Goal: Task Accomplishment & Management: Manage account settings

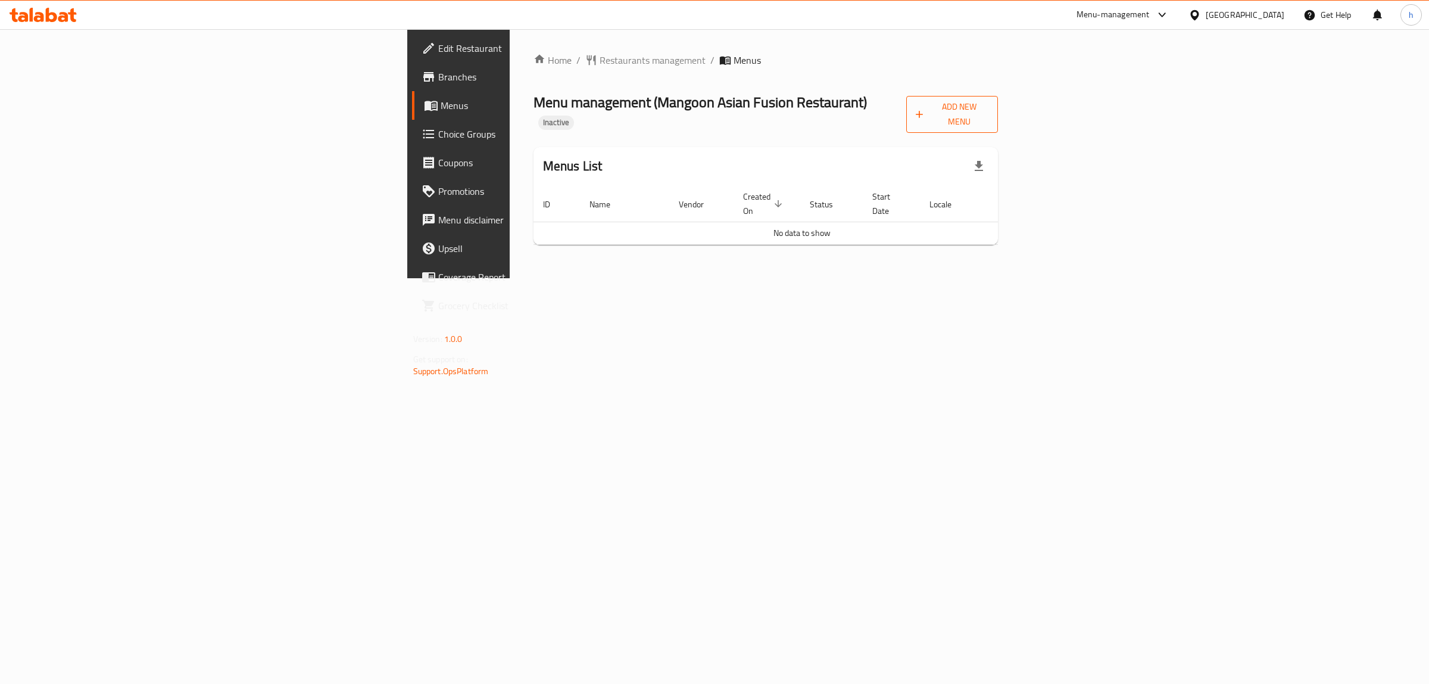
click at [989, 102] on span "Add New Menu" at bounding box center [952, 114] width 73 height 30
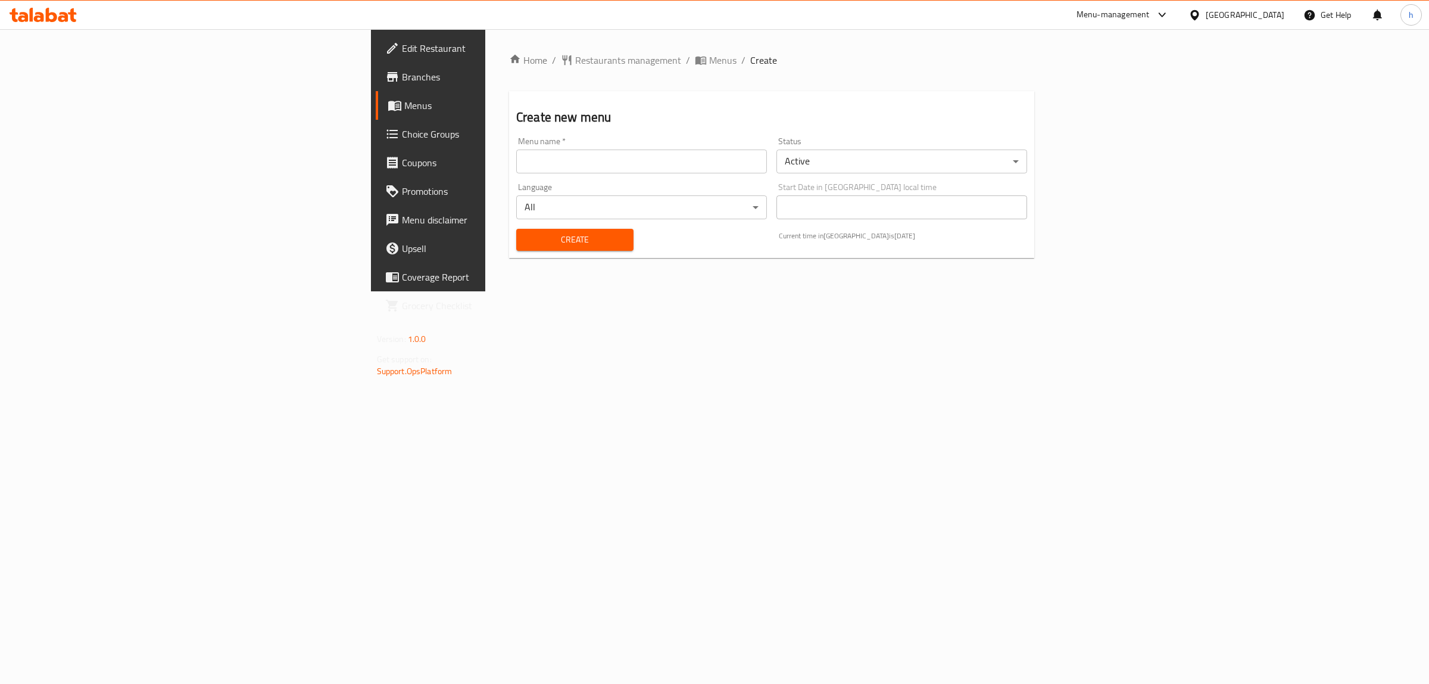
click at [590, 158] on input "text" at bounding box center [641, 161] width 251 height 24
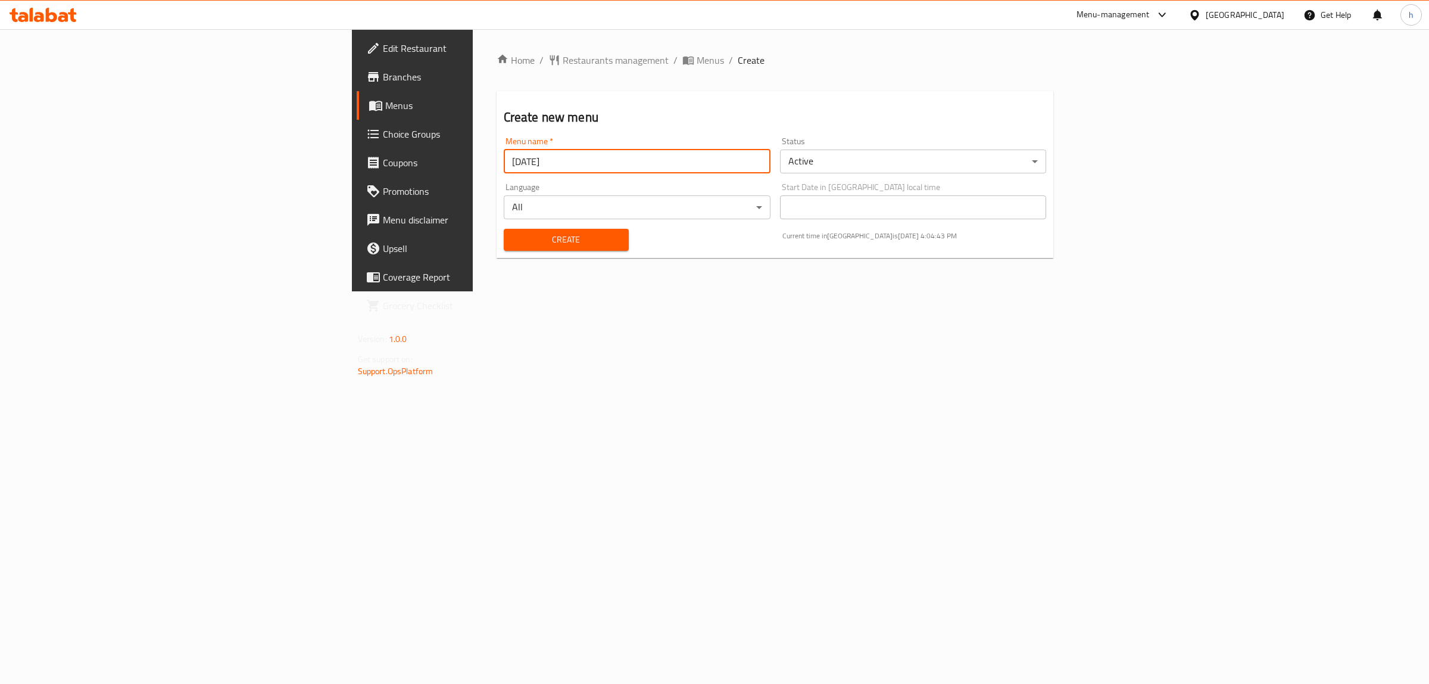
type input "[DATE]"
click at [513, 233] on span "Create" at bounding box center [566, 239] width 106 height 15
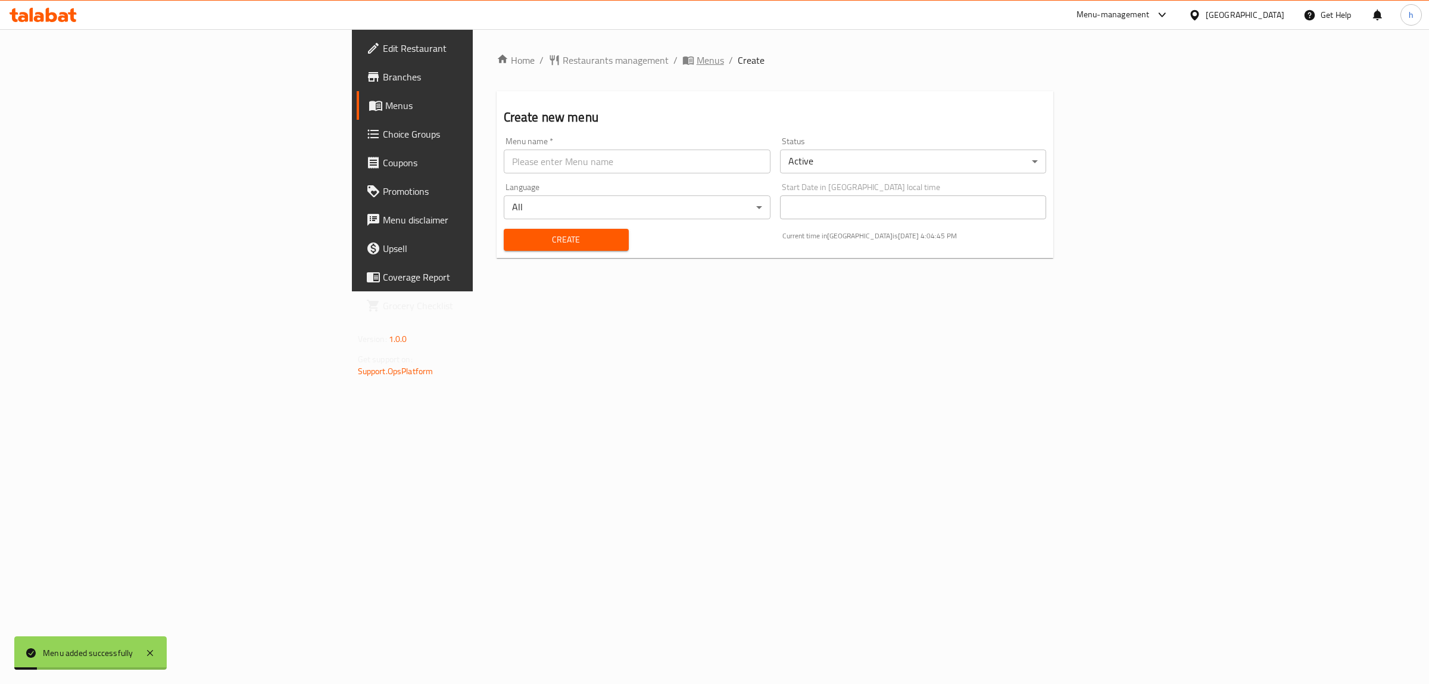
click at [697, 58] on span "Menus" at bounding box center [710, 60] width 27 height 14
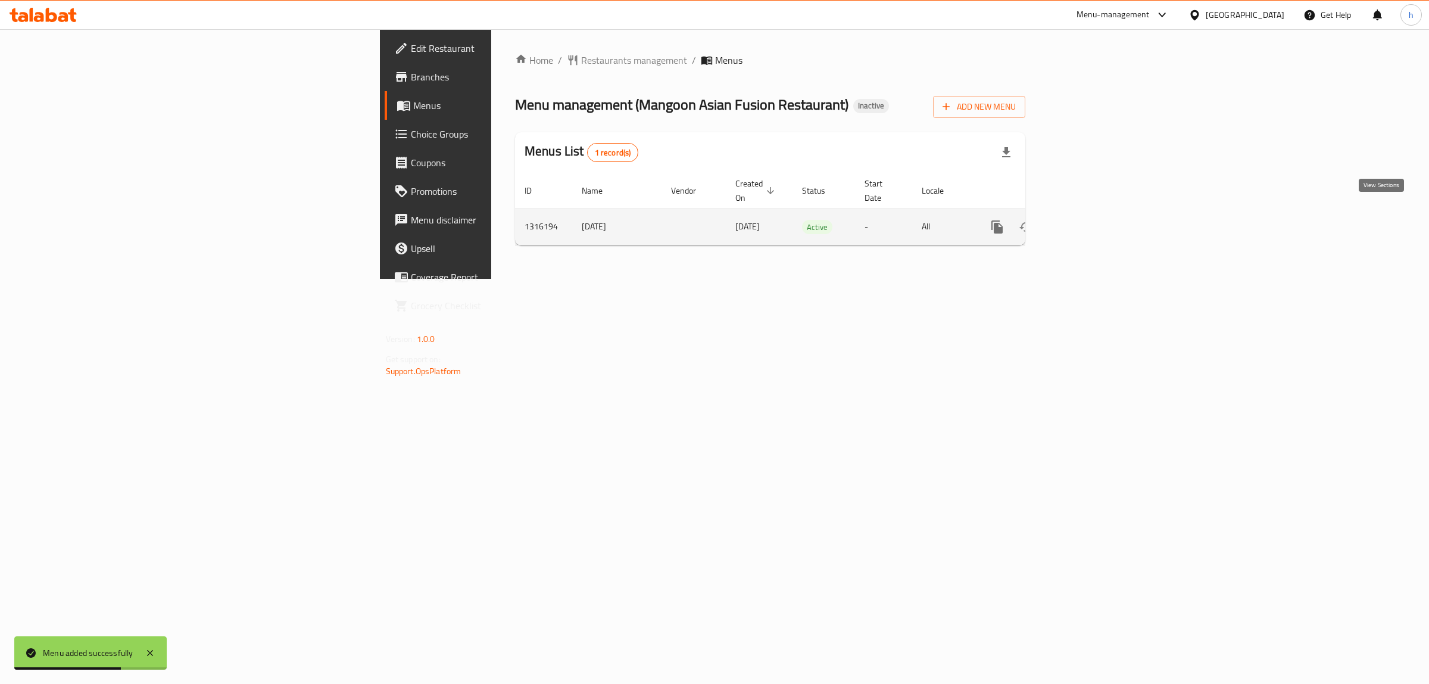
click at [1098, 215] on link "enhanced table" at bounding box center [1083, 227] width 29 height 29
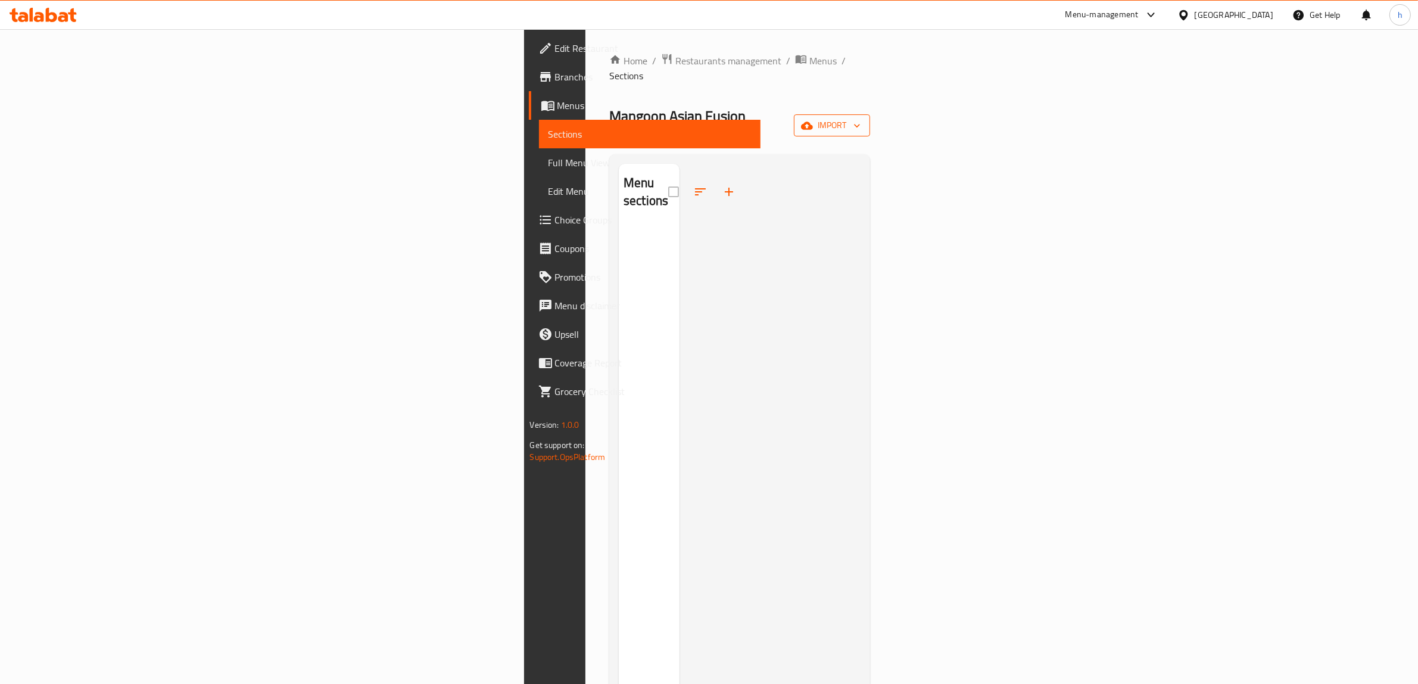
click at [870, 114] on button "import" at bounding box center [832, 125] width 76 height 22
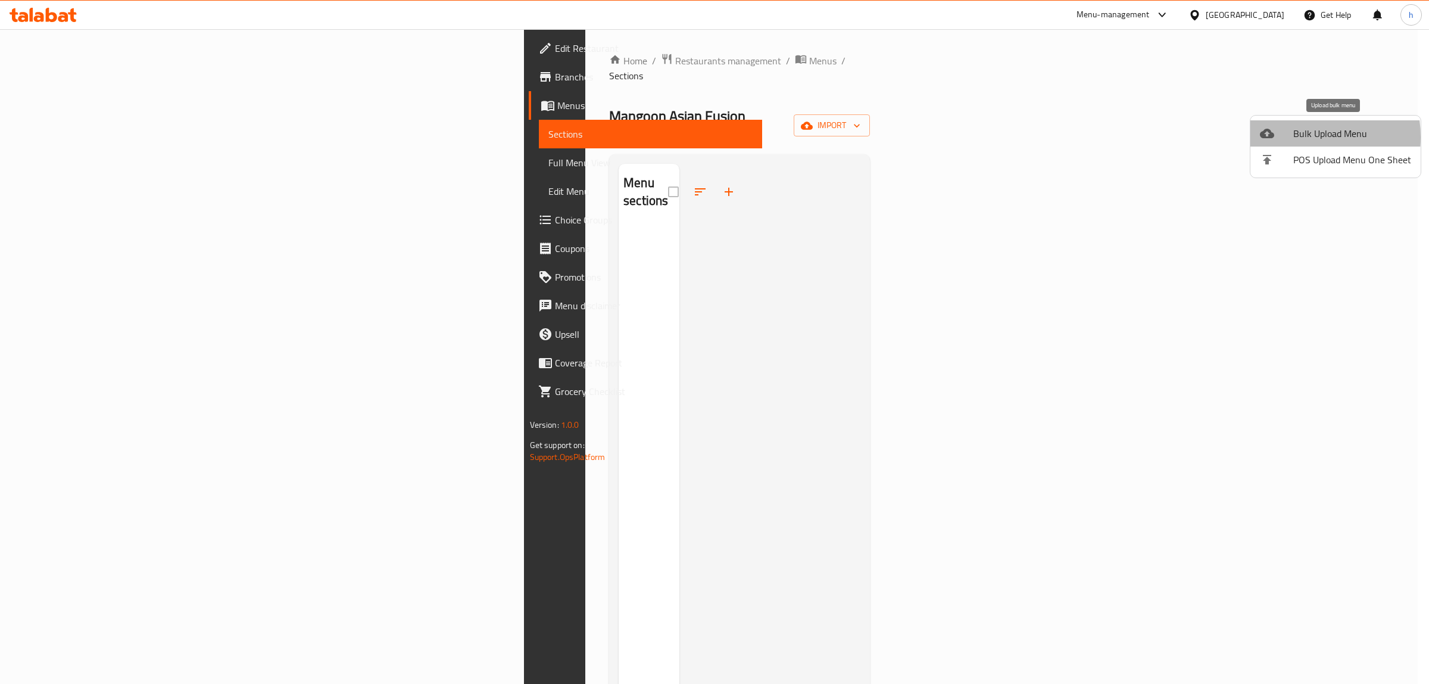
click at [1291, 137] on div at bounding box center [1276, 133] width 33 height 14
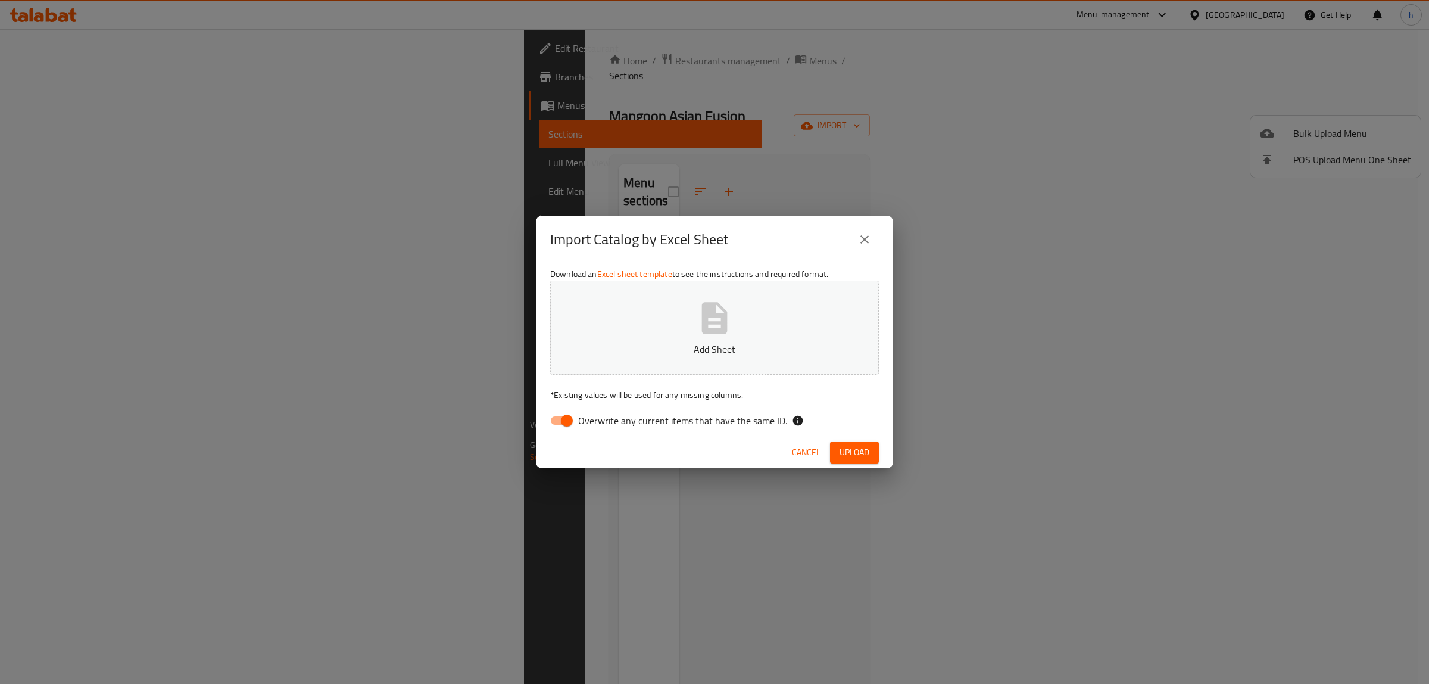
click at [566, 420] on input "Overwrite any current items that have the same ID." at bounding box center [567, 420] width 68 height 23
checkbox input "false"
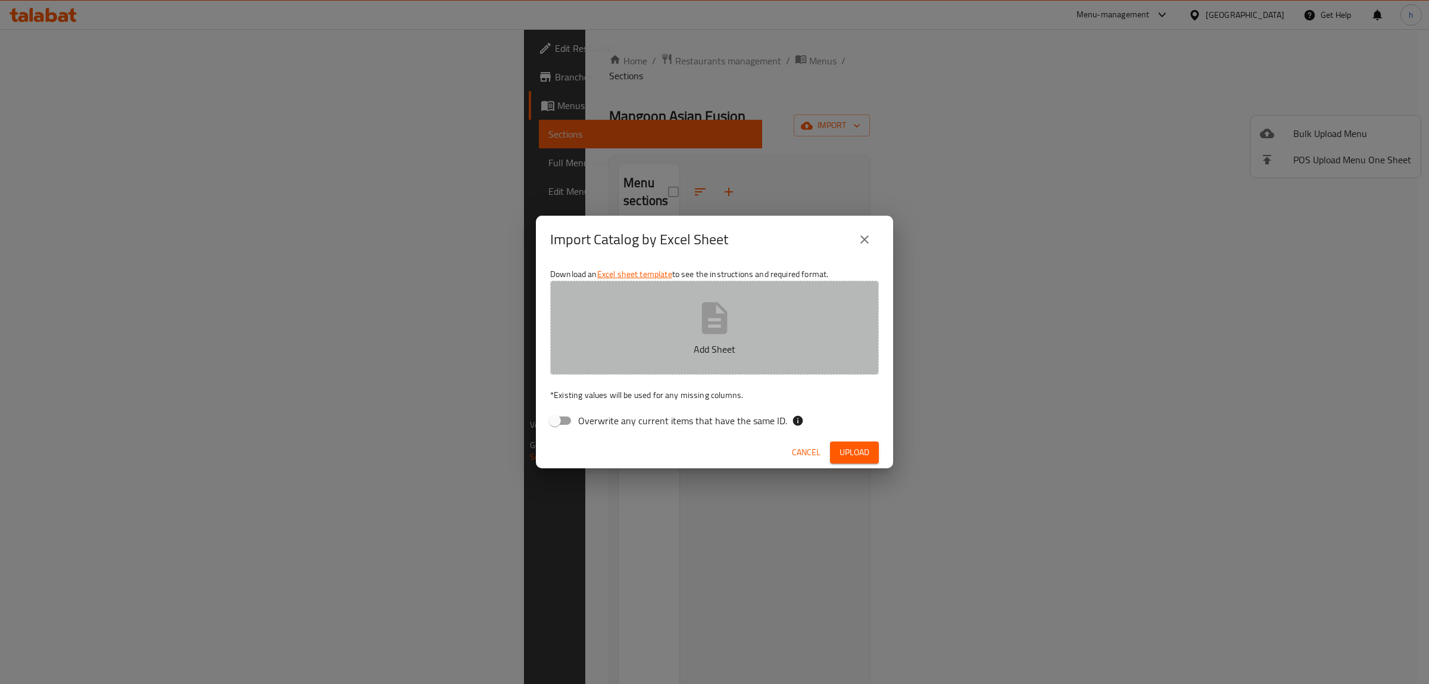
click at [623, 372] on button "Add Sheet" at bounding box center [714, 328] width 329 height 94
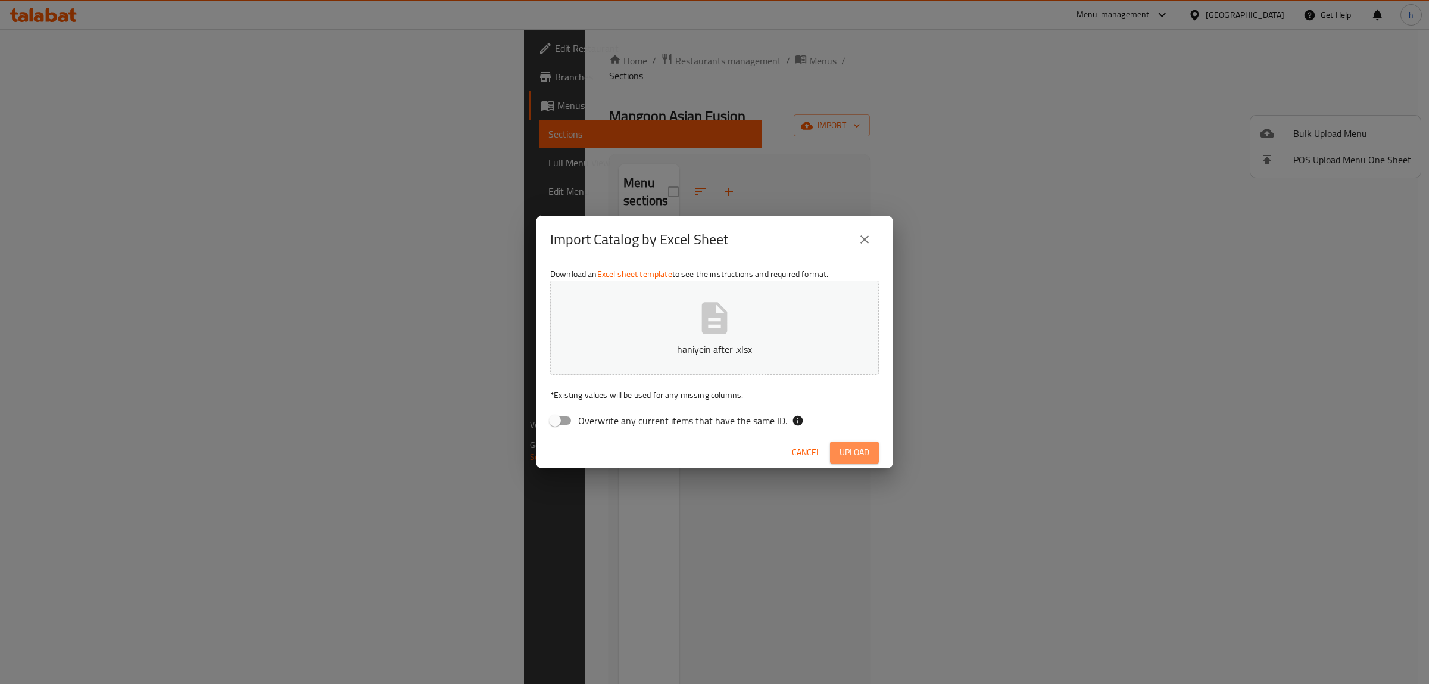
click at [862, 447] on span "Upload" at bounding box center [855, 452] width 30 height 15
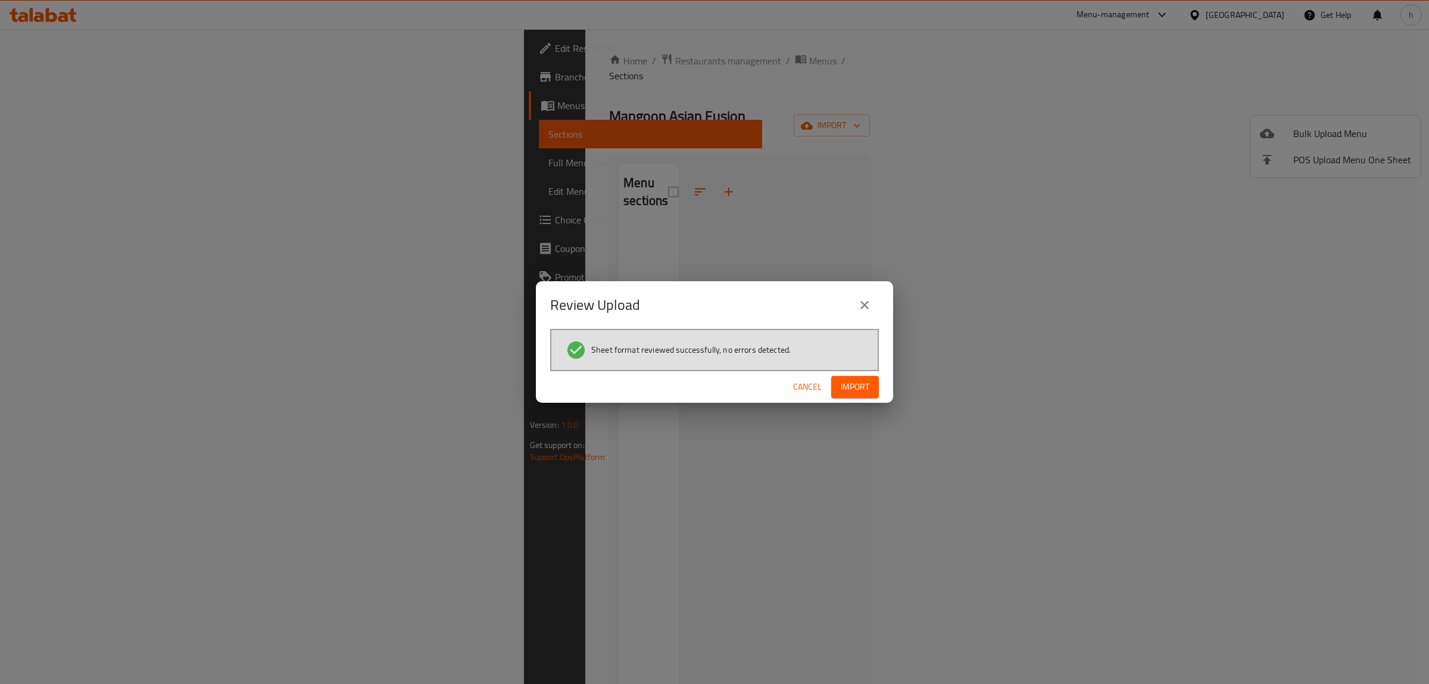
click at [861, 387] on span "Import" at bounding box center [855, 386] width 29 height 15
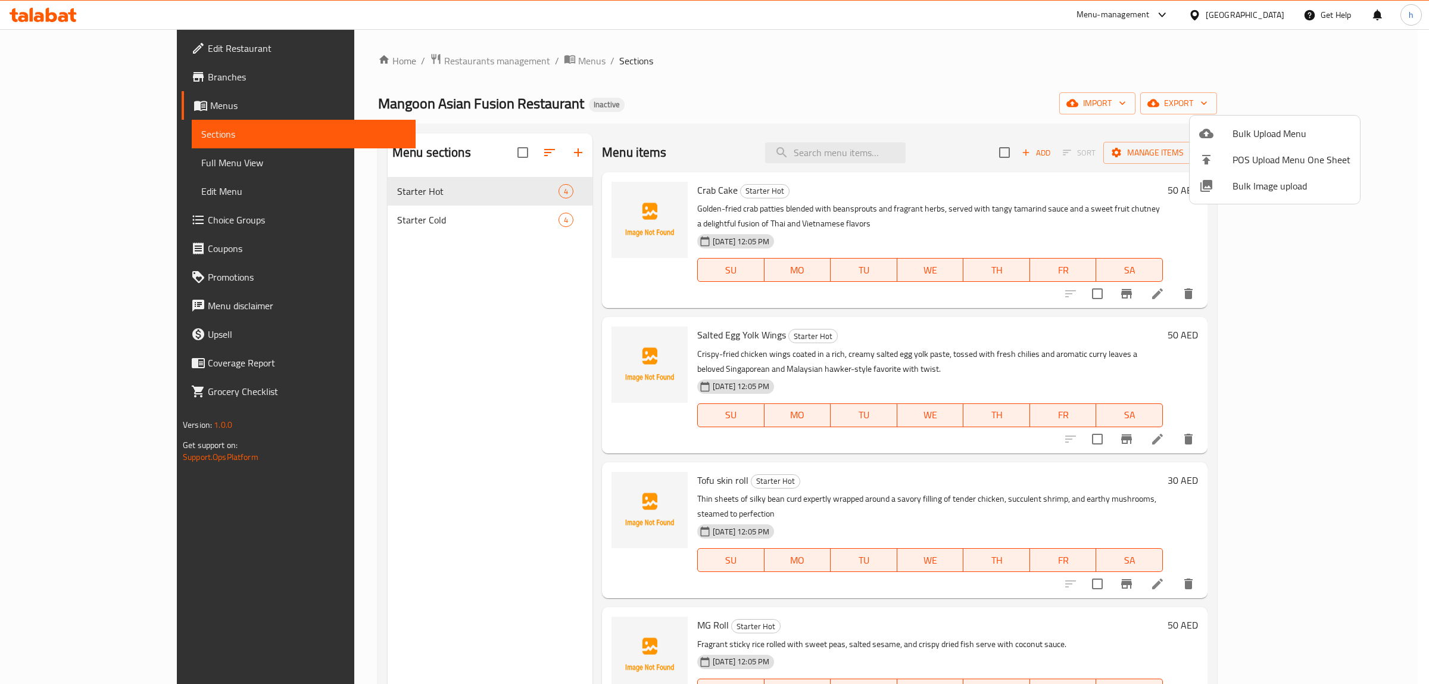
click at [469, 510] on div at bounding box center [714, 342] width 1429 height 684
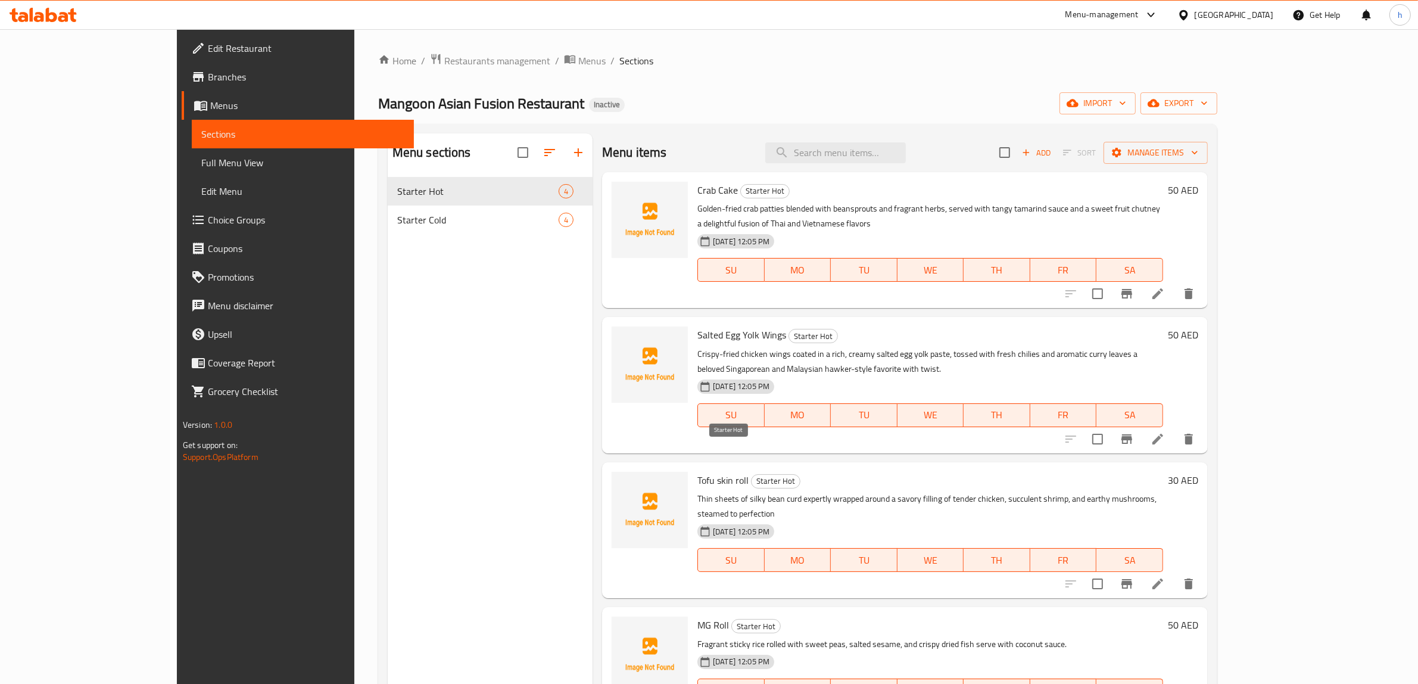
click at [752, 474] on span "Starter Hot" at bounding box center [776, 481] width 48 height 14
click at [761, 491] on p "Thin sheets of silky bean curd expertly wrapped around a savory filling of tend…" at bounding box center [930, 506] width 466 height 30
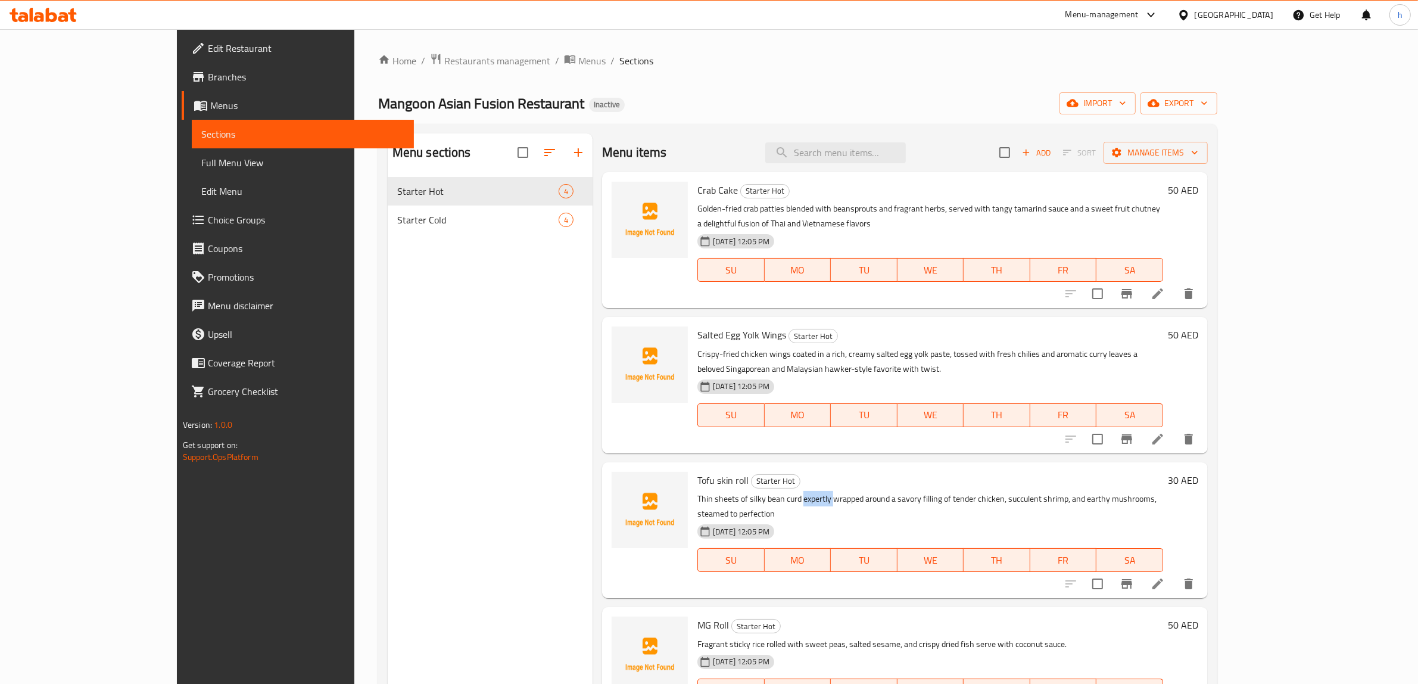
click at [761, 491] on p "Thin sheets of silky bean curd expertly wrapped around a savory filling of tend…" at bounding box center [930, 506] width 466 height 30
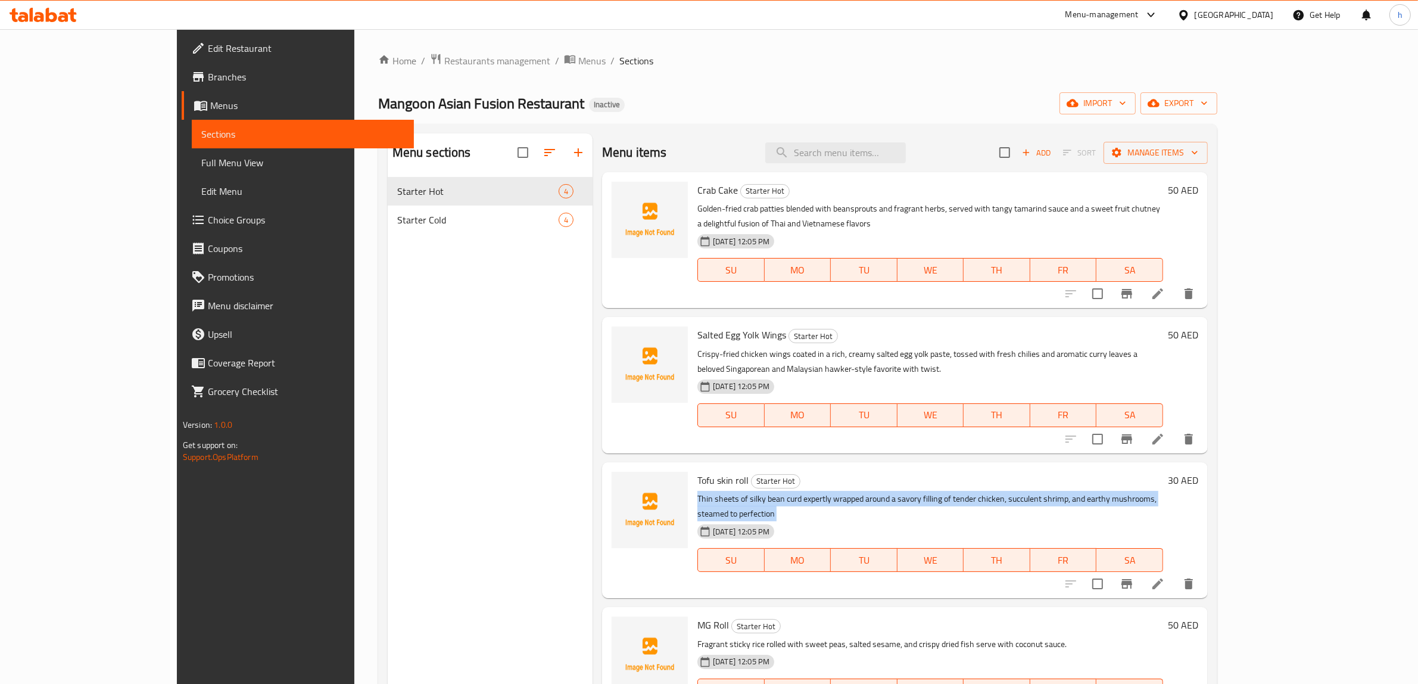
click at [761, 491] on p "Thin sheets of silky bean curd expertly wrapped around a savory filling of tend…" at bounding box center [930, 506] width 466 height 30
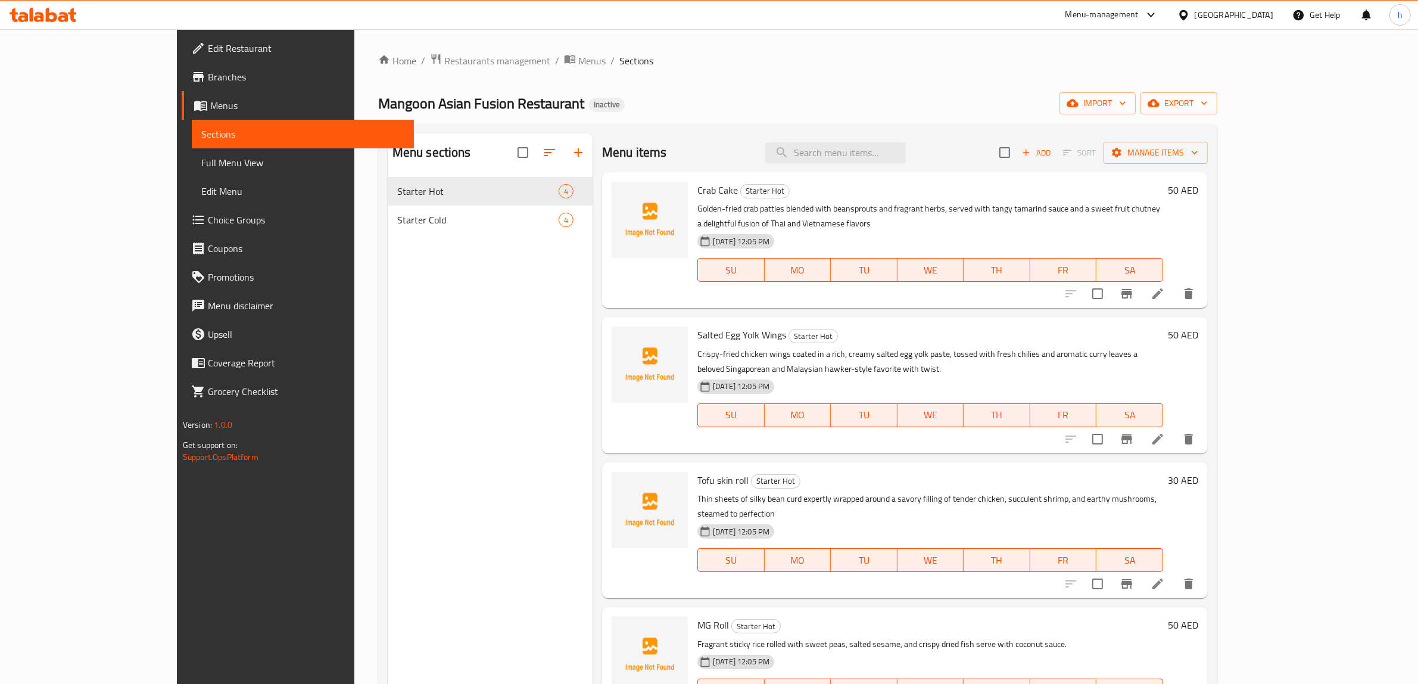
click at [777, 637] on p "Fragrant sticky rice rolled with sweet peas, salted sesame, and crispy dried fi…" at bounding box center [930, 644] width 466 height 15
click at [781, 519] on div "[DATE] 12:05 PM" at bounding box center [752, 531] width 119 height 24
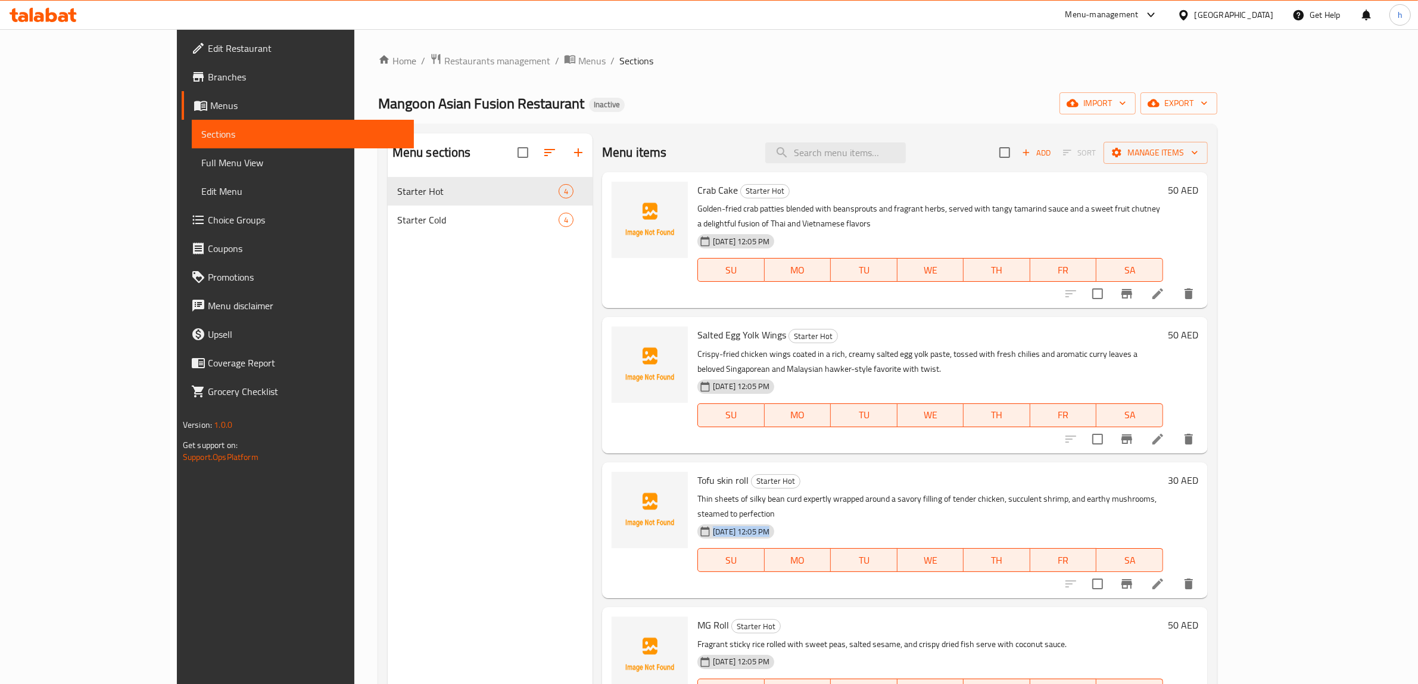
click at [781, 519] on div "[DATE] 12:05 PM" at bounding box center [752, 531] width 119 height 24
click at [780, 491] on p "Thin sheets of silky bean curd expertly wrapped around a savory filling of tend…" at bounding box center [930, 506] width 466 height 30
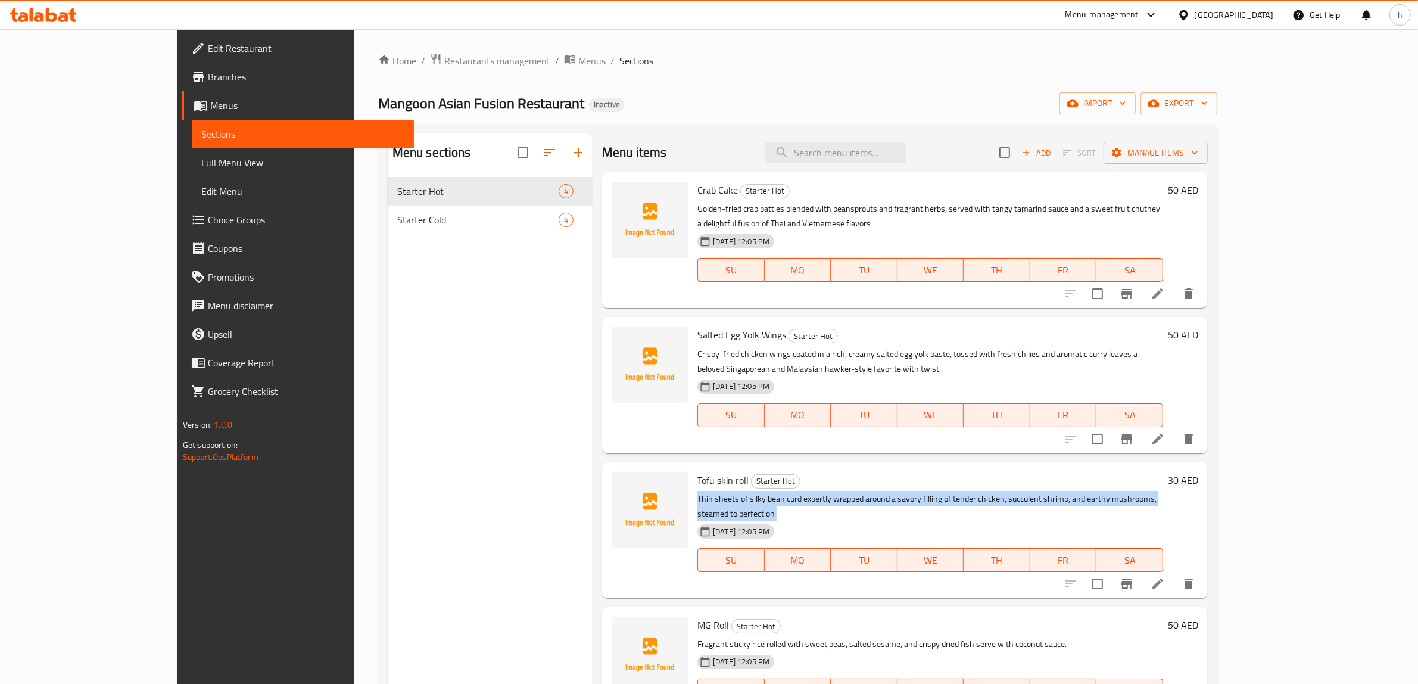
click at [780, 491] on p "Thin sheets of silky bean curd expertly wrapped around a savory filling of tend…" at bounding box center [930, 506] width 466 height 30
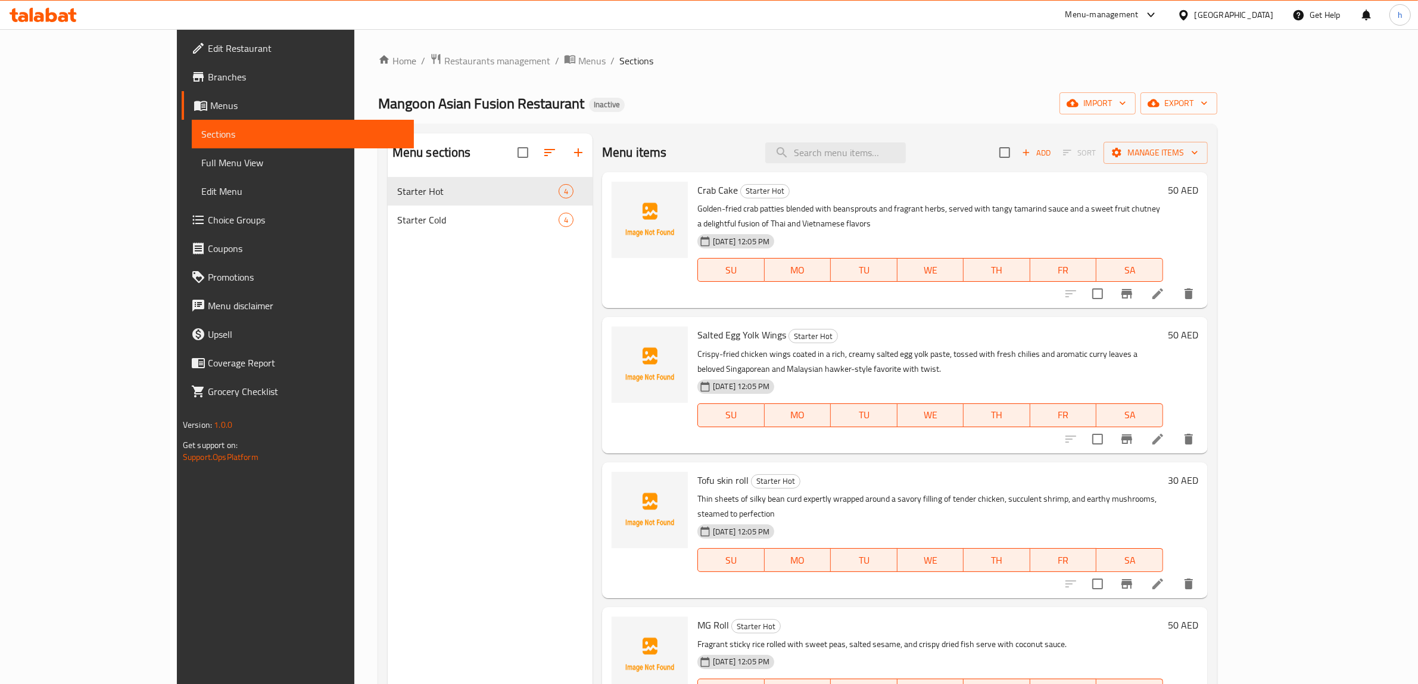
click at [778, 347] on p "Crispy-fried chicken wings coated in a rich, creamy salted egg yolk paste, toss…" at bounding box center [930, 362] width 466 height 30
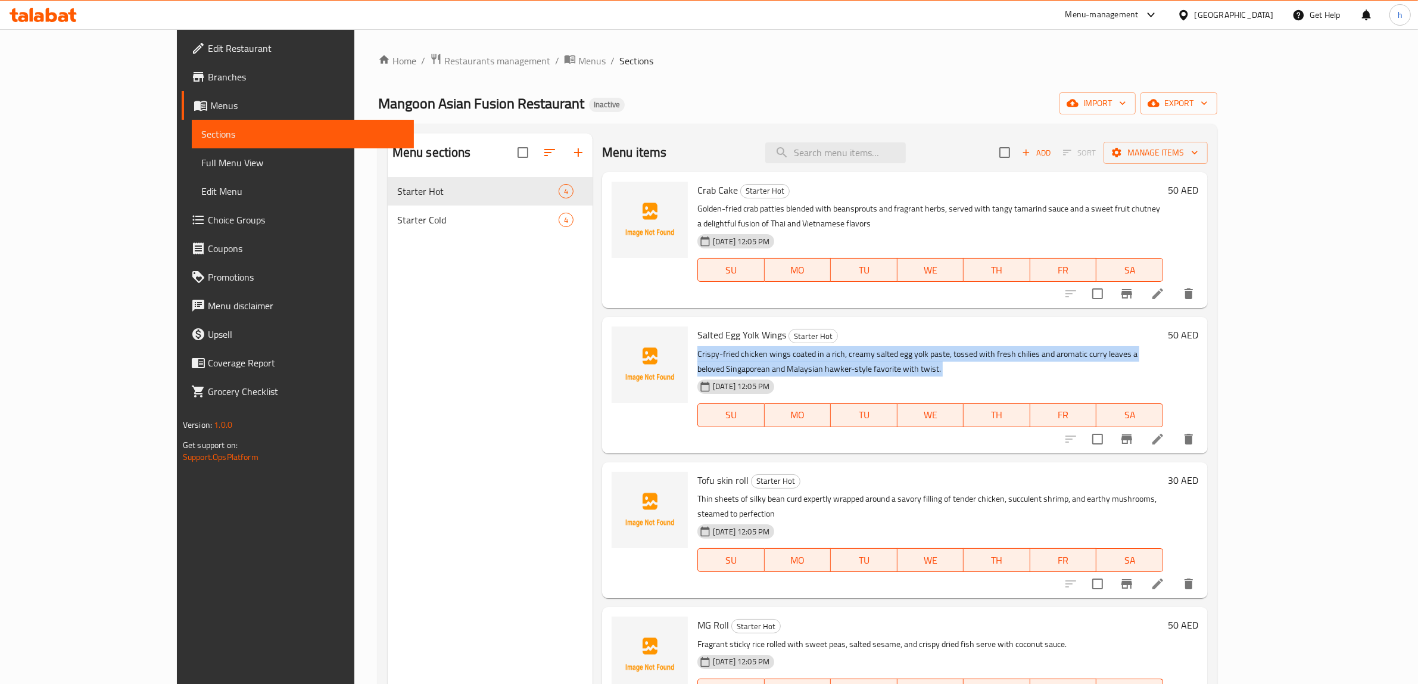
click at [778, 347] on p "Crispy-fried chicken wings coated in a rich, creamy salted egg yolk paste, toss…" at bounding box center [930, 362] width 466 height 30
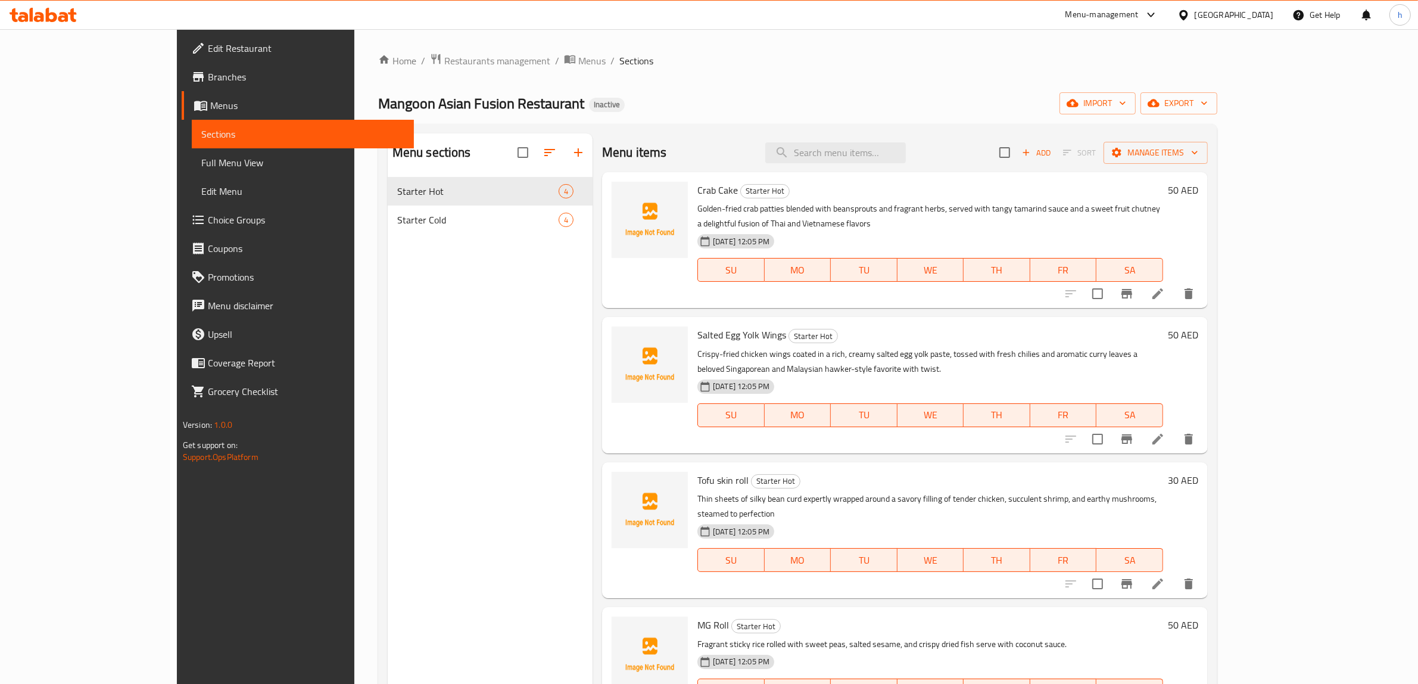
click at [894, 89] on div "Home / Restaurants management / Menus / Sections Mangoon Asian Fusion Restauran…" at bounding box center [797, 440] width 839 height 774
click at [465, 385] on div "Menu sections Starter Hot 4 Starter Cold 4" at bounding box center [490, 475] width 205 height 684
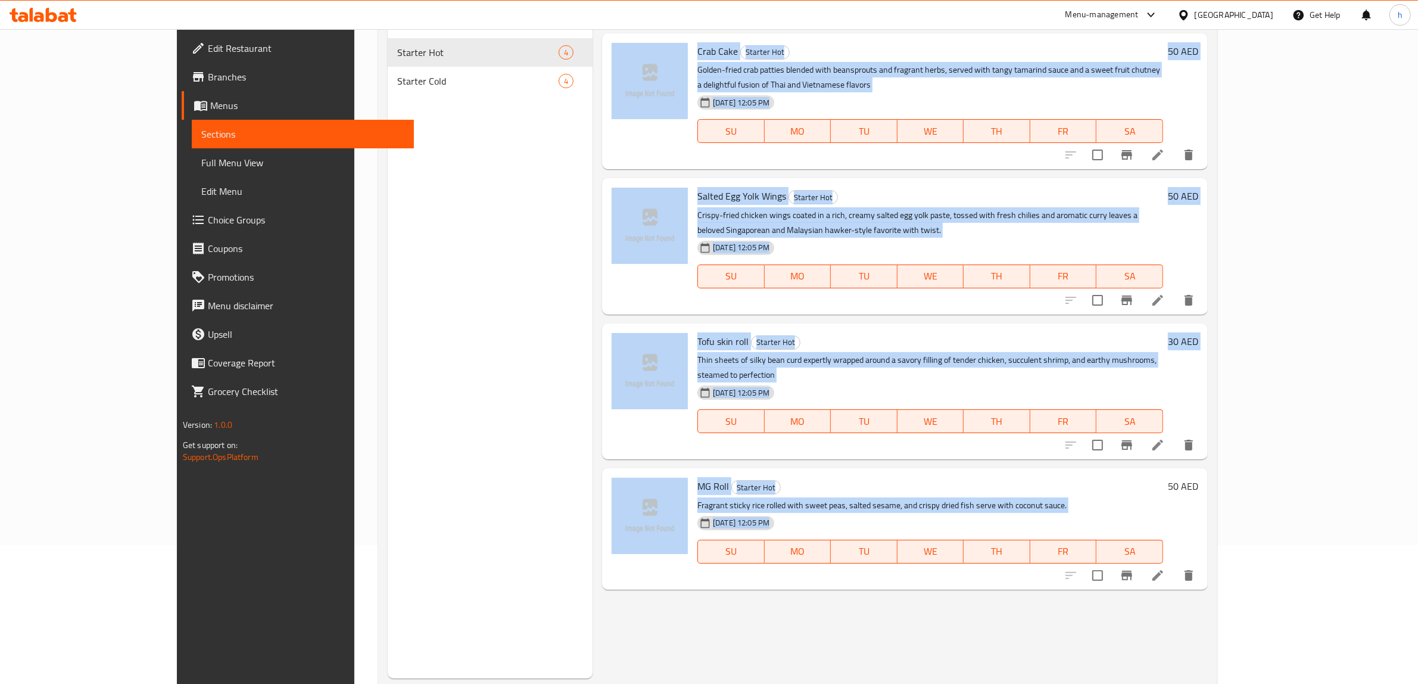
scroll to position [167, 0]
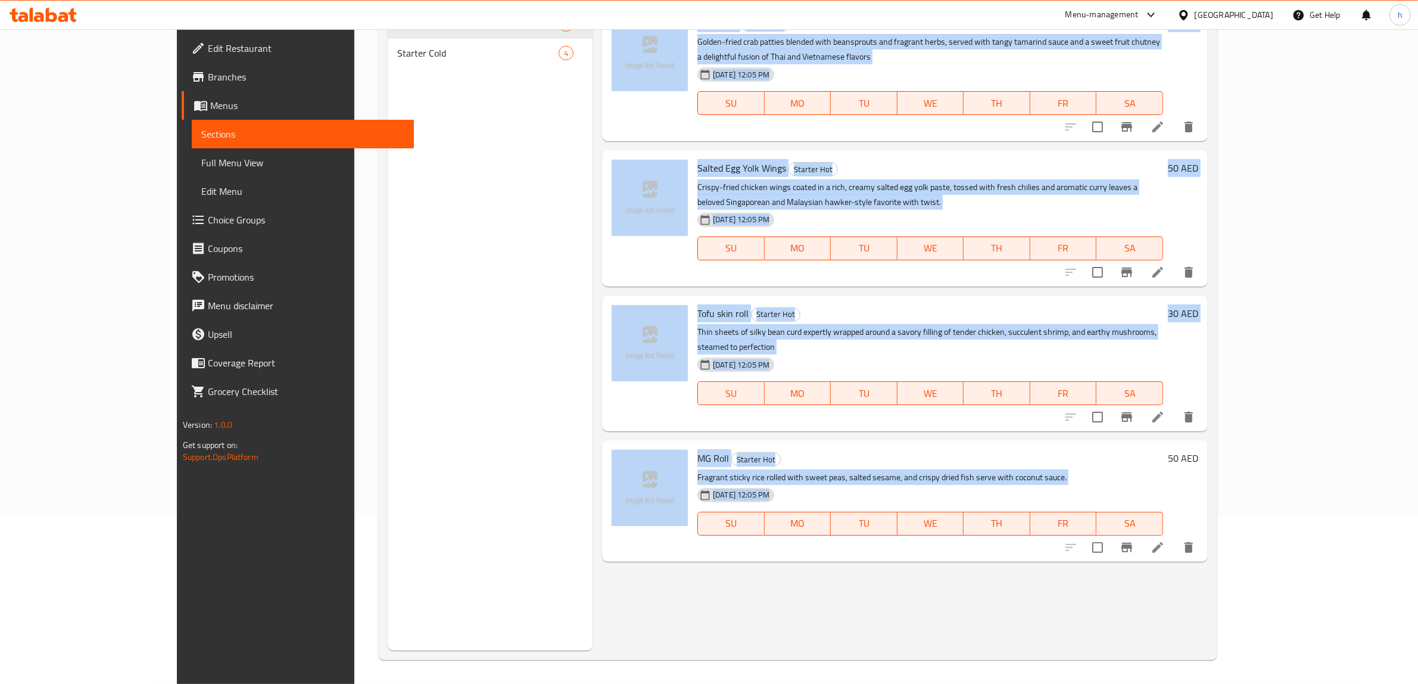
drag, startPoint x: 560, startPoint y: 142, endPoint x: 1365, endPoint y: 599, distance: 925.8
click at [1208, 599] on div "Menu items Add Sort Manage items Crab Cake Starter Hot Golden-fried crab pattie…" at bounding box center [900, 309] width 615 height 684
drag, startPoint x: 251, startPoint y: 43, endPoint x: 1387, endPoint y: 673, distance: 1298.1
click at [1241, 673] on div "Home / Restaurants management / Menus / Sections Mangoon Asian Fusion Restauran…" at bounding box center [797, 272] width 887 height 821
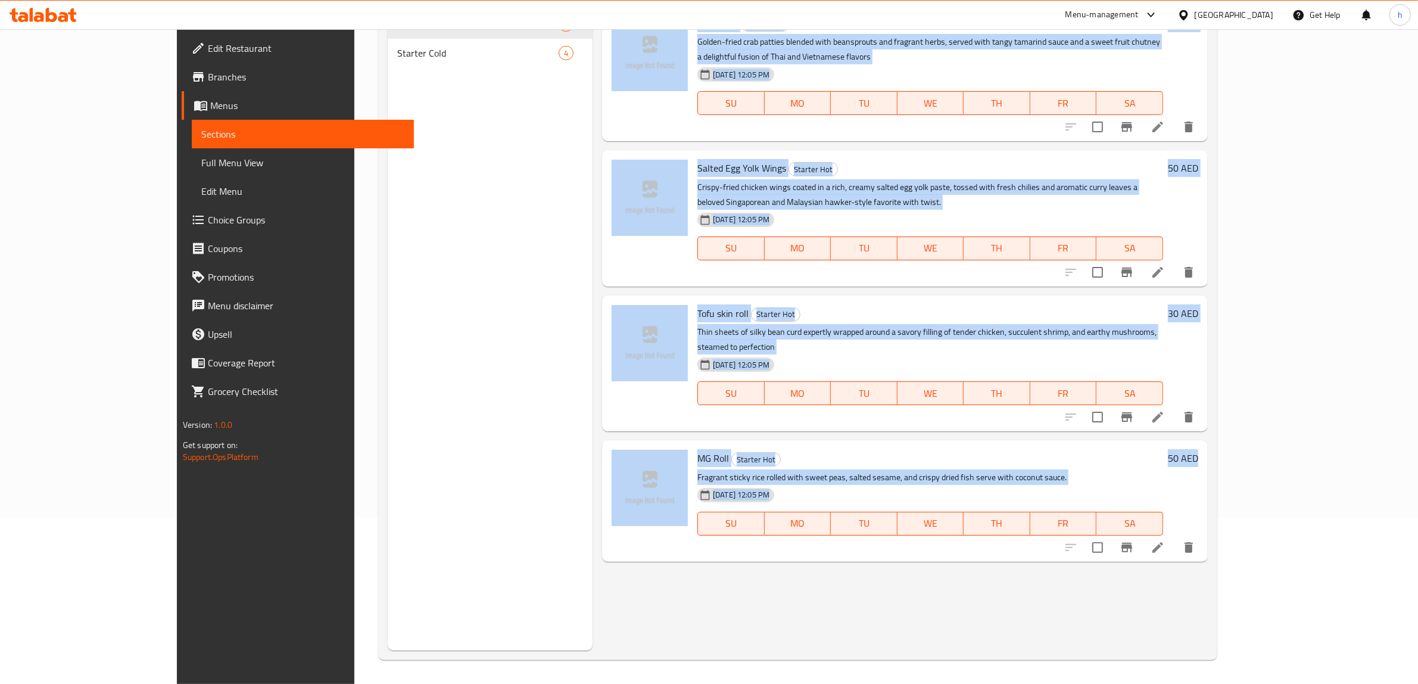
click at [1208, 597] on div "Menu items Add Sort Manage items Crab Cake Starter Hot Golden-fried crab pattie…" at bounding box center [900, 309] width 615 height 684
drag, startPoint x: 248, startPoint y: 45, endPoint x: 1164, endPoint y: 596, distance: 1068.9
click at [1164, 596] on div "Home / Restaurants management / Menus / Sections Mangoon Asian Fusion Restauran…" at bounding box center [797, 272] width 887 height 821
click at [1164, 591] on div "Menu items Add Sort Manage items Crab Cake Starter Hot Golden-fried crab pattie…" at bounding box center [900, 309] width 615 height 684
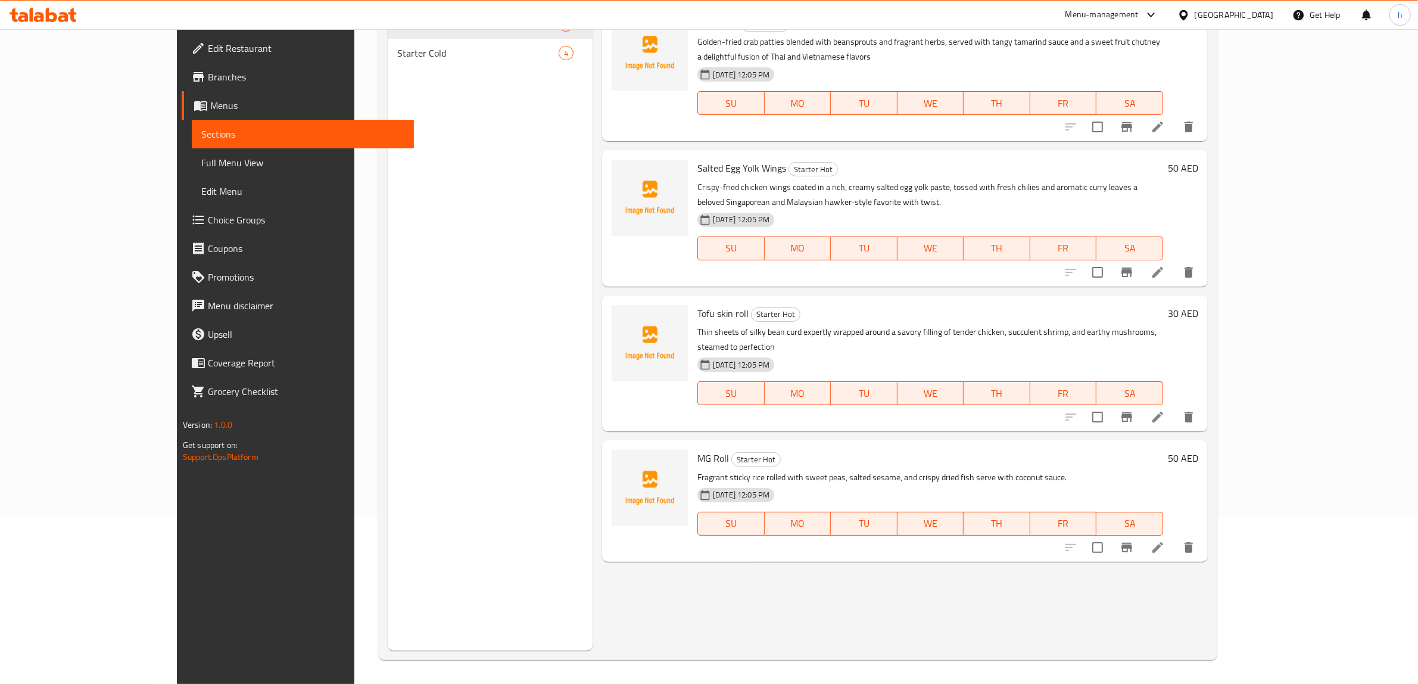
click at [192, 170] on link "Full Menu View" at bounding box center [303, 162] width 222 height 29
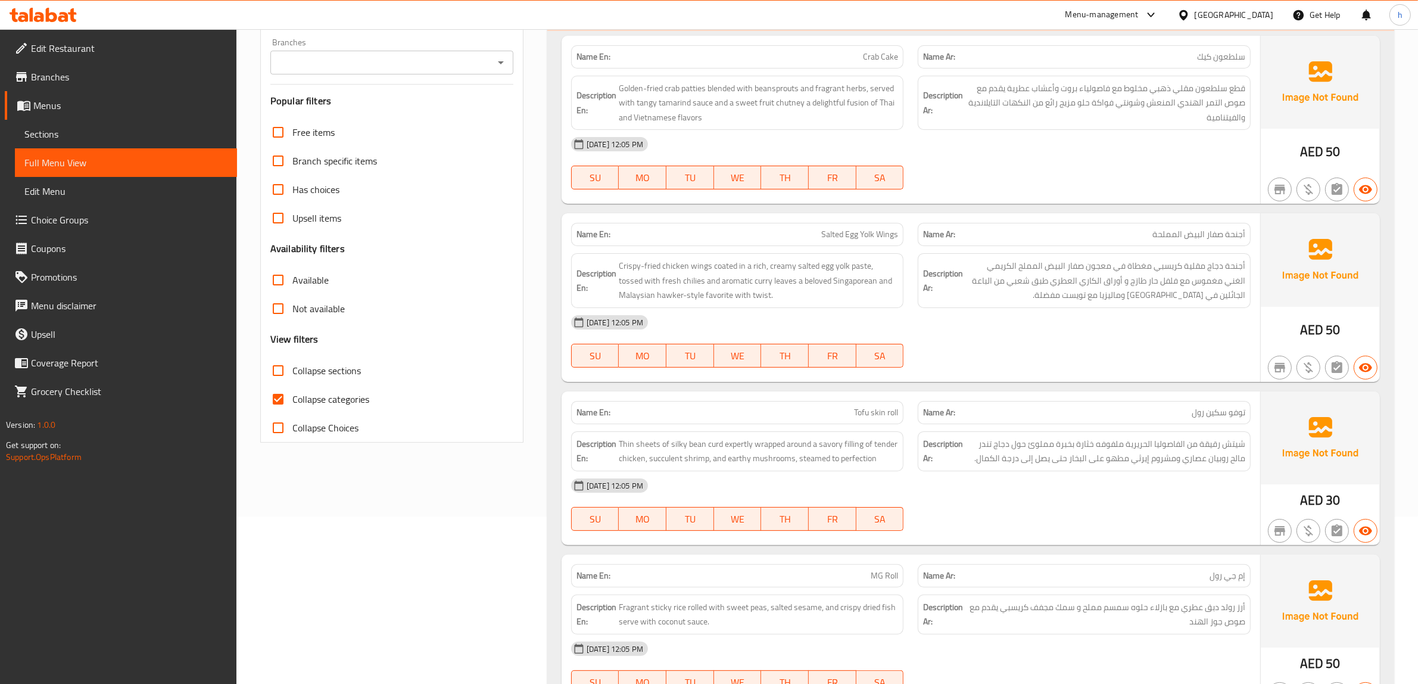
click at [364, 396] on span "Collapse categories" at bounding box center [330, 399] width 77 height 14
click at [292, 396] on input "Collapse categories" at bounding box center [278, 399] width 29 height 29
checkbox input "false"
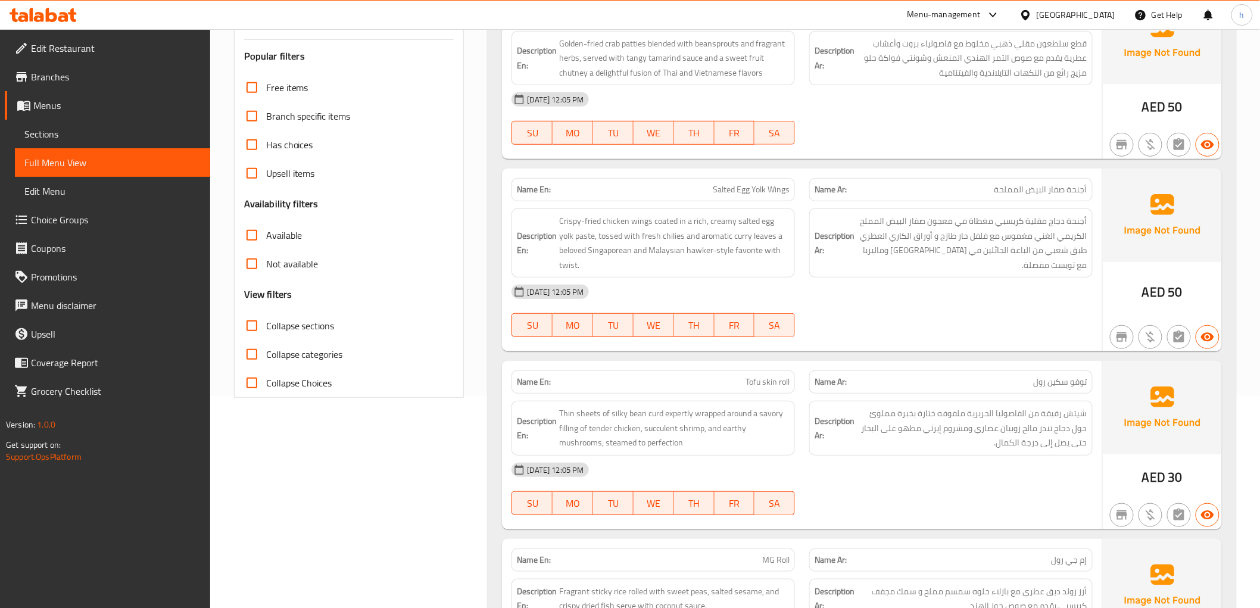
scroll to position [264, 0]
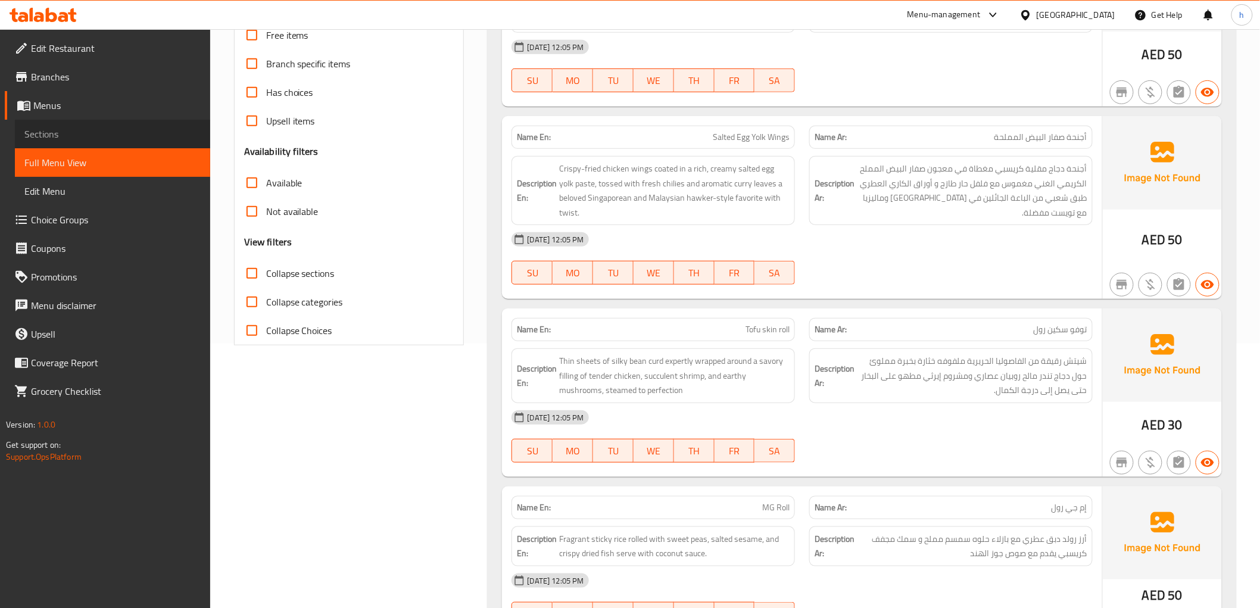
click at [68, 137] on span "Sections" at bounding box center [112, 134] width 176 height 14
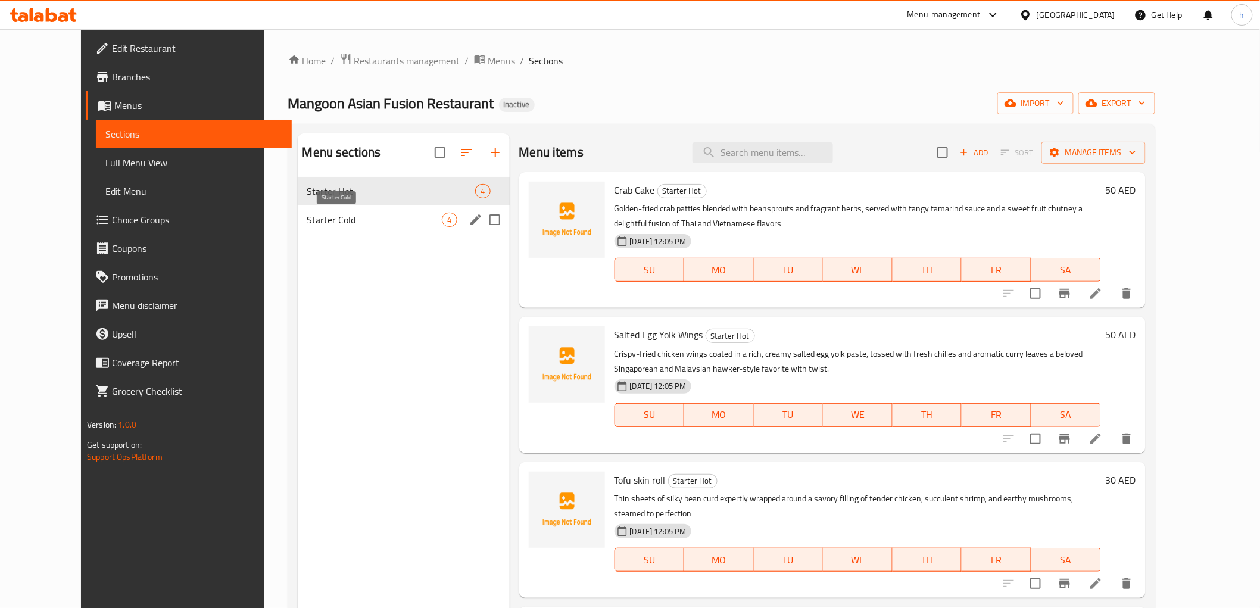
click at [362, 220] on span "Starter Cold" at bounding box center [374, 220] width 135 height 14
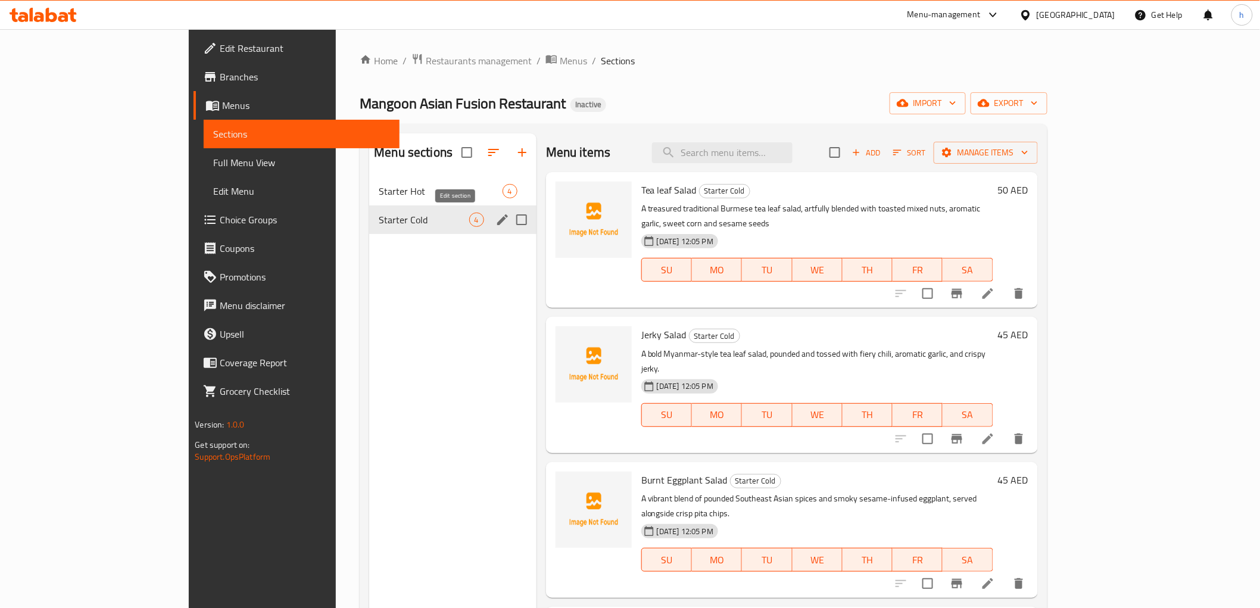
click at [497, 221] on icon "edit" at bounding box center [502, 219] width 11 height 11
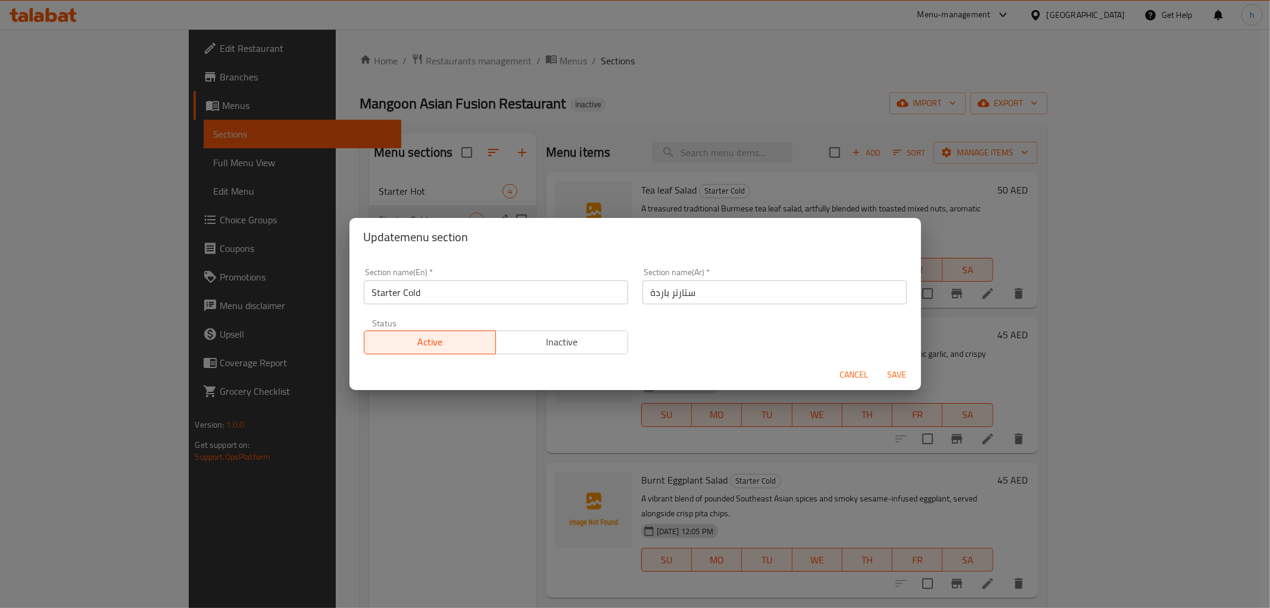
click at [859, 374] on span "Cancel" at bounding box center [854, 374] width 29 height 15
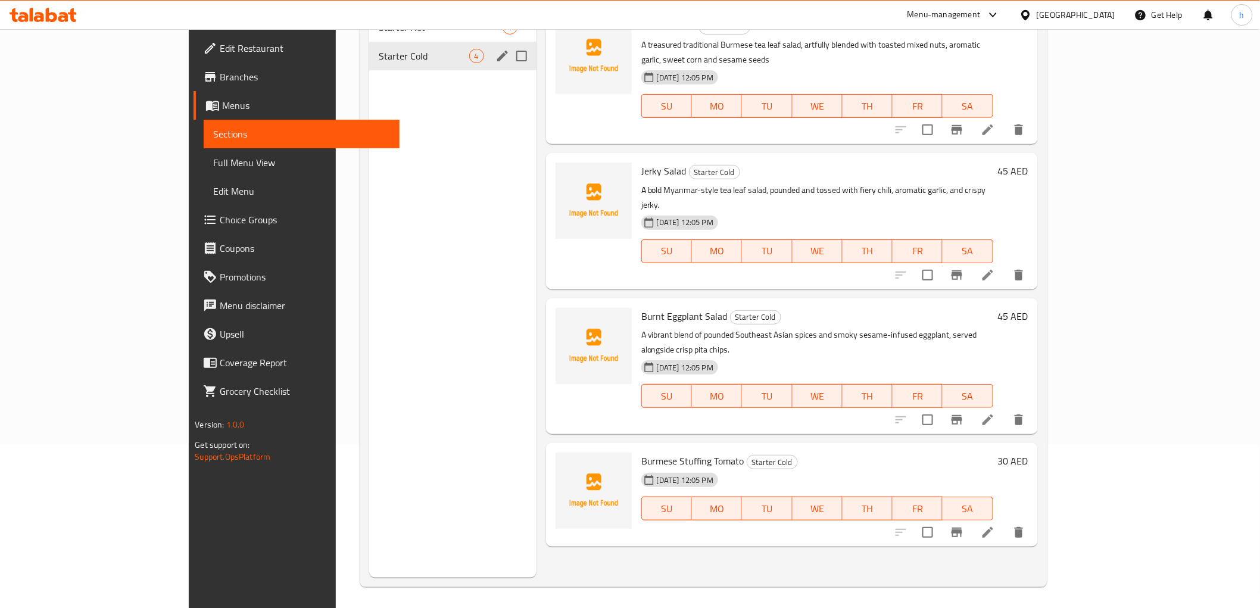
scroll to position [167, 0]
click at [995, 522] on icon at bounding box center [988, 529] width 14 height 14
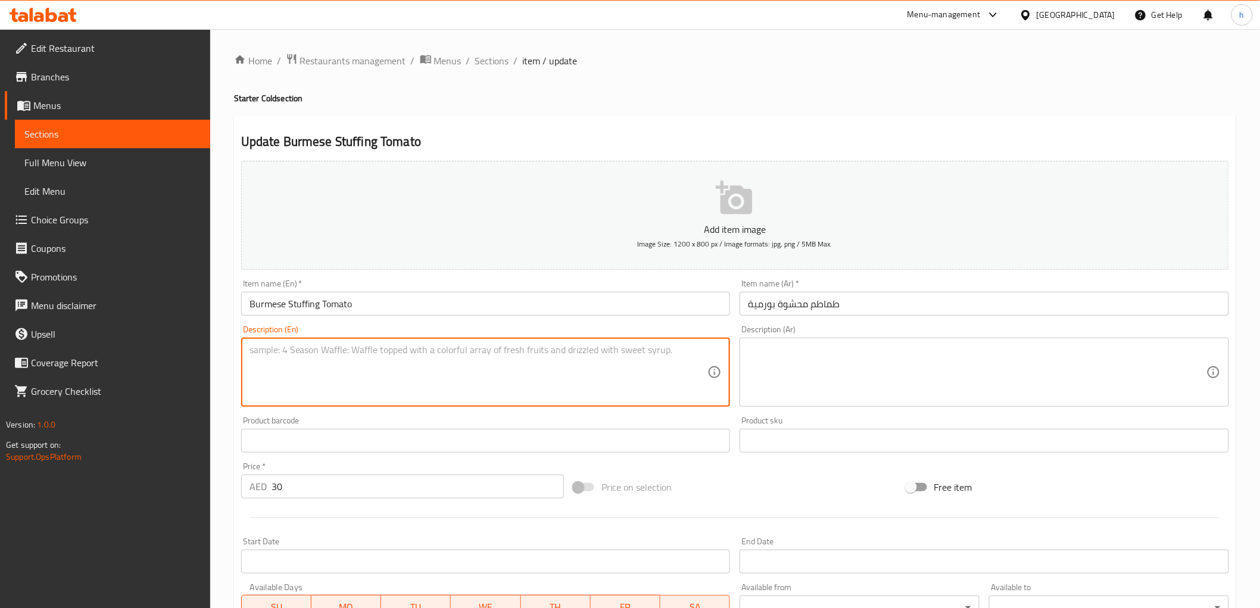
click at [554, 359] on textarea at bounding box center [479, 372] width 459 height 57
paste textarea "Ripe tomatoes generously filled with a vibrant blend of mixed nuts and tea leaf…"
type textarea "Ripe tomatoes generously filled with a vibrant blend of mixed nuts and tea leaf…"
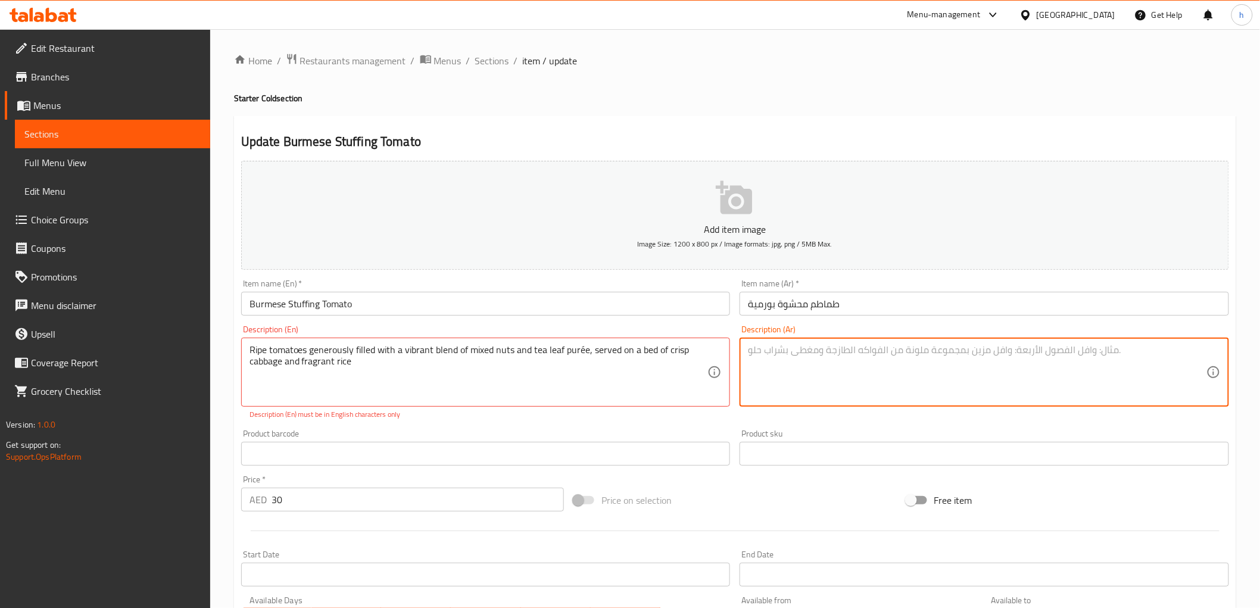
click at [843, 372] on textarea at bounding box center [977, 372] width 459 height 57
type textarea "'"
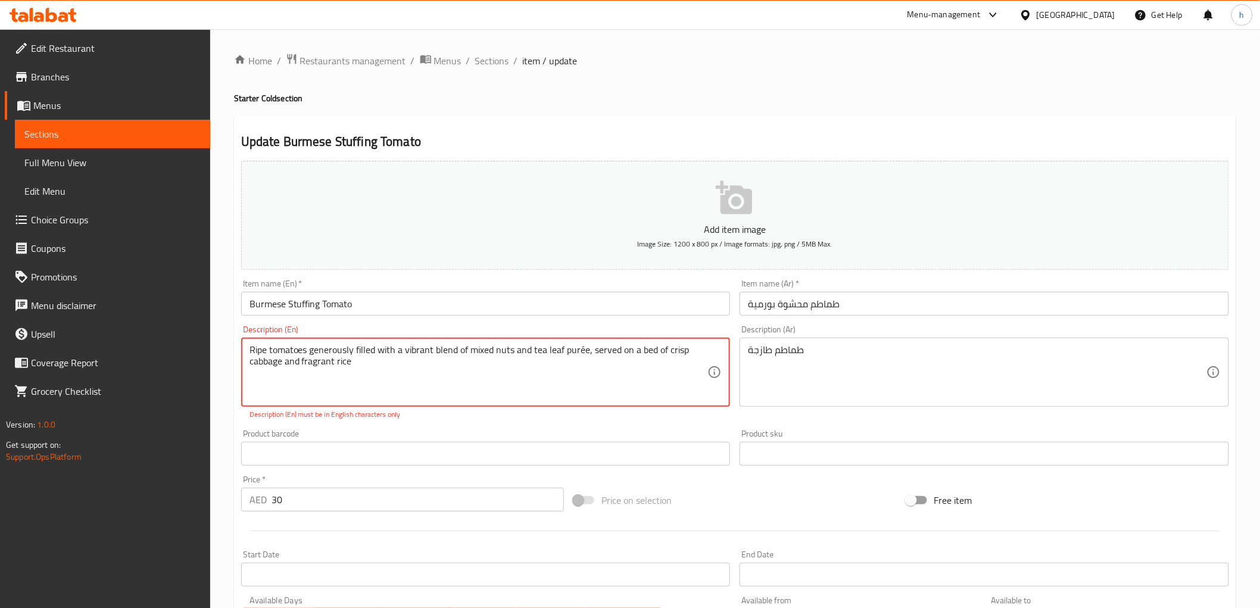
drag, startPoint x: 250, startPoint y: 348, endPoint x: 515, endPoint y: 354, distance: 265.1
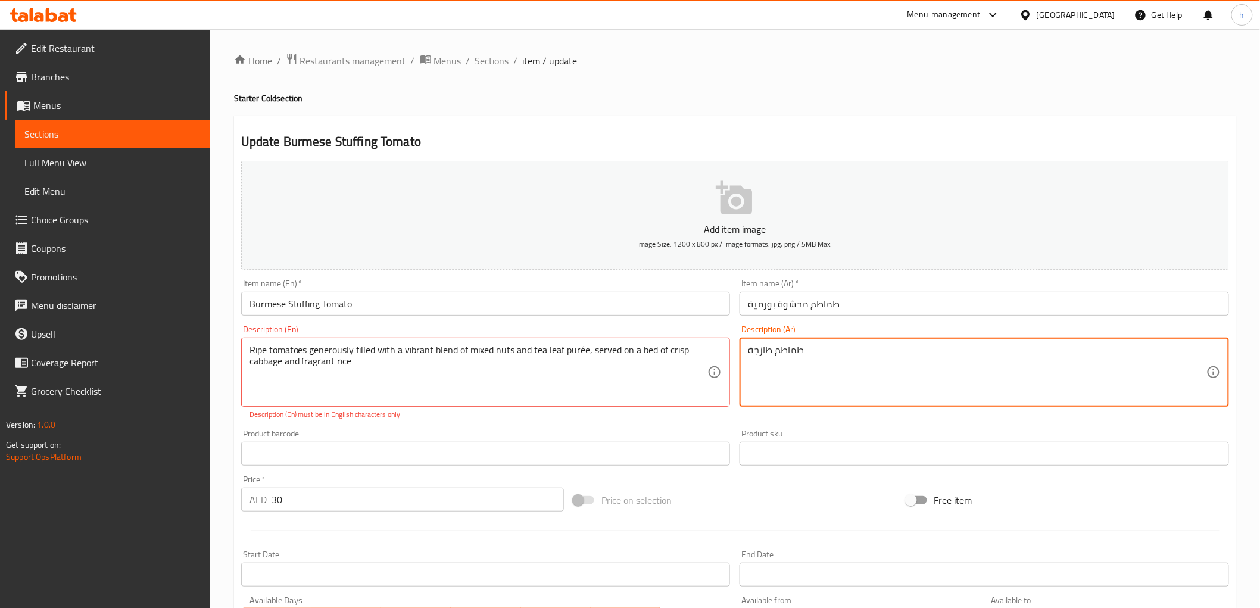
paste textarea "طماطم ناضجة مليئة بسخاء بمزيج نابض بالحياة من المكسرات المختلطة"
click at [1048, 349] on textarea "طماطم طازجة طماطم ناضجة مليئة بسخاء بمزيج نابض بالحياة من المكسرات المختلطة" at bounding box center [977, 372] width 459 height 57
click at [1005, 356] on textarea "طماطم طماطم ناضجة مليئة بسخاء بمزيج نابض بالحياة من المكسرات المختلطة" at bounding box center [977, 372] width 459 height 57
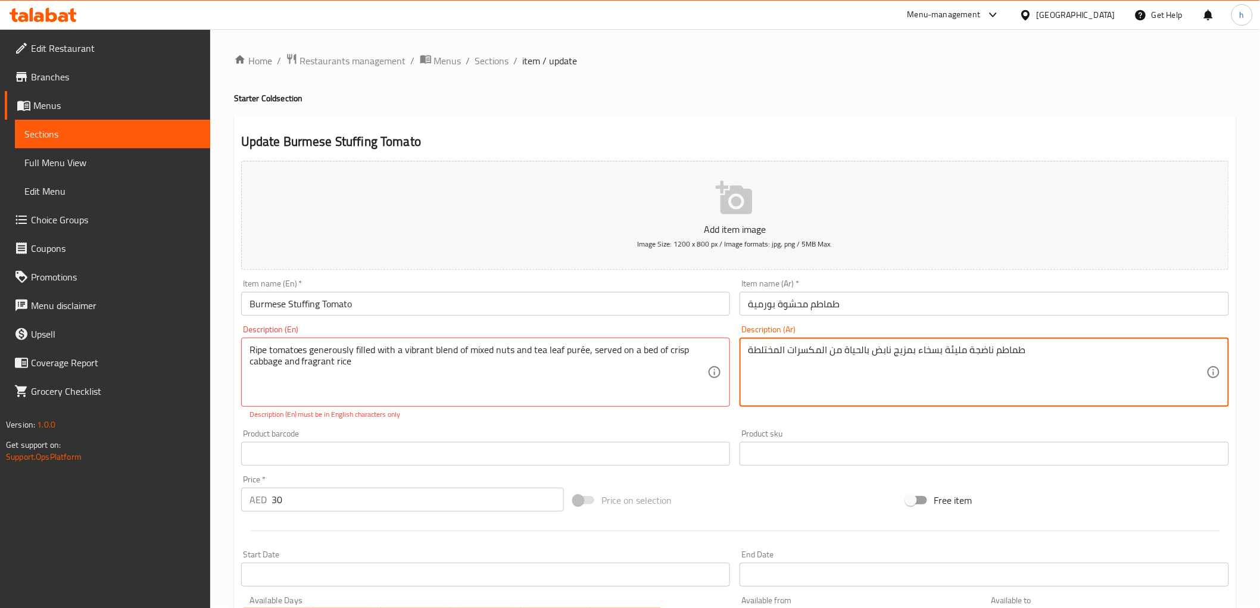
click at [761, 355] on textarea "طماطم ناضجة مليئة بسخاء بمزيج نابض بالحياة من المكسرات المختلطة" at bounding box center [977, 372] width 459 height 57
click at [753, 348] on textarea "طماطم ناضجة مليئة بسخاء بمزيج نابض بالحياة من المكسرات المشكلة وأوراق الشاي" at bounding box center [977, 372] width 459 height 57
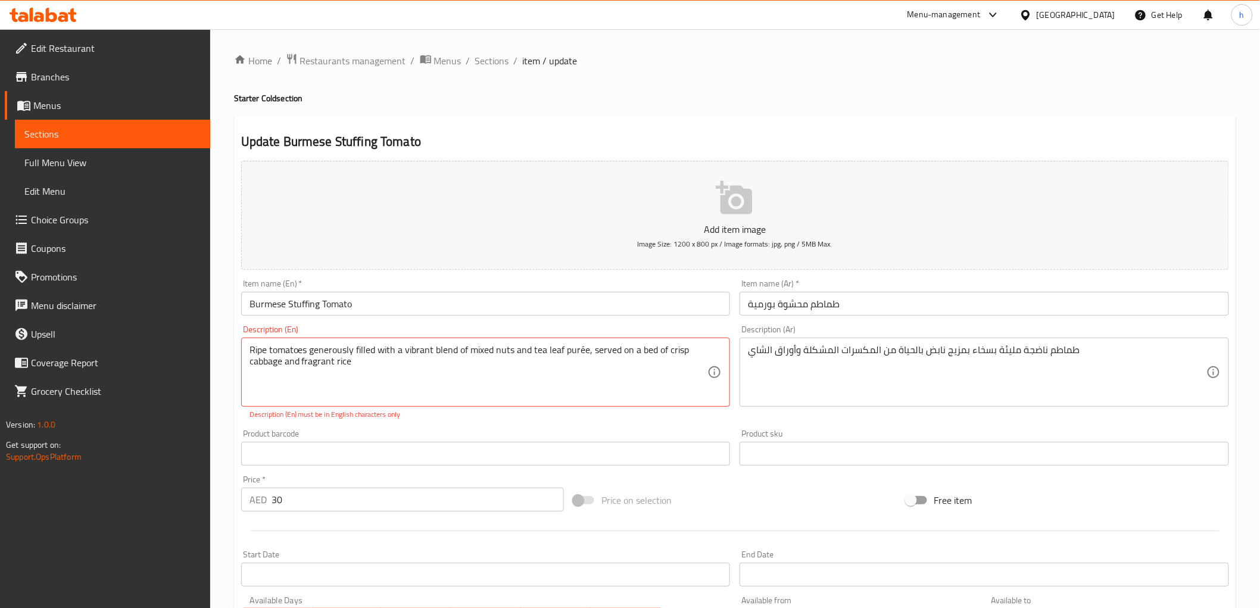
click at [744, 359] on div "طماطم ناضجة مليئة بسخاء بمزيج نابض بالحياة من المكسرات المشكلة وأوراق الشاي Des…" at bounding box center [985, 372] width 490 height 69
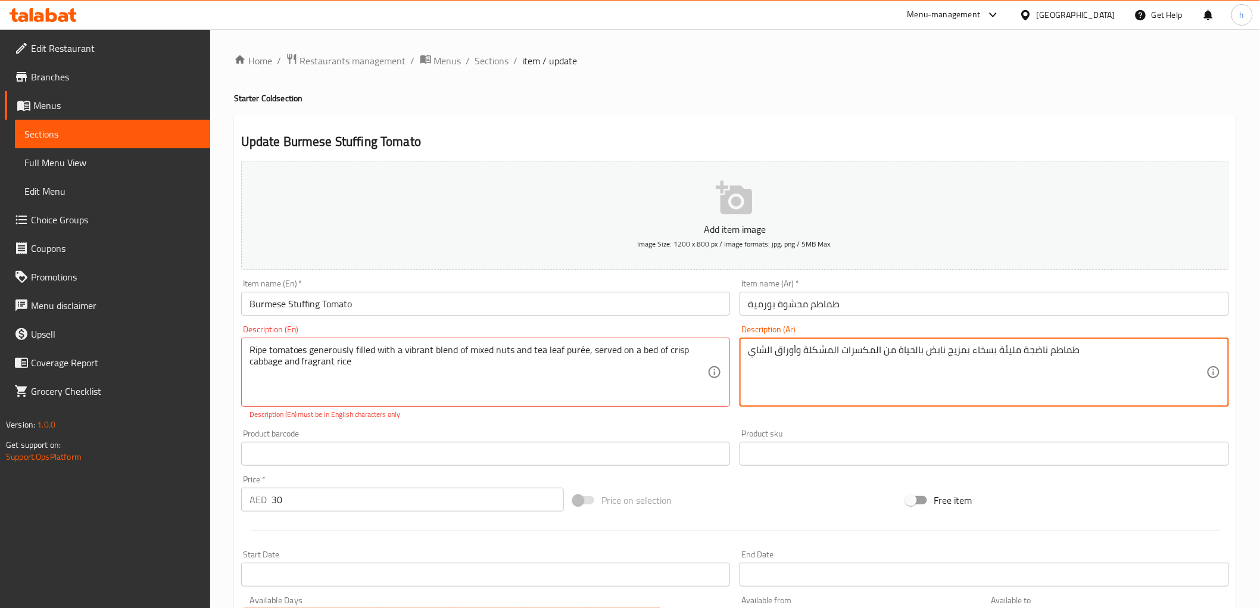
click at [751, 350] on textarea "طماطم ناضجة مليئة بسخاء بمزيج نابض بالحياة من المكسرات المشكلة وأوراق الشاي" at bounding box center [977, 372] width 459 height 57
click at [1097, 357] on textarea "طماطم ناضجة مليئة بسخاء بمزيج نابض بالحياة من المكسرات المشكلة وأوراق الشاي" at bounding box center [977, 372] width 459 height 57
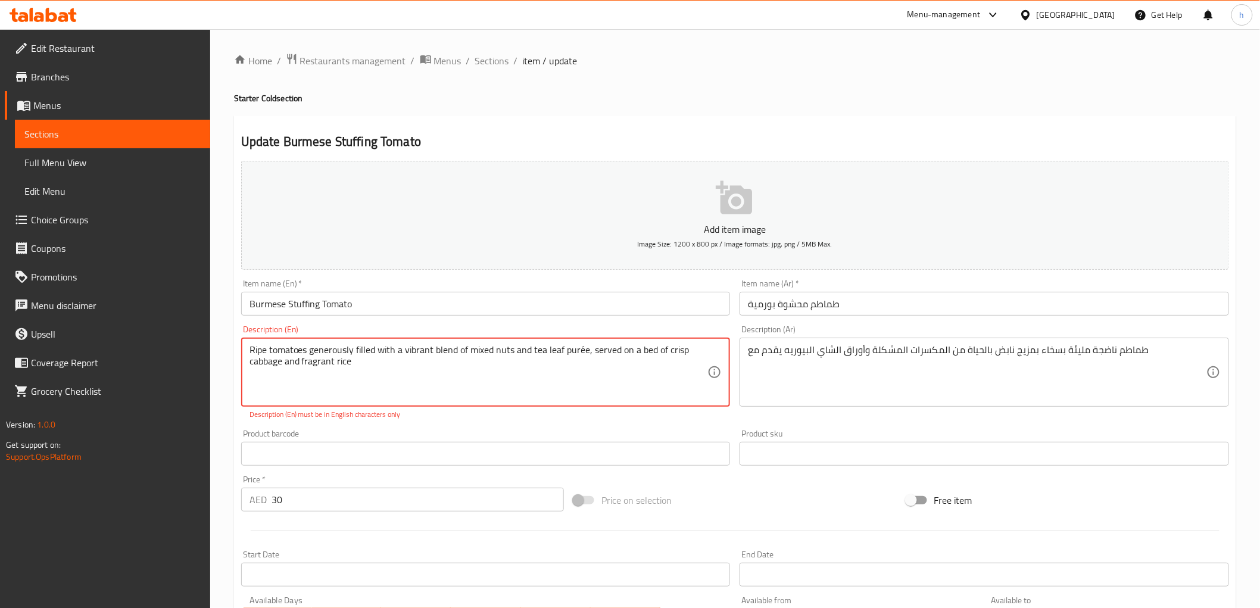
drag, startPoint x: 594, startPoint y: 350, endPoint x: 621, endPoint y: 372, distance: 35.5
drag, startPoint x: 591, startPoint y: 351, endPoint x: 613, endPoint y: 371, distance: 29.5
click at [613, 371] on textarea "Ripe tomatoes generously filled with a vibrant blend of mixed nuts and tea leaf…" at bounding box center [479, 372] width 459 height 57
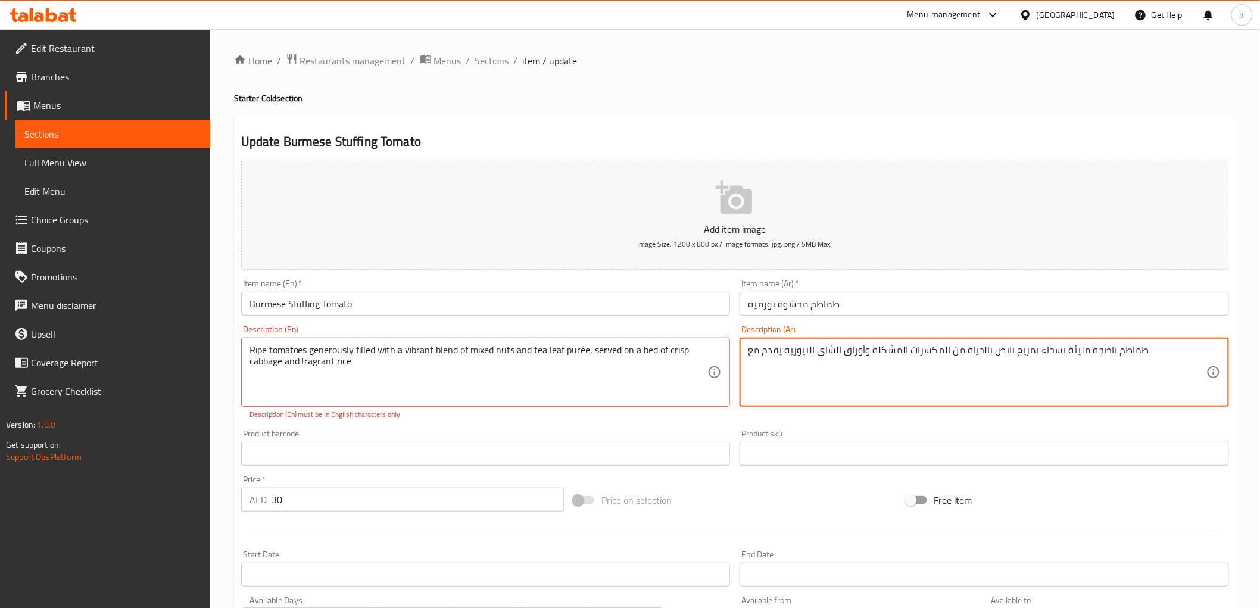
paste textarea "يتم تقديمه على طبقة من الملفوف المقرمش والأرز العطري"
click at [858, 367] on textarea "طماطم ناضجة مليئة بسخاء بمزيج نابض بالحياة من المكسرات المشكلة وأوراق الشاي الب…" at bounding box center [977, 372] width 459 height 57
click at [826, 364] on textarea "طماطم ناضجة مليئة بسخاء بمزيج نابض بالحياة من المكسرات المشكلة وأوراق الشاي الب…" at bounding box center [977, 372] width 459 height 57
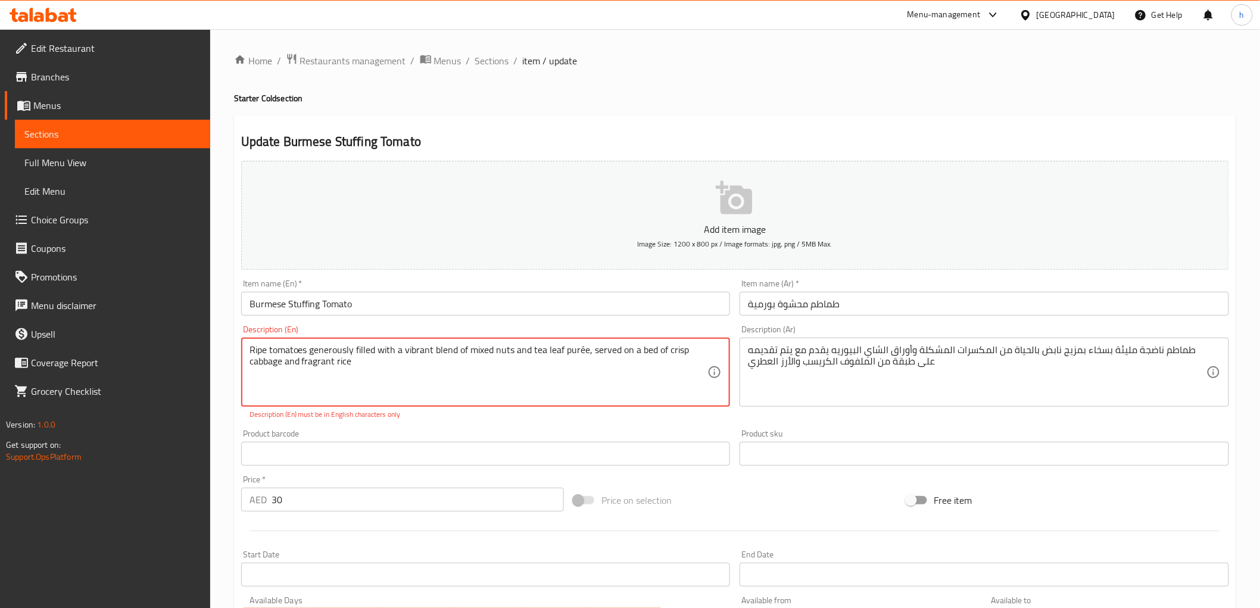
click at [260, 364] on textarea "Ripe tomatoes generously filled with a vibrant blend of mixed nuts and tea leaf…" at bounding box center [479, 372] width 459 height 57
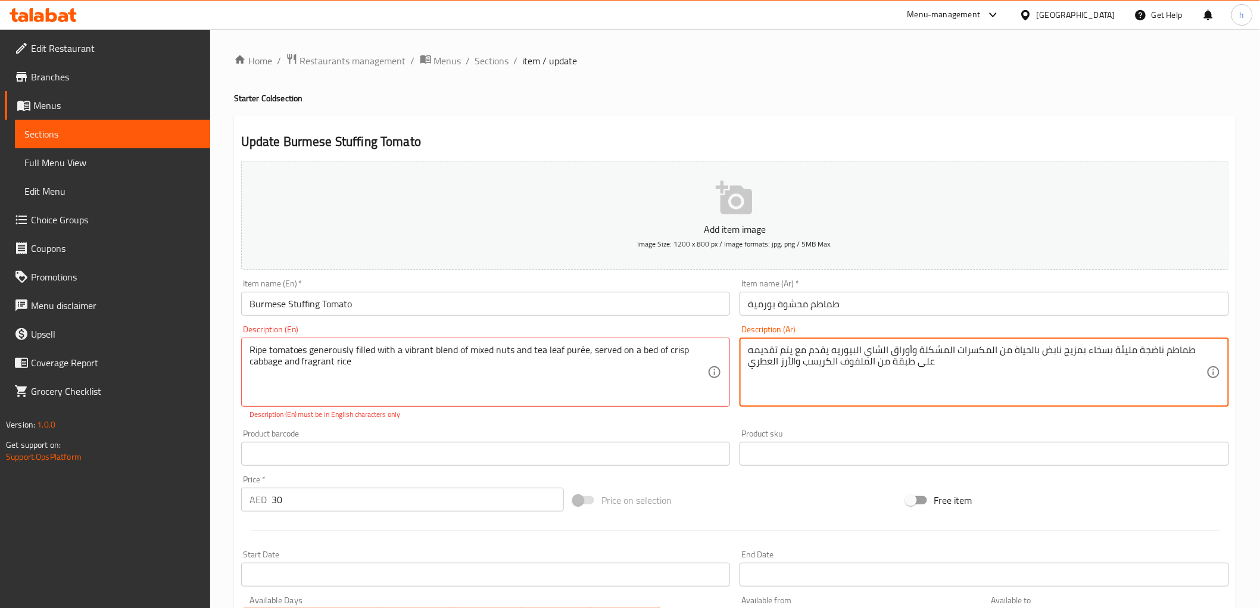
drag, startPoint x: 828, startPoint y: 351, endPoint x: 797, endPoint y: 353, distance: 31.0
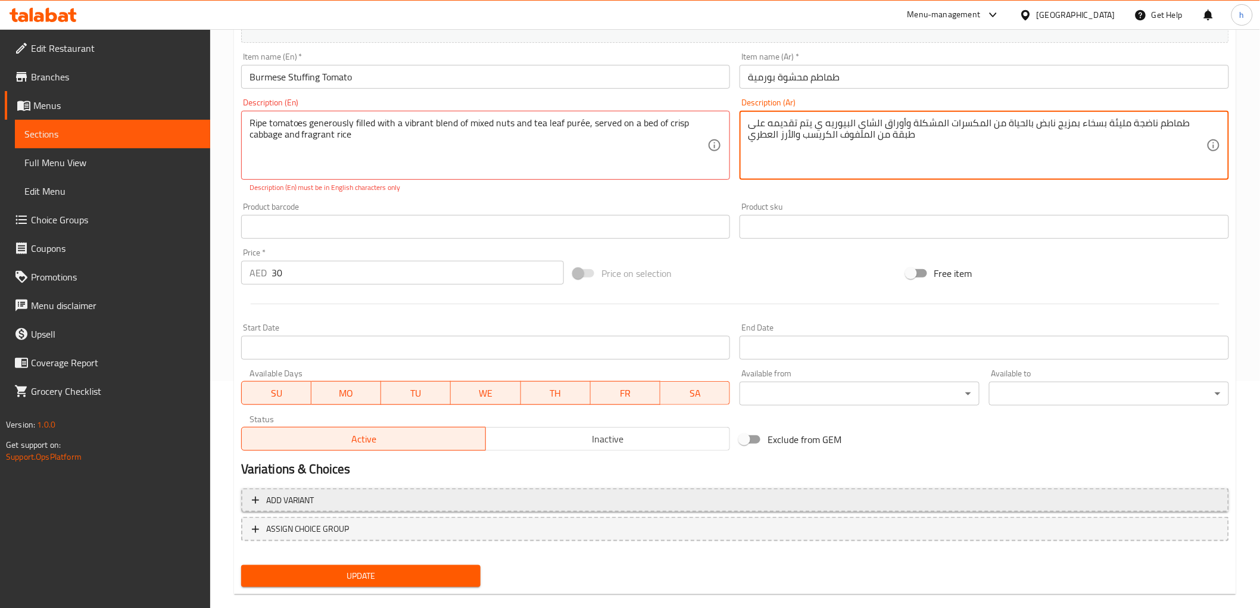
scroll to position [245, 0]
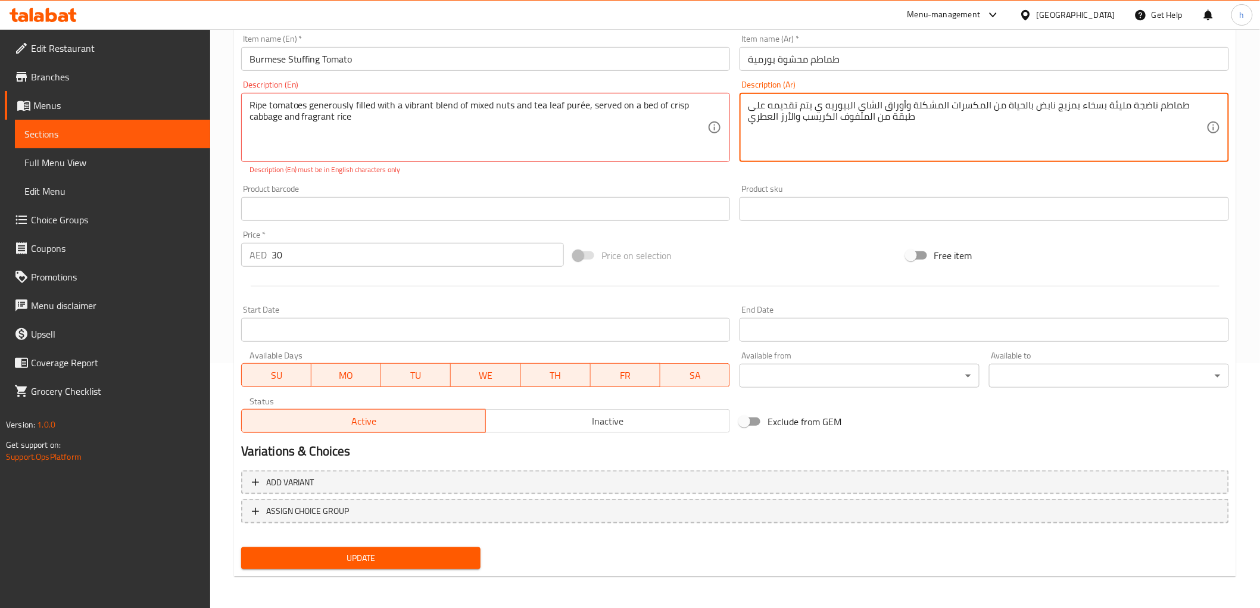
type textarea "طماطم ناضجة مليئة بسخاء بمزيج نابض بالحياة من المكسرات المشكلة وأوراق الشاي الب…"
click at [436, 560] on span "Update" at bounding box center [361, 558] width 221 height 15
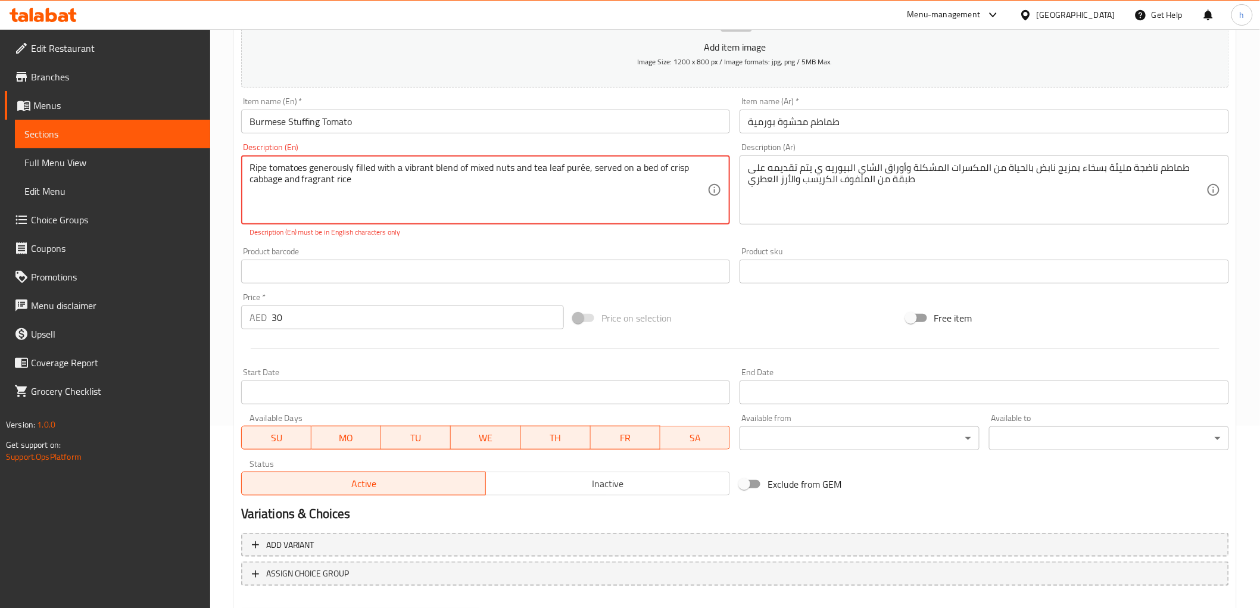
scroll to position [112, 0]
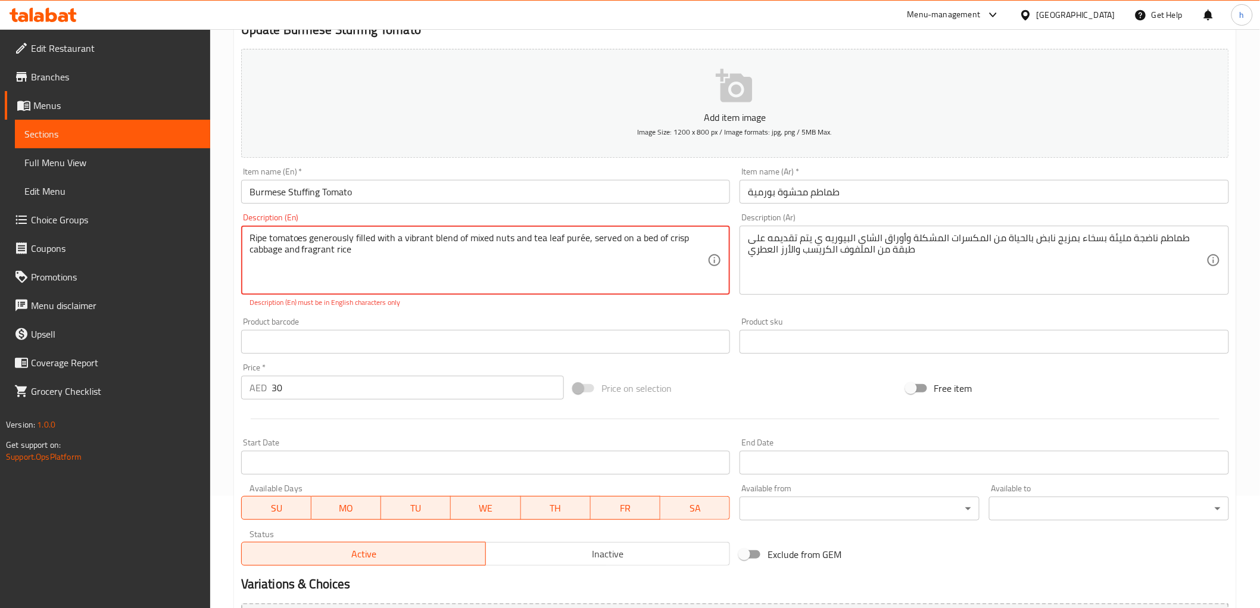
click at [581, 236] on textarea "Ripe tomatoes generously filled with a vibrant blend of mixed nuts and tea leaf…" at bounding box center [479, 260] width 459 height 57
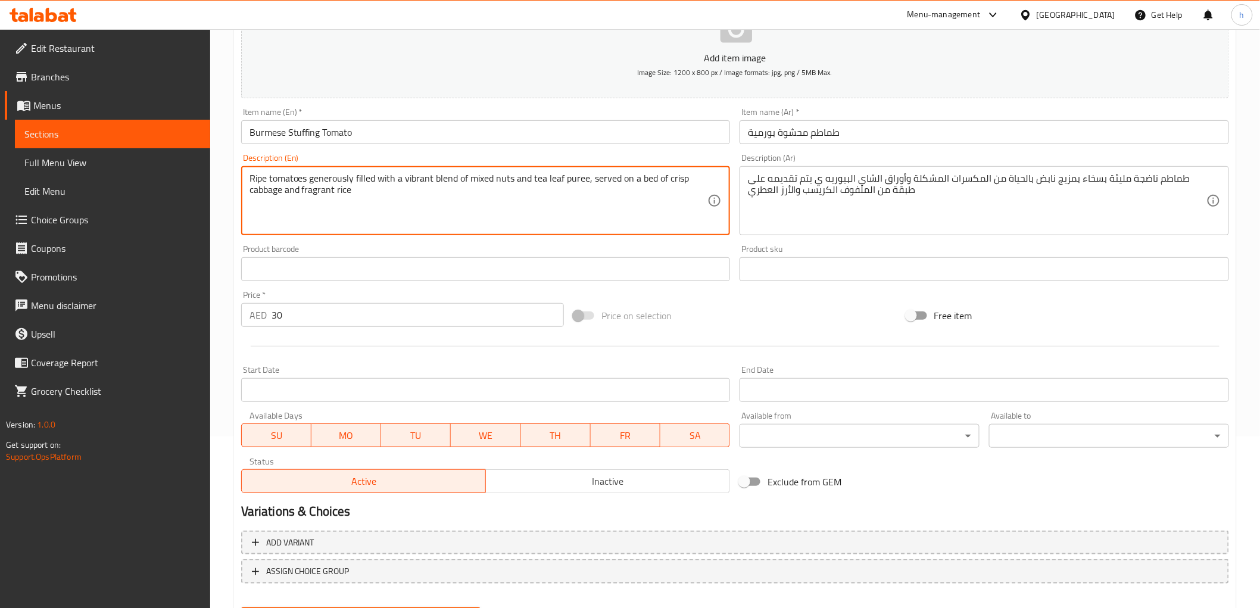
scroll to position [231, 0]
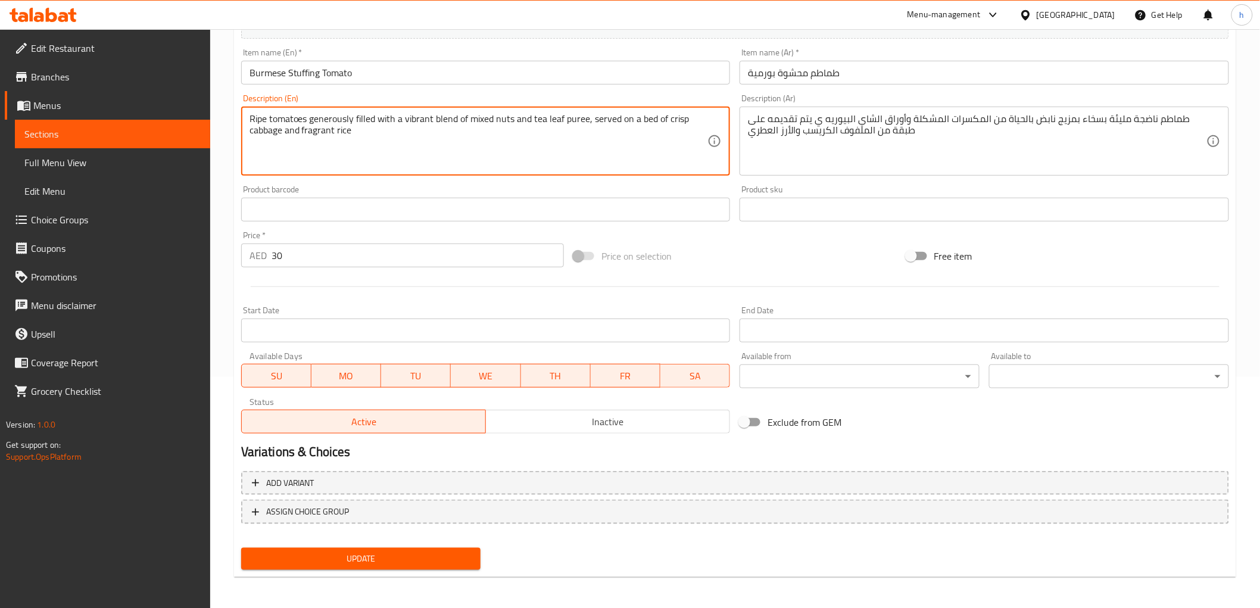
type textarea "Ripe tomatoes generously filled with a vibrant blend of mixed nuts and tea leaf…"
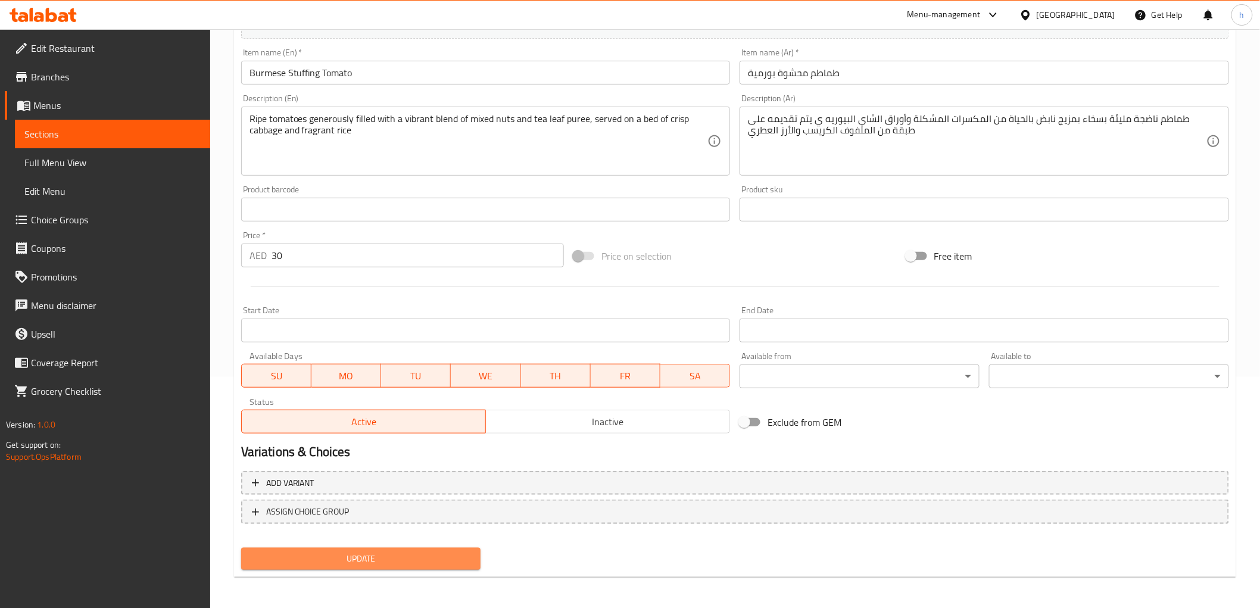
click at [404, 554] on span "Update" at bounding box center [361, 559] width 221 height 15
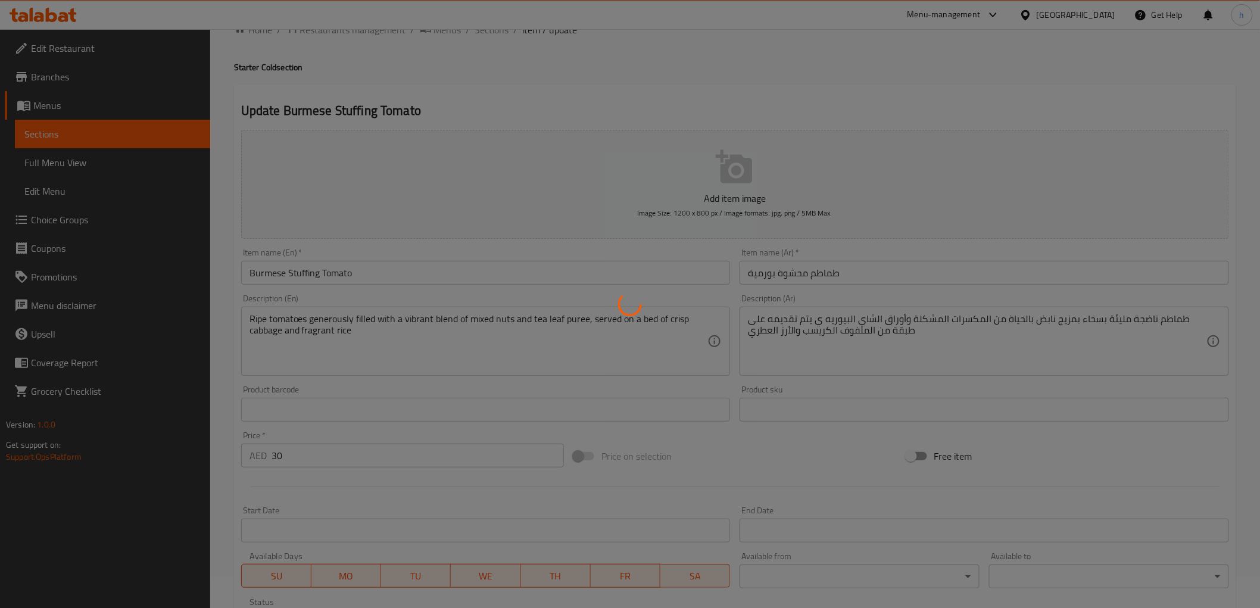
scroll to position [0, 0]
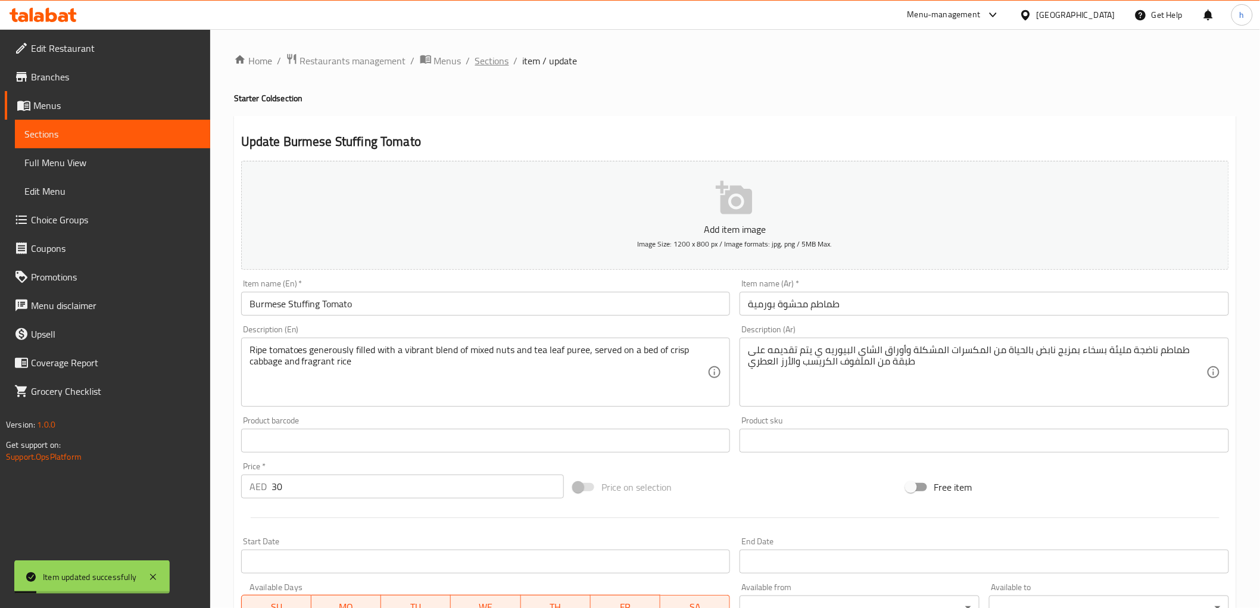
click at [484, 60] on span "Sections" at bounding box center [492, 61] width 34 height 14
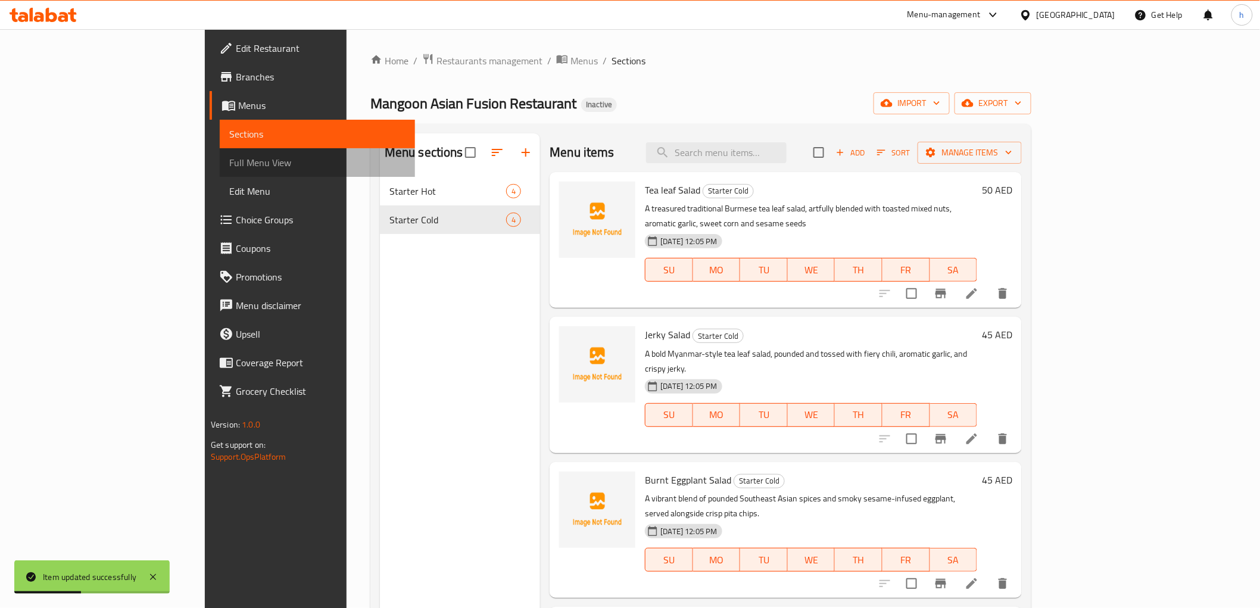
click at [229, 169] on span "Full Menu View" at bounding box center [317, 162] width 176 height 14
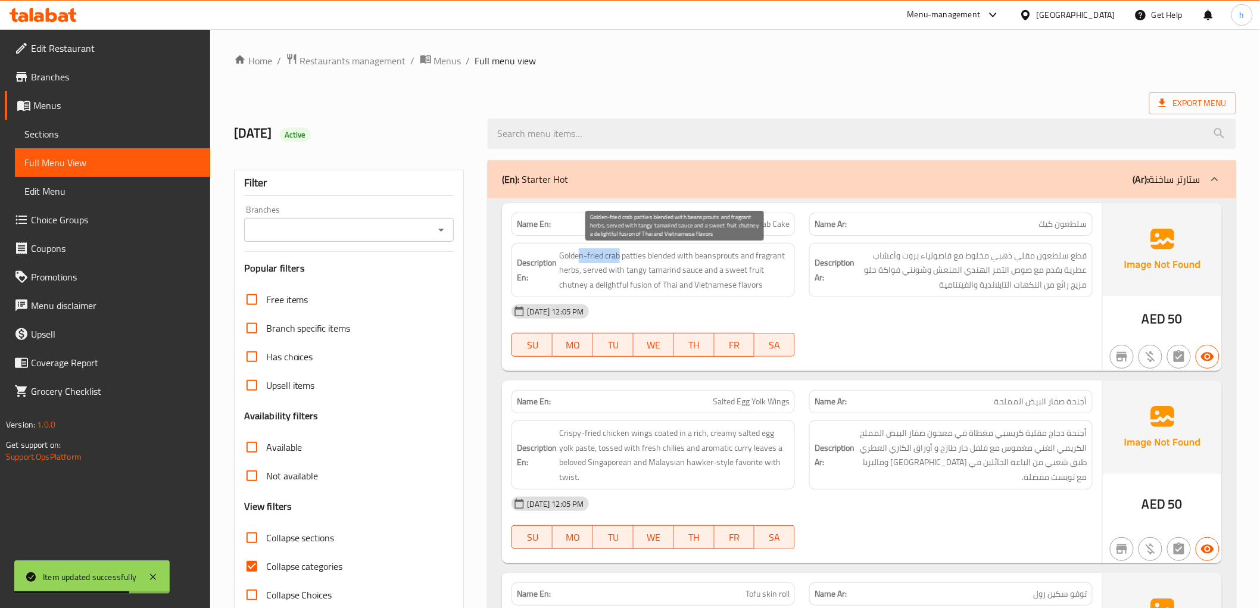
drag, startPoint x: 578, startPoint y: 262, endPoint x: 621, endPoint y: 257, distance: 43.1
click at [621, 257] on span "Golden-fried crab patties blended with beansprouts and fragrant herbs, served w…" at bounding box center [674, 270] width 230 height 44
drag, startPoint x: 691, startPoint y: 263, endPoint x: 776, endPoint y: 260, distance: 84.6
click at [776, 260] on span "Golden-fried crab patties blended with beansprouts and fragrant herbs, served w…" at bounding box center [674, 270] width 230 height 44
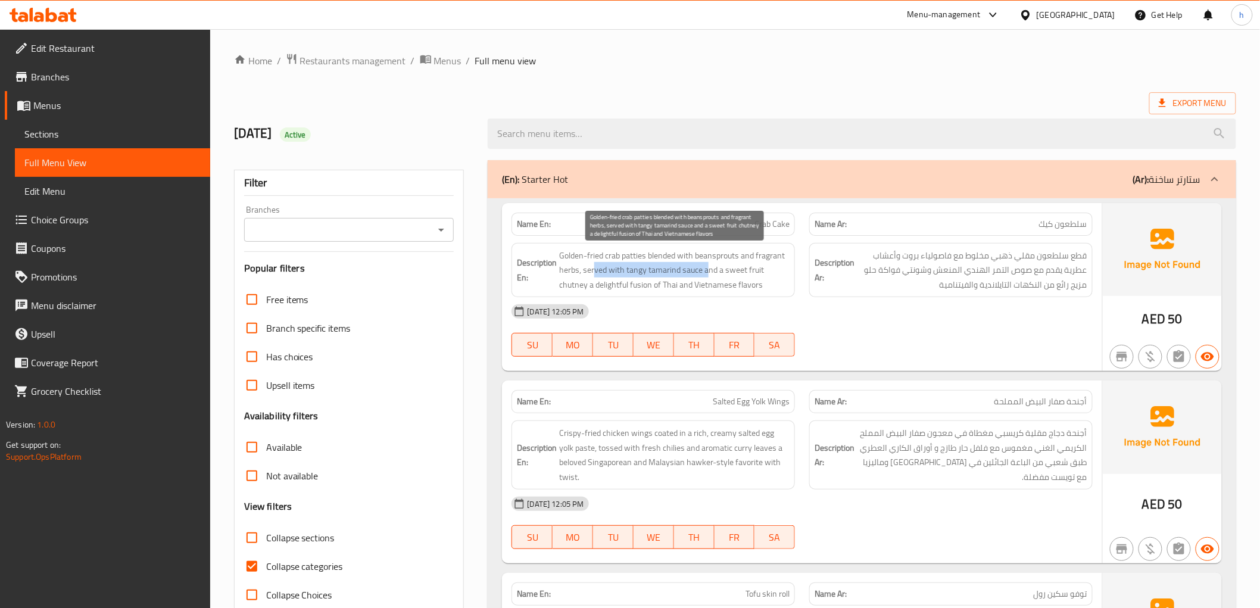
drag, startPoint x: 593, startPoint y: 276, endPoint x: 706, endPoint y: 276, distance: 113.2
click at [706, 276] on span "Golden-fried crab patties blended with beansprouts and fragrant herbs, served w…" at bounding box center [674, 270] width 230 height 44
drag, startPoint x: 718, startPoint y: 272, endPoint x: 777, endPoint y: 280, distance: 59.5
click at [777, 280] on span "Golden-fried crab patties blended with beansprouts and fragrant herbs, served w…" at bounding box center [674, 270] width 230 height 44
click at [643, 288] on span "Golden-fried crab patties blended with beansprouts and fragrant herbs, served w…" at bounding box center [674, 270] width 230 height 44
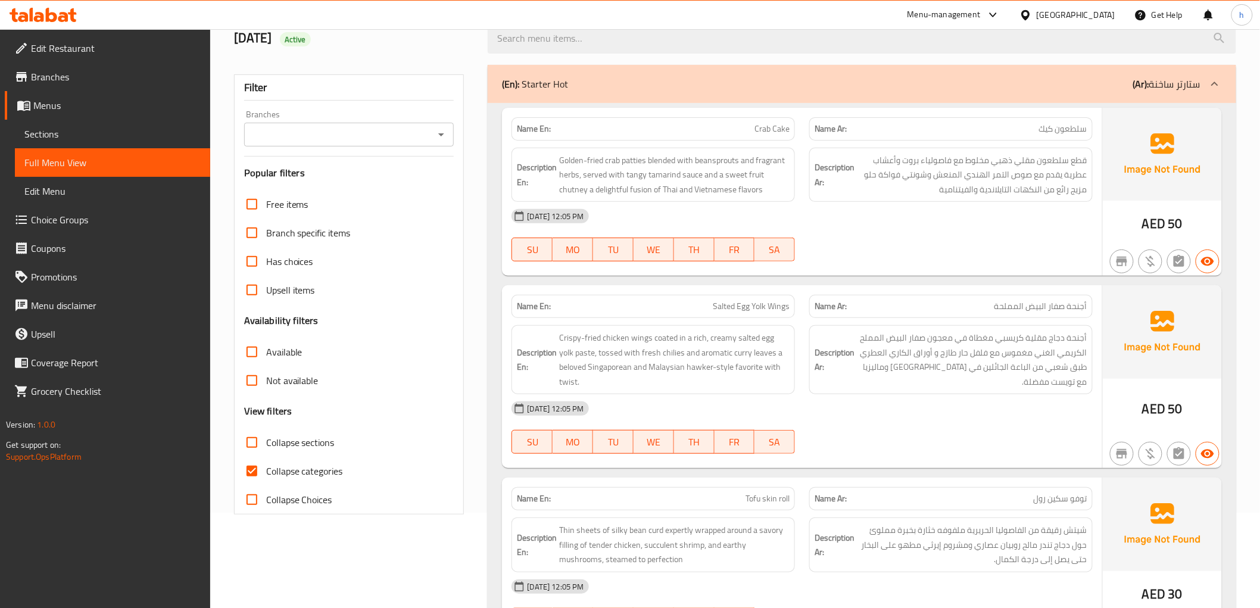
scroll to position [198, 0]
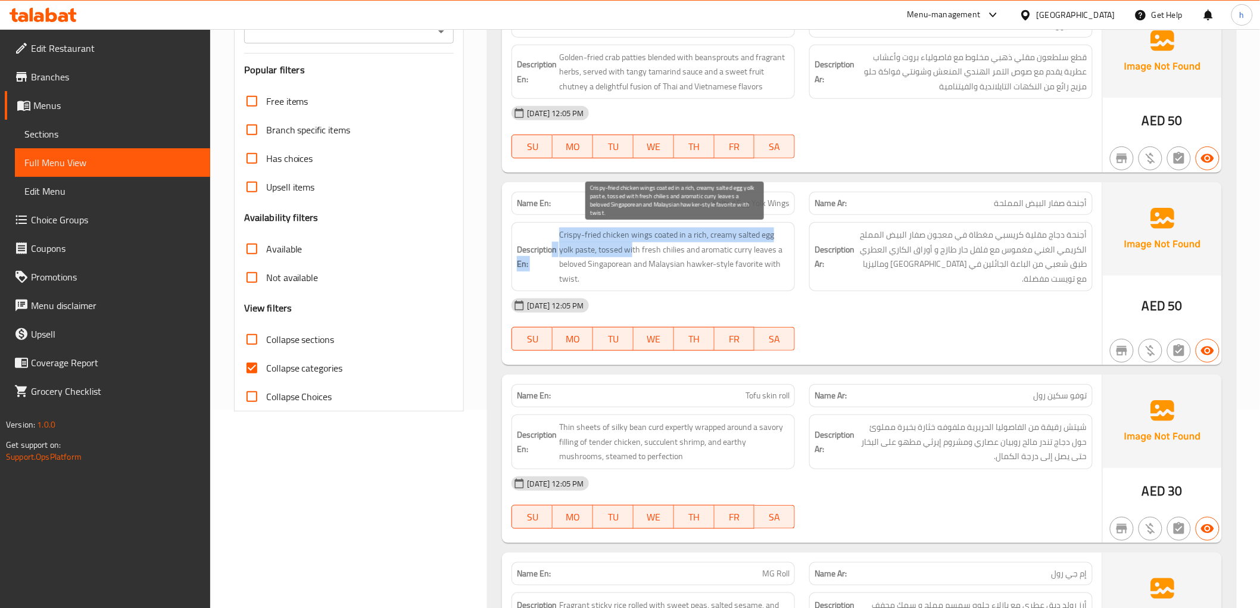
drag, startPoint x: 552, startPoint y: 237, endPoint x: 616, endPoint y: 242, distance: 65.1
click at [616, 242] on h6 "Description En: Crispy-fried chicken wings coated in a rich, creamy salted egg …" at bounding box center [653, 257] width 273 height 58
click at [628, 242] on span "Crispy-fried chicken wings coated in a rich, creamy salted egg yolk paste, toss…" at bounding box center [674, 257] width 230 height 58
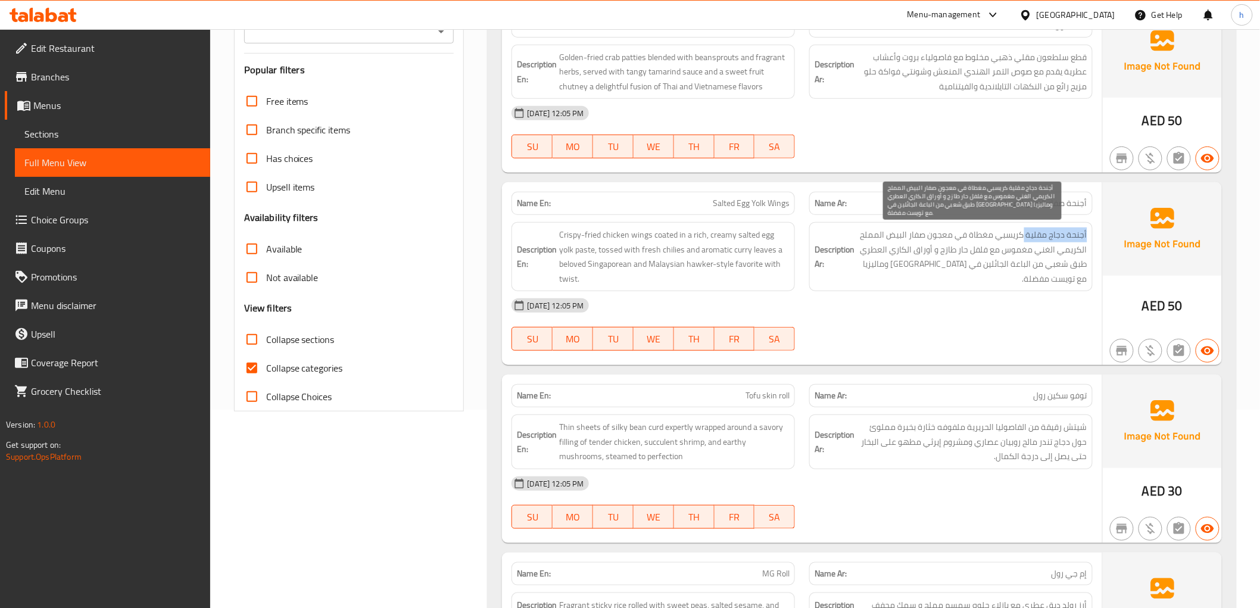
drag, startPoint x: 1090, startPoint y: 236, endPoint x: 1026, endPoint y: 239, distance: 64.4
click at [1026, 239] on div "Description Ar: أجنحة دجاج مقلية كريسبي مغطاة في معجون صفار البيض المملح الكريم…" at bounding box center [950, 256] width 283 height 69
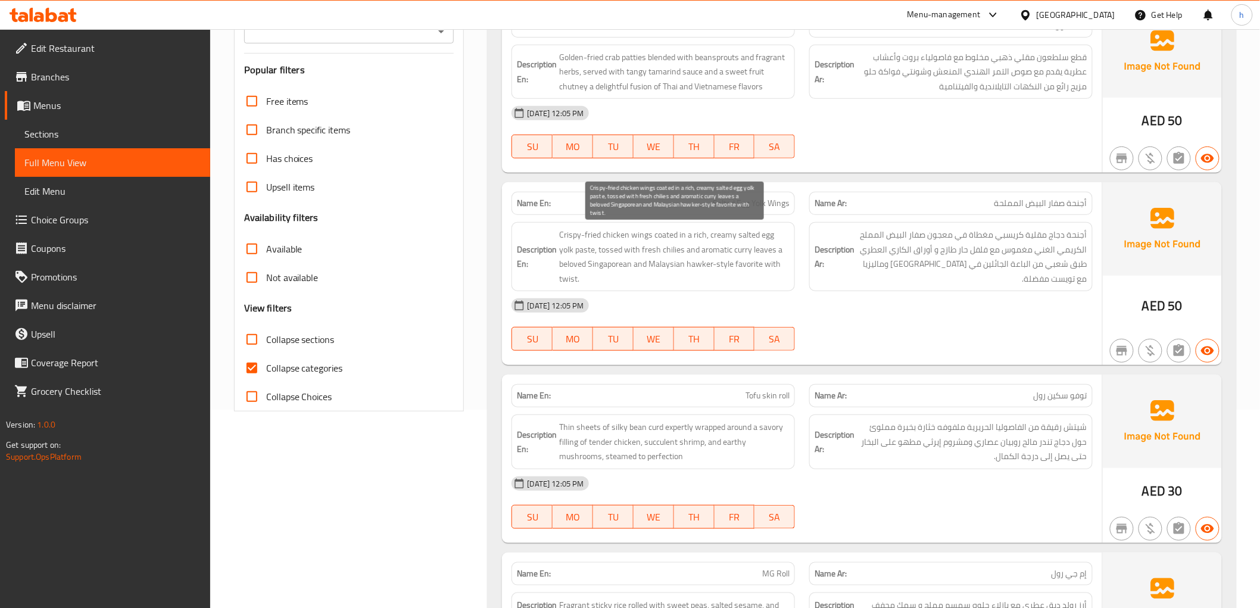
click at [575, 268] on span "Crispy-fried chicken wings coated in a rich, creamy salted egg yolk paste, toss…" at bounding box center [674, 257] width 230 height 58
click at [602, 271] on span "Crispy-fried chicken wings coated in a rich, creamy salted egg yolk paste, toss…" at bounding box center [674, 257] width 230 height 58
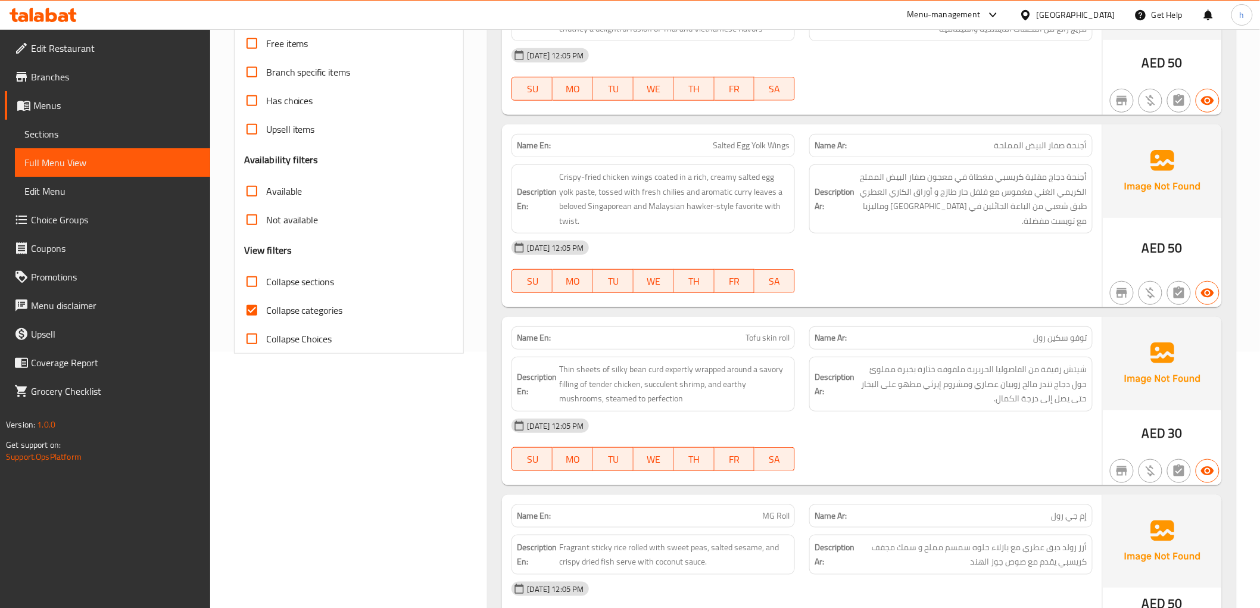
scroll to position [397, 0]
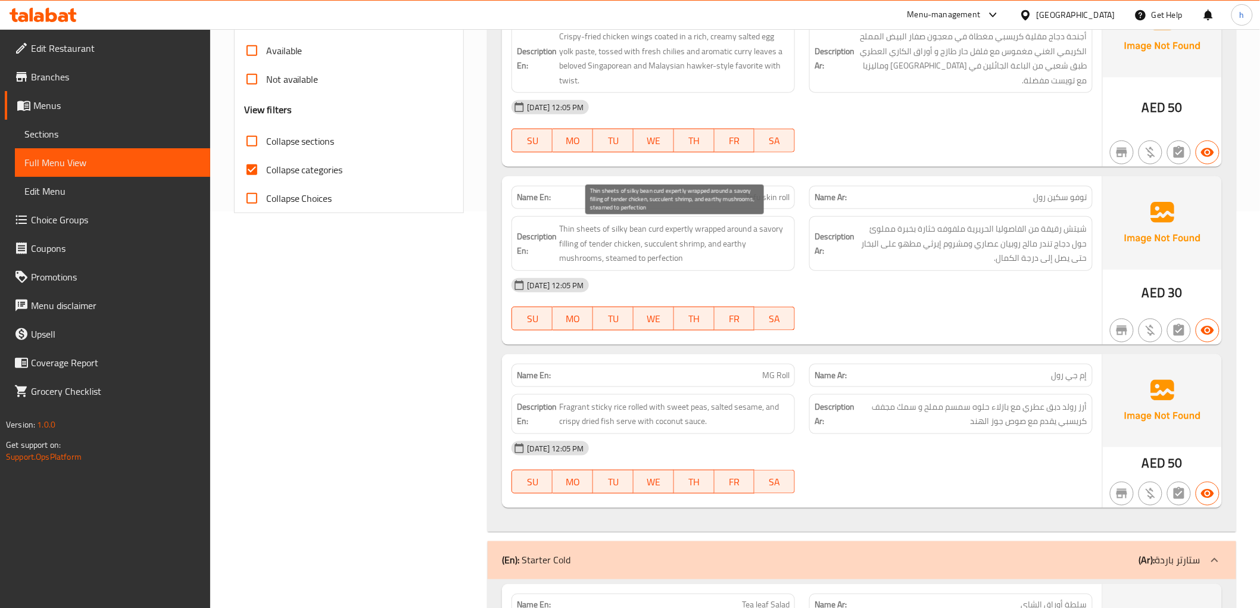
click at [578, 233] on span "Thin sheets of silky bean curd expertly wrapped around a savory filling of tend…" at bounding box center [674, 244] width 230 height 44
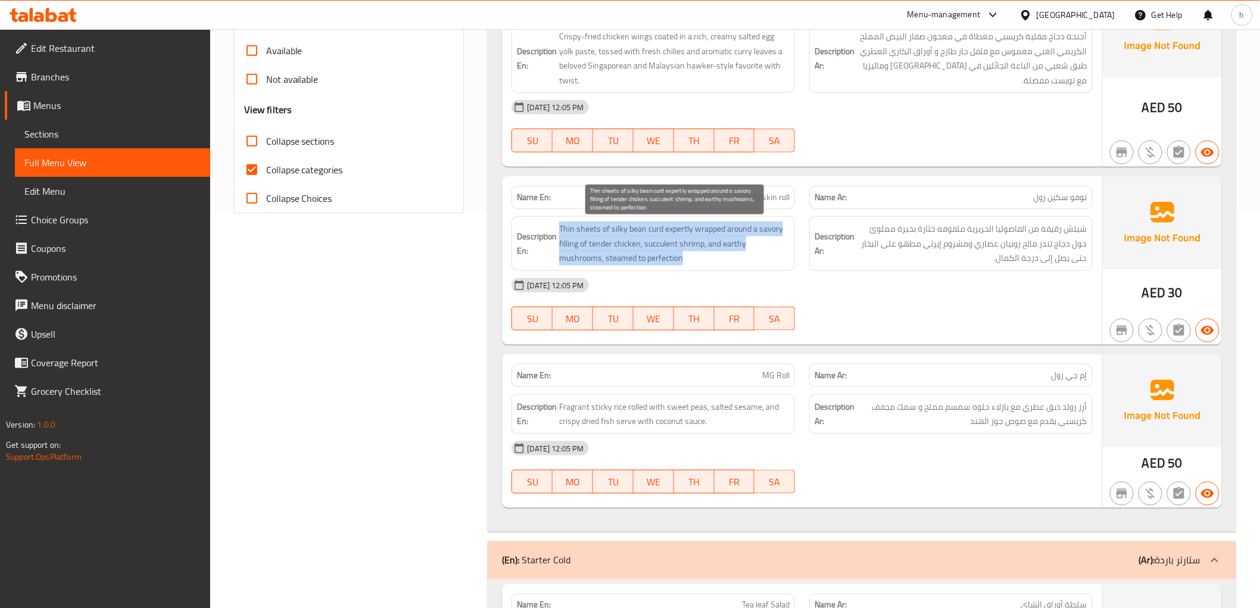
click at [578, 233] on span "Thin sheets of silky bean curd expertly wrapped around a savory filling of tend…" at bounding box center [674, 244] width 230 height 44
click at [615, 235] on span "Thin sheets of silky bean curd expertly wrapped around a savory filling of tend…" at bounding box center [674, 244] width 230 height 44
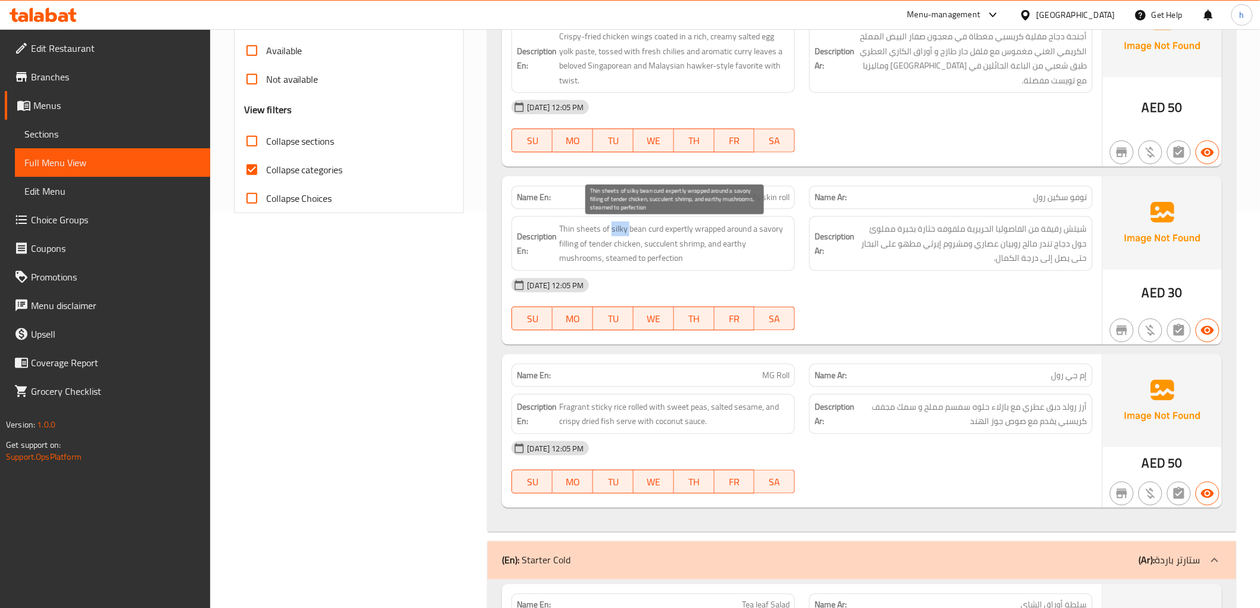
click at [615, 235] on span "Thin sheets of silky bean curd expertly wrapped around a savory filling of tend…" at bounding box center [674, 244] width 230 height 44
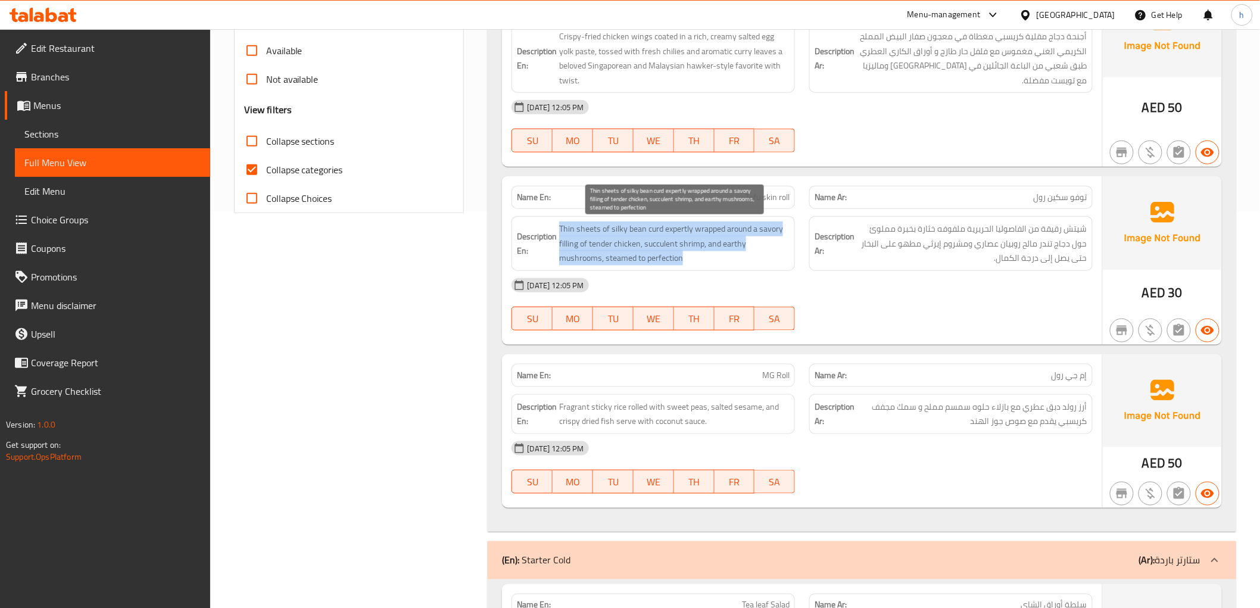
click at [615, 235] on span "Thin sheets of silky bean curd expertly wrapped around a savory filling of tend…" at bounding box center [674, 244] width 230 height 44
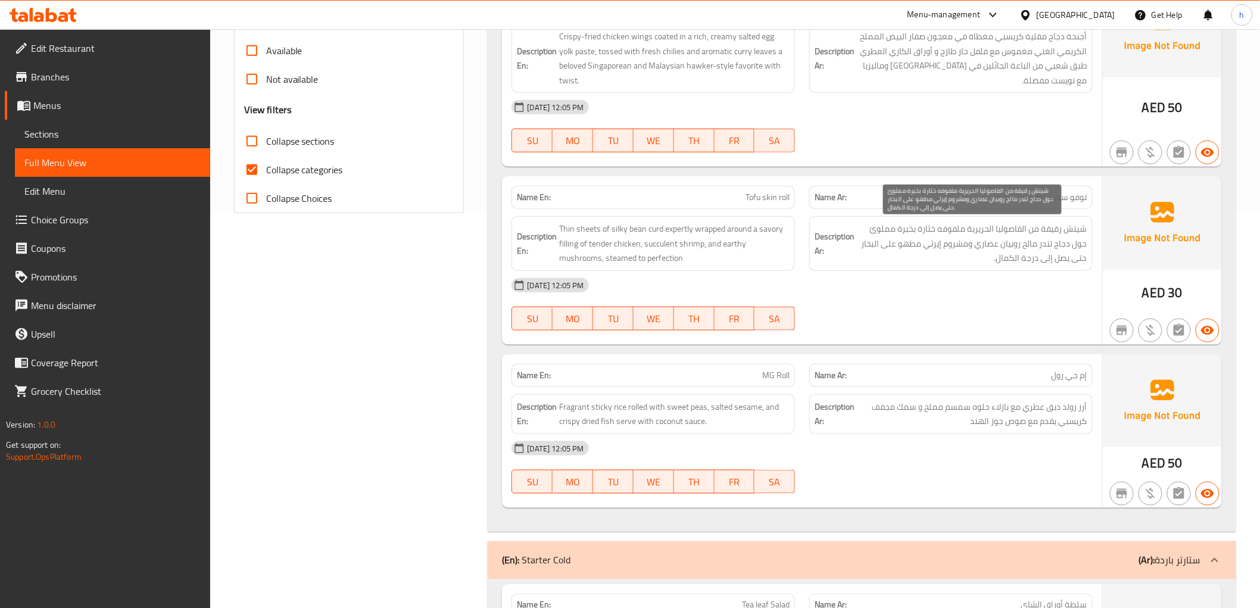
click at [1040, 234] on span "شيتش رقيقة من الفاصوليا الحريرية ملفوفه خثارة بخبرة مملوئ حول دجاج تندر مالح رو…" at bounding box center [972, 244] width 230 height 44
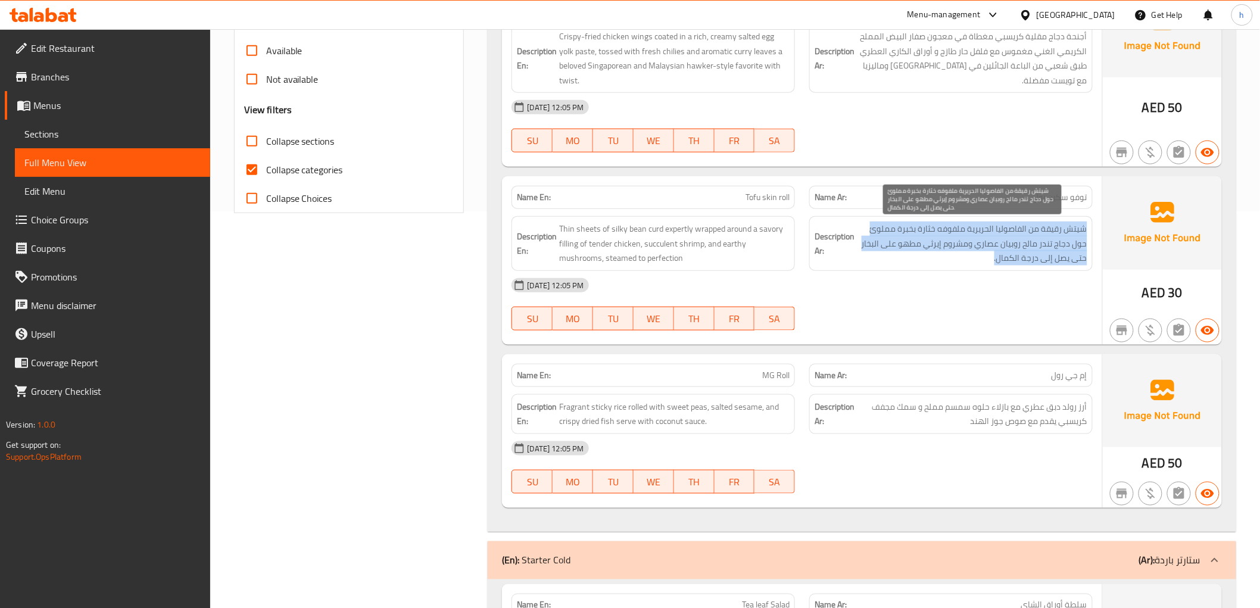
click at [1040, 234] on span "شيتش رقيقة من الفاصوليا الحريرية ملفوفه خثارة بخبرة مملوئ حول دجاج تندر مالح رو…" at bounding box center [972, 244] width 230 height 44
click at [942, 237] on span "شيتش رقيقة من الفاصوليا الحريرية ملفوفه خثارة بخبرة مملوئ حول دجاج تندر مالح رو…" at bounding box center [972, 244] width 230 height 44
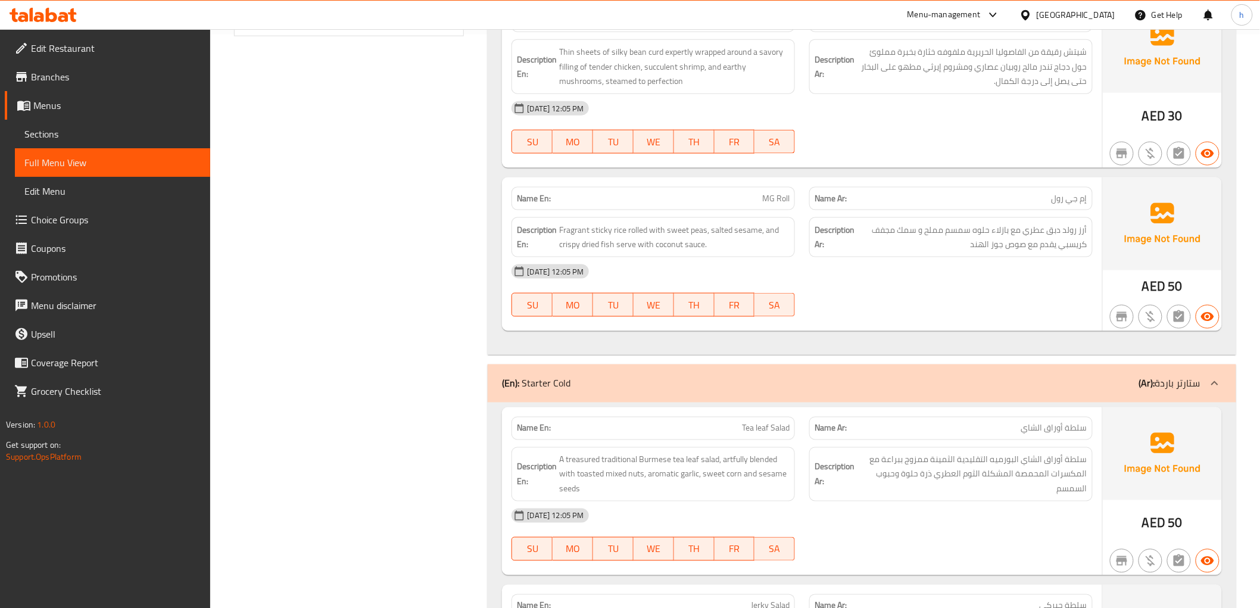
scroll to position [596, 0]
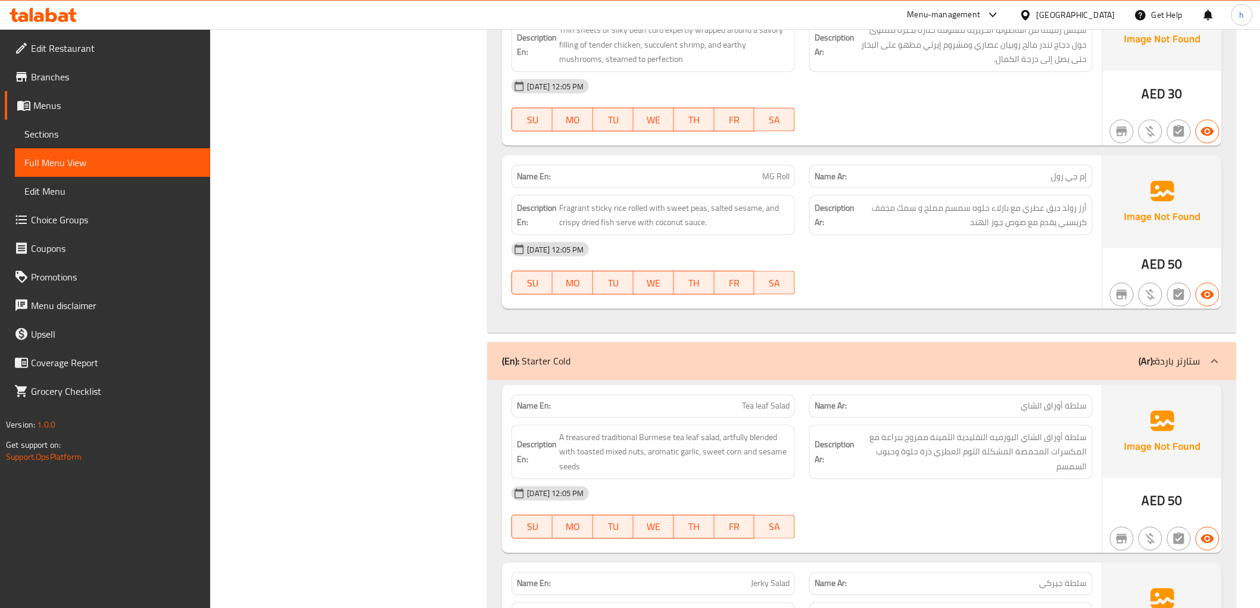
drag, startPoint x: 555, startPoint y: 211, endPoint x: 759, endPoint y: 236, distance: 205.2
click at [759, 236] on div "Name En: MG Roll Name Ar: إم جي رول Description En: Fragrant sticky rice rolled…" at bounding box center [802, 232] width 600 height 154
click at [979, 207] on span "أرز رولد دبق عطري مع بازلاء حلوه سمسم مملح و سمك مجفف كريسبي يقدم مع صوص جوز ال…" at bounding box center [972, 215] width 230 height 29
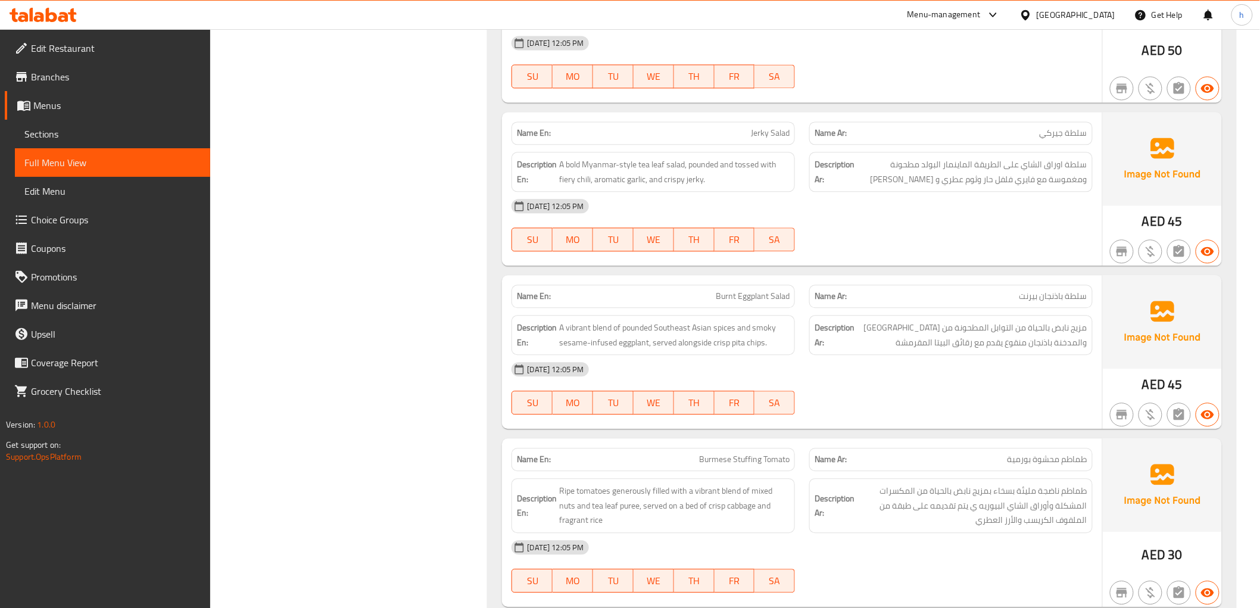
scroll to position [1094, 0]
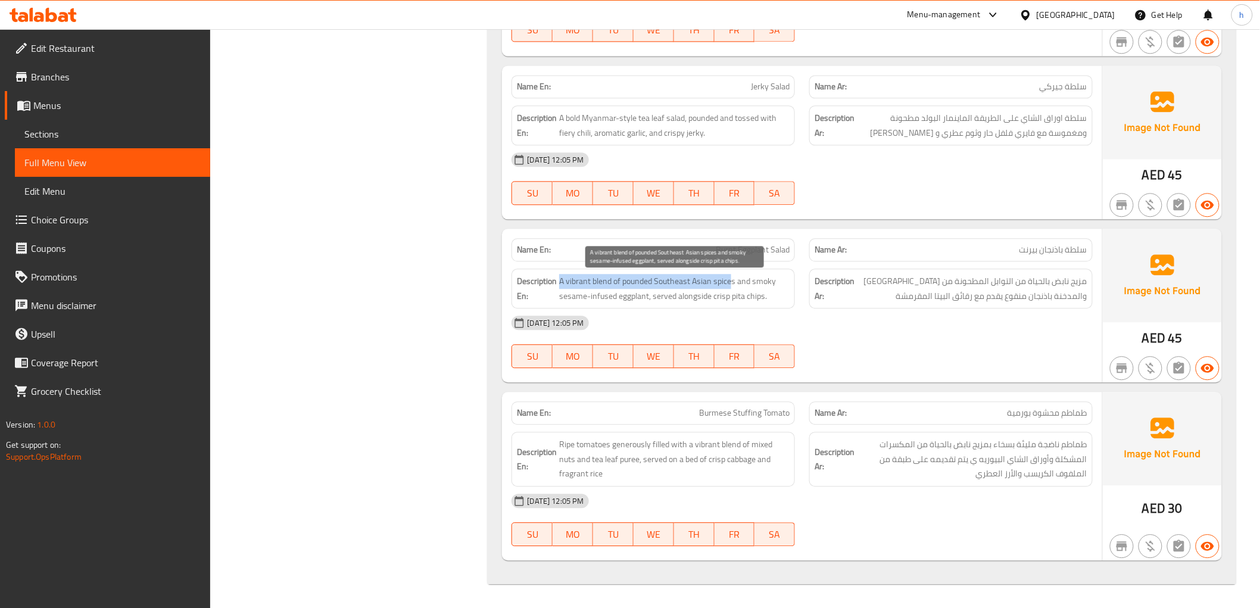
drag, startPoint x: 560, startPoint y: 281, endPoint x: 733, endPoint y: 282, distance: 172.7
click at [733, 282] on span "A vibrant blend of pounded Southeast Asian spices and smoky sesame-infused eggp…" at bounding box center [674, 288] width 230 height 29
drag, startPoint x: 604, startPoint y: 298, endPoint x: 786, endPoint y: 298, distance: 182.3
click at [786, 298] on span "A vibrant blend of pounded Southeast Asian spices and smoky sesame-infused eggp…" at bounding box center [674, 288] width 230 height 29
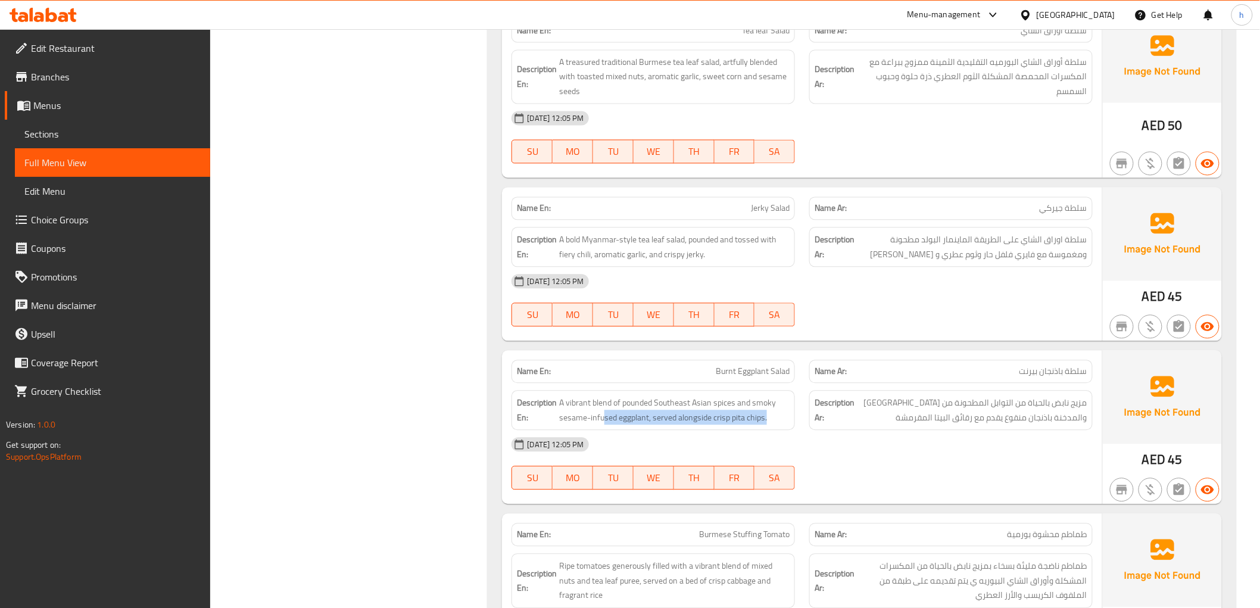
scroll to position [962, 0]
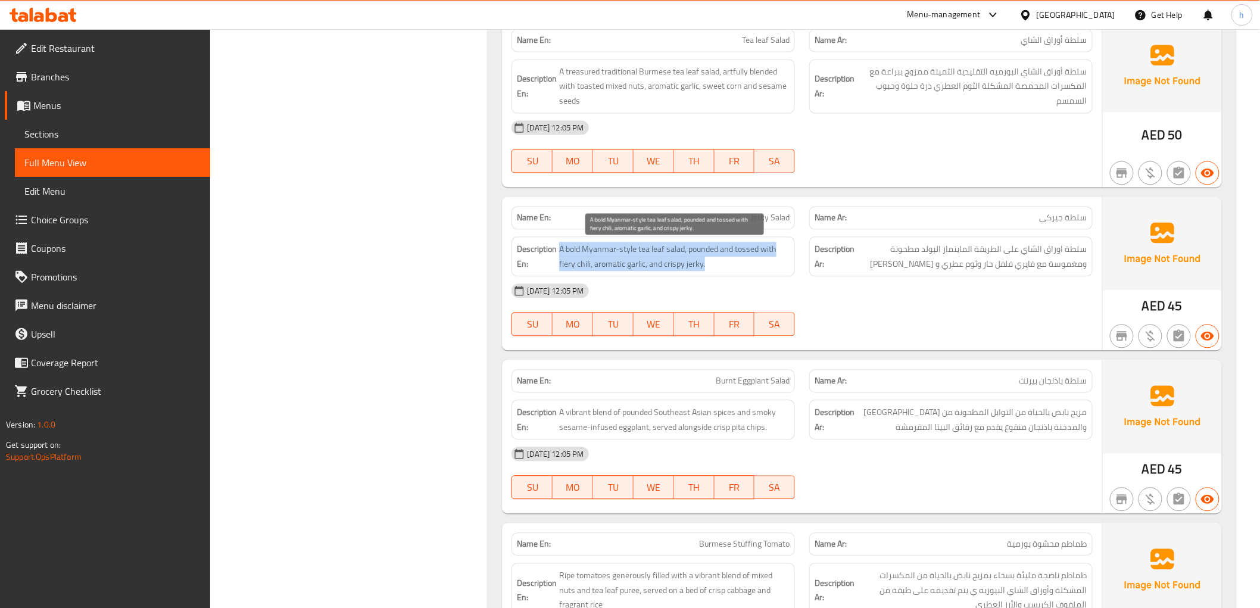
drag, startPoint x: 558, startPoint y: 251, endPoint x: 728, endPoint y: 268, distance: 171.2
click at [728, 268] on h6 "Description En: A bold Myanmar-style tea leaf salad, pounded and tossed with fi…" at bounding box center [653, 256] width 273 height 29
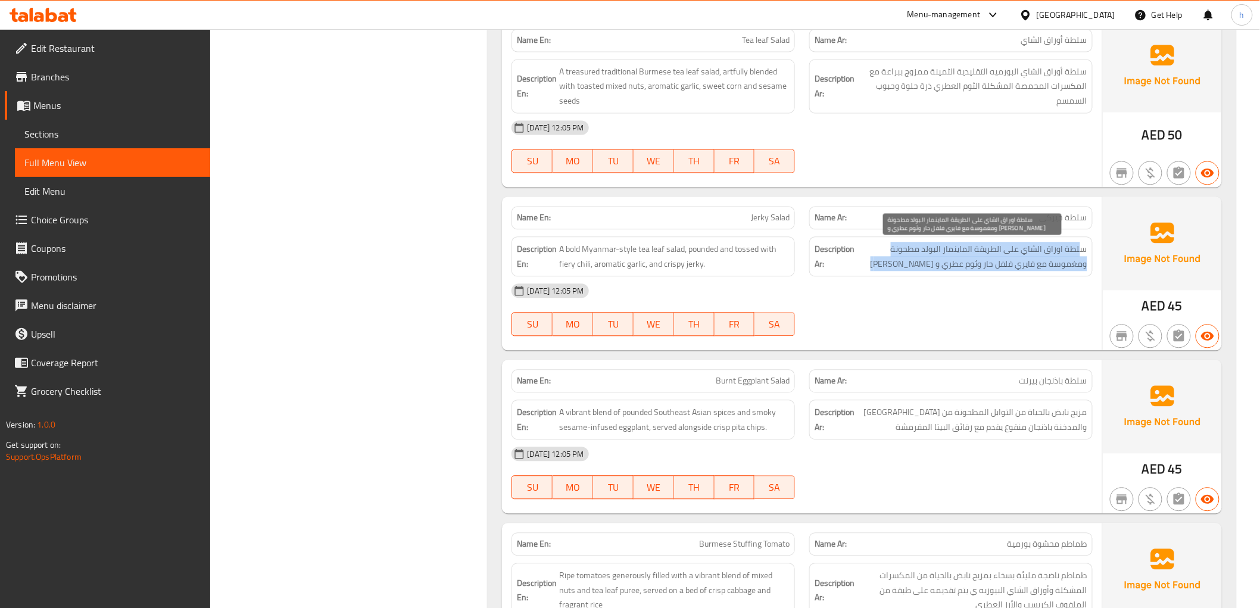
drag, startPoint x: 1085, startPoint y: 248, endPoint x: 865, endPoint y: 272, distance: 221.0
click at [865, 271] on span "سلطة اوراق الشاي على الطريقة الماينمار البولد مطحونة ومغموسة مع فايري فلفل حار …" at bounding box center [972, 256] width 230 height 29
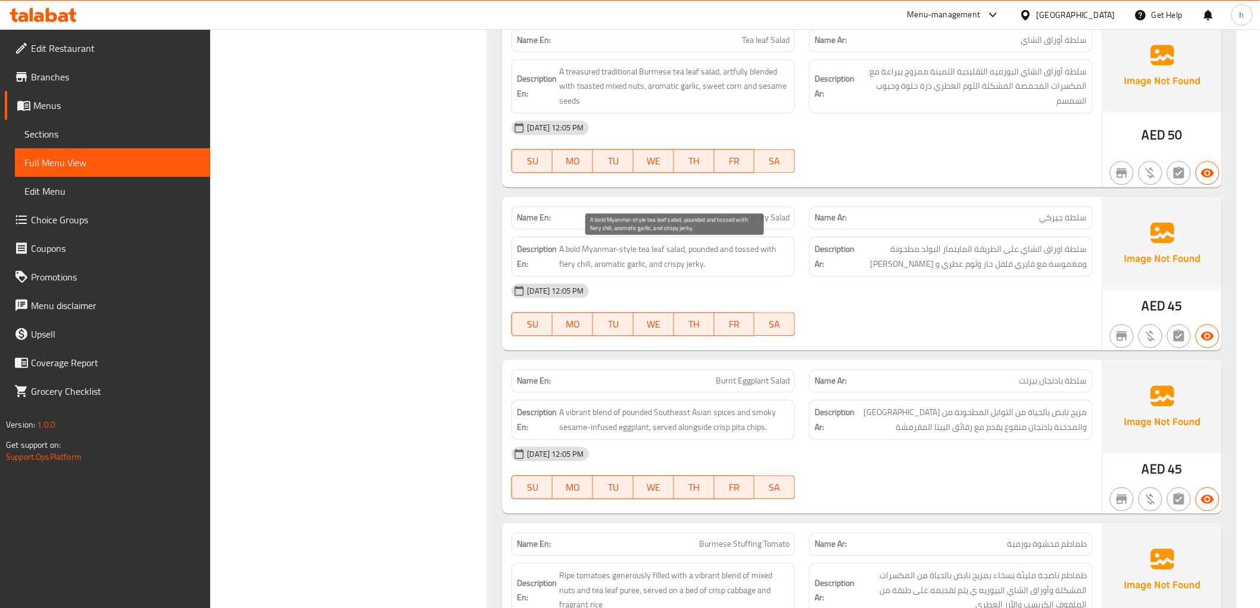
click at [674, 260] on span "A bold Myanmar-style tea leaf salad, pounded and tossed with fiery chili, aroma…" at bounding box center [674, 256] width 230 height 29
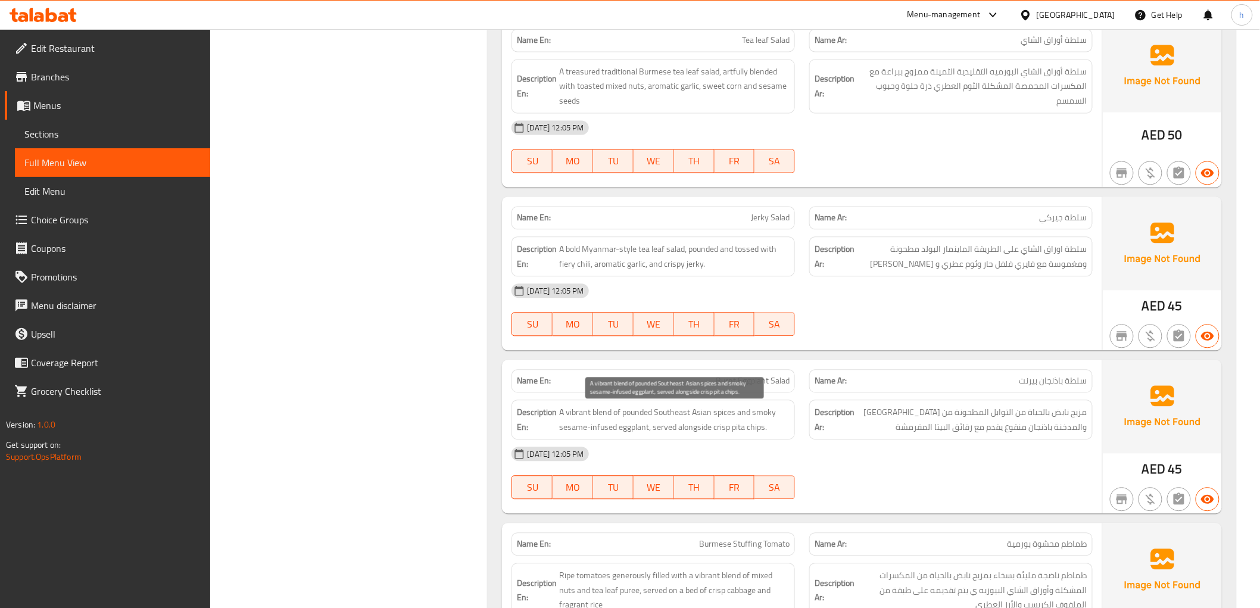
click at [618, 421] on span "A vibrant blend of pounded Southeast Asian spices and smoky sesame-infused eggp…" at bounding box center [674, 419] width 230 height 29
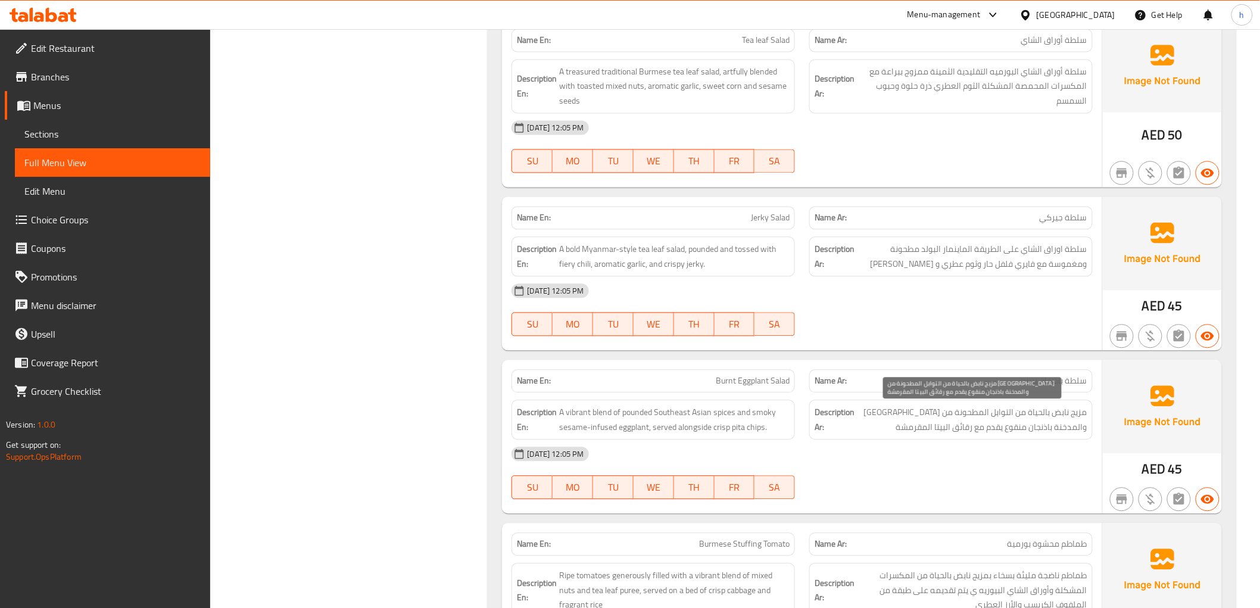
click at [1066, 416] on span "مزيج نابض بالحياة من التوابل المطحونة من [GEOGRAPHIC_DATA] والمدخنة باذنجان منق…" at bounding box center [972, 419] width 230 height 29
click at [941, 412] on span "مزيج نابض بالحياة من التوابل المطحونة من [GEOGRAPHIC_DATA] والمدخنة باذنجان منق…" at bounding box center [972, 419] width 230 height 29
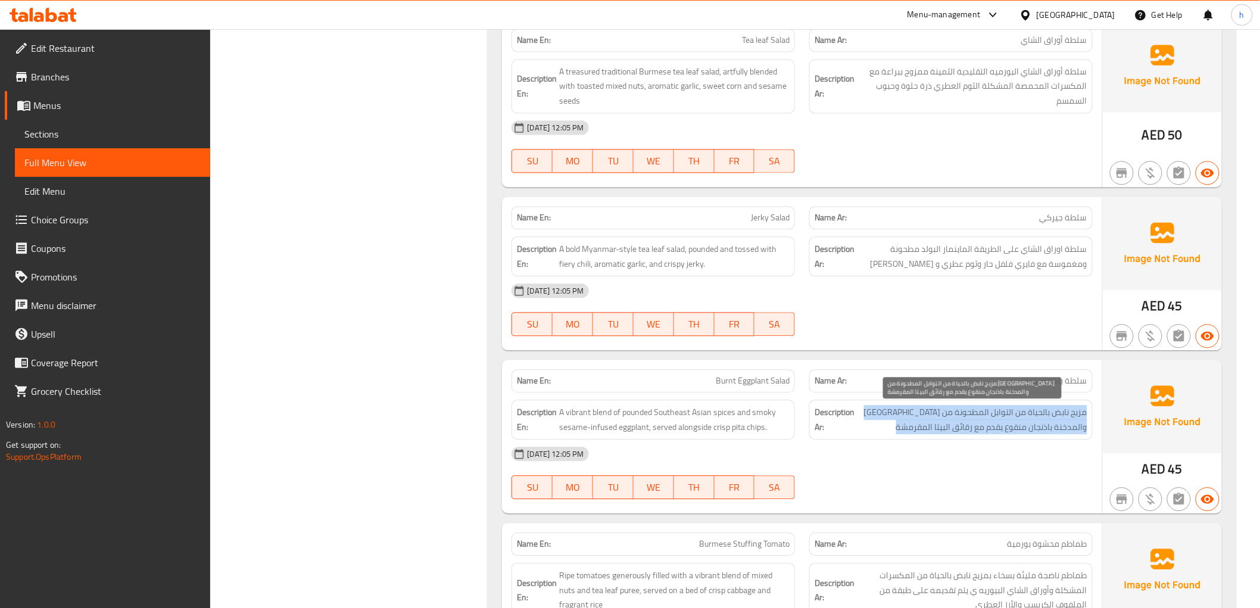
click at [941, 412] on span "مزيج نابض بالحياة من التوابل المطحونة من [GEOGRAPHIC_DATA] والمدخنة باذنجان منق…" at bounding box center [972, 419] width 230 height 29
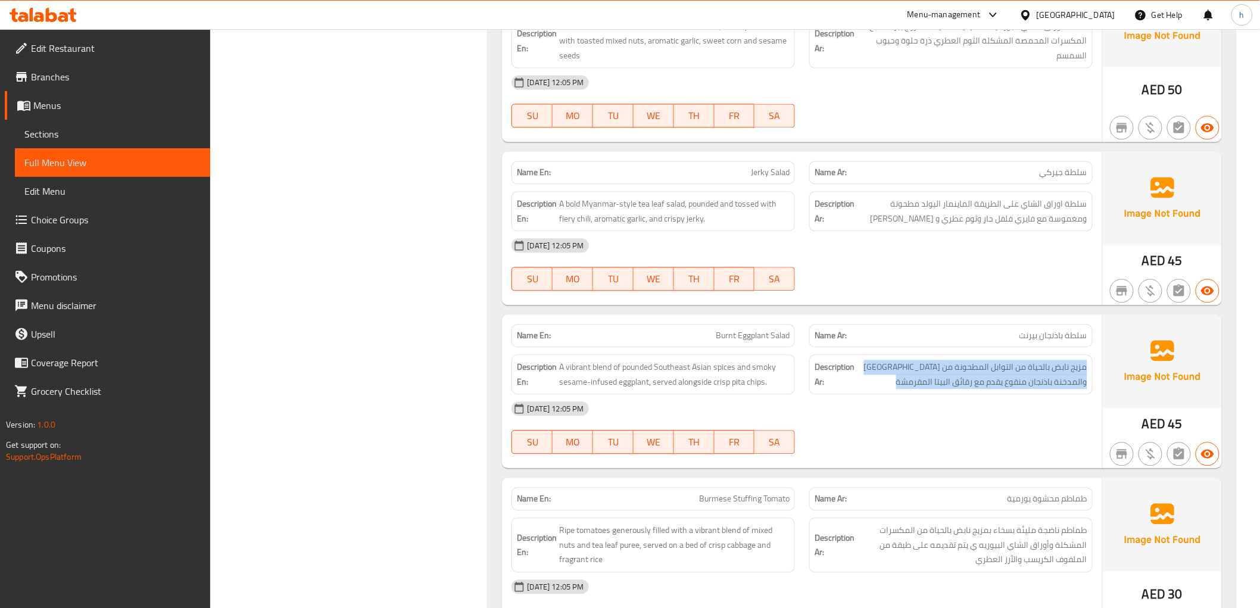
scroll to position [1094, 0]
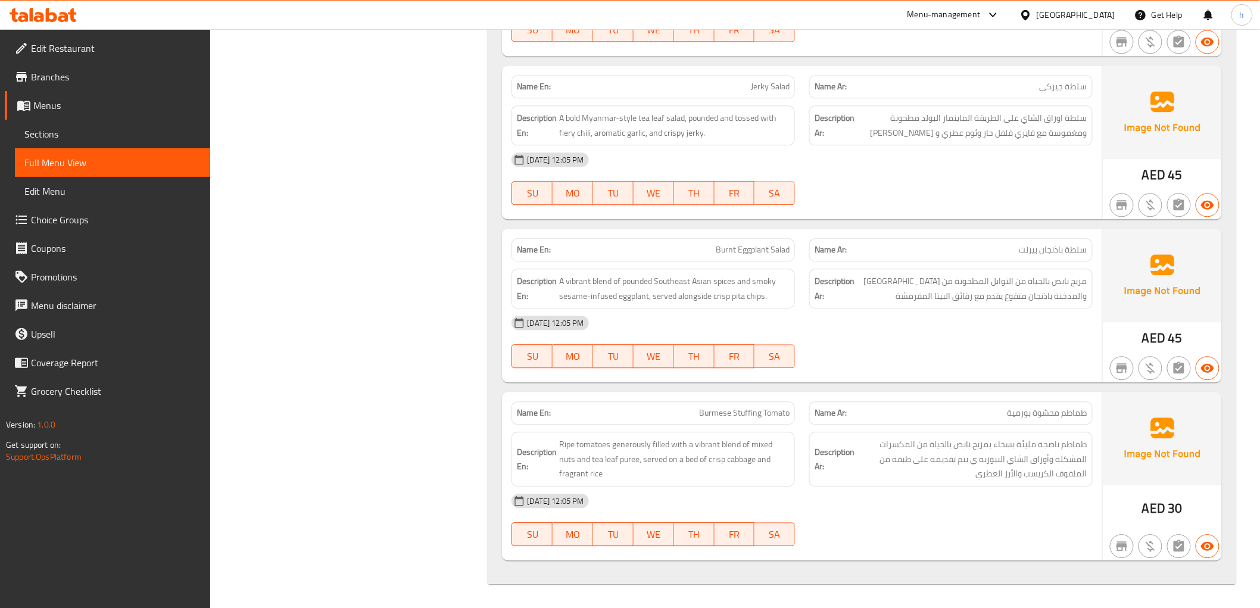
click at [576, 211] on div "SU MO TU WE TH FR SA" at bounding box center [653, 193] width 298 height 38
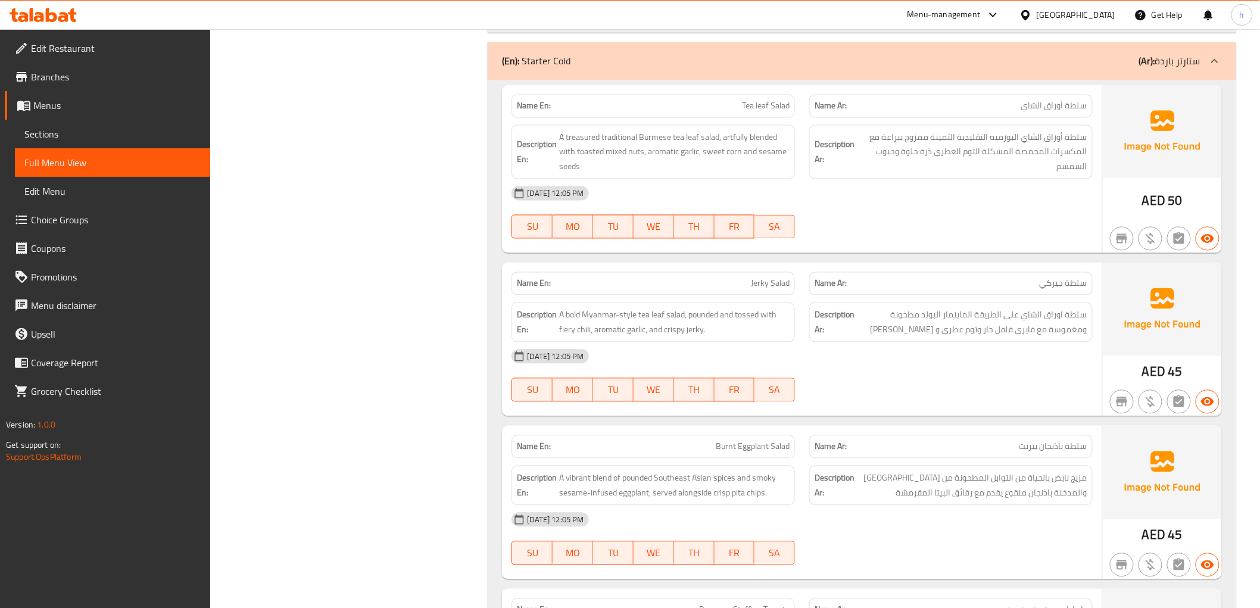
scroll to position [631, 0]
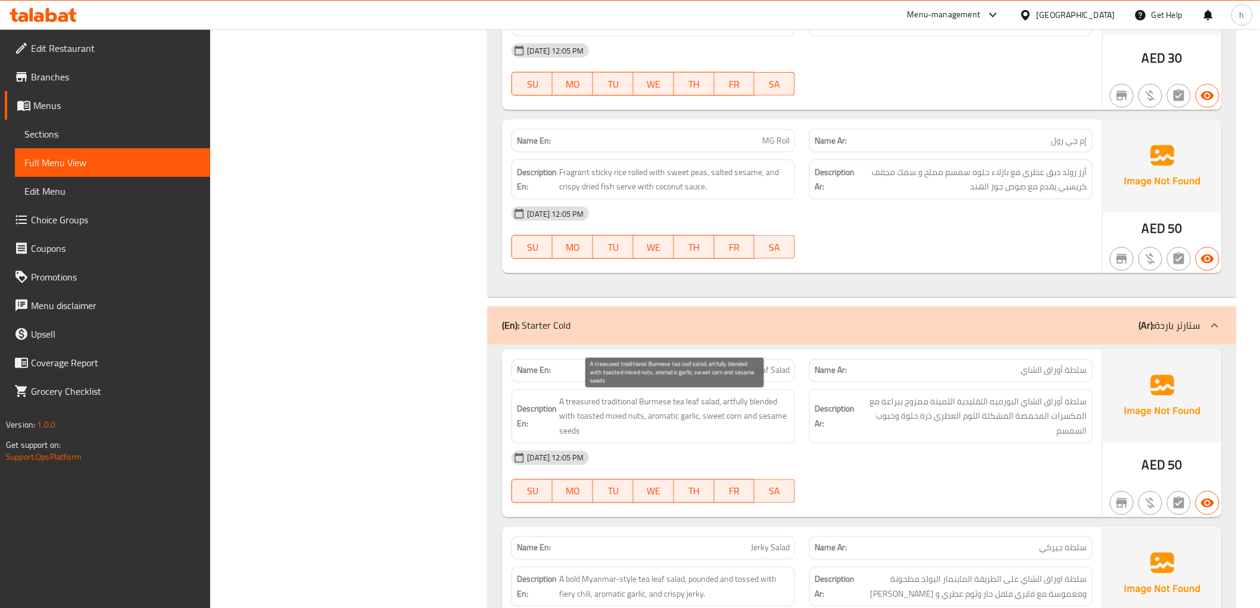
click at [688, 407] on span "A treasured traditional Burmese tea leaf salad, artfully blended with toasted m…" at bounding box center [674, 417] width 230 height 44
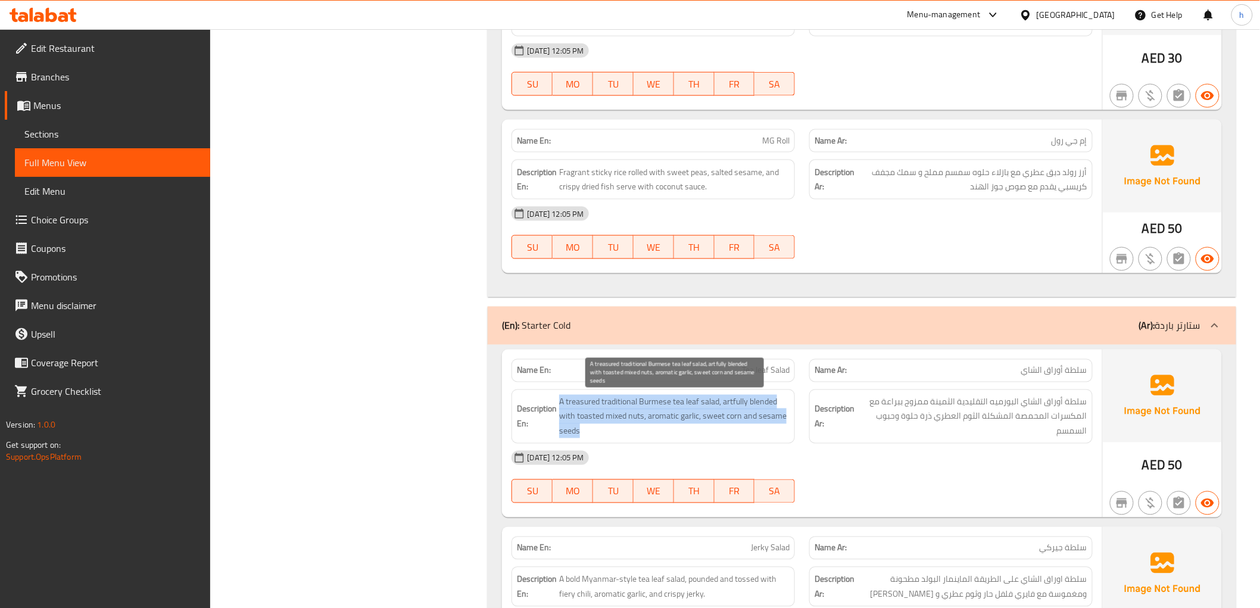
click at [688, 407] on span "A treasured traditional Burmese tea leaf salad, artfully blended with toasted m…" at bounding box center [674, 417] width 230 height 44
click at [706, 418] on span "A treasured traditional Burmese tea leaf salad, artfully blended with toasted m…" at bounding box center [674, 417] width 230 height 44
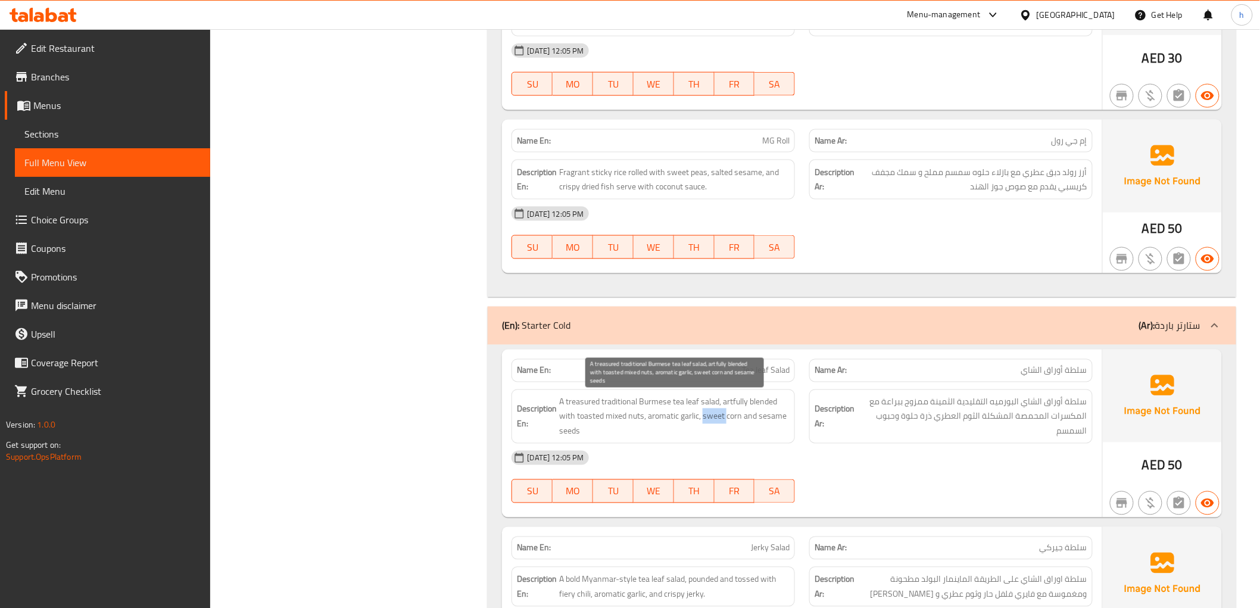
click at [706, 418] on span "A treasured traditional Burmese tea leaf salad, artfully blended with toasted m…" at bounding box center [674, 417] width 230 height 44
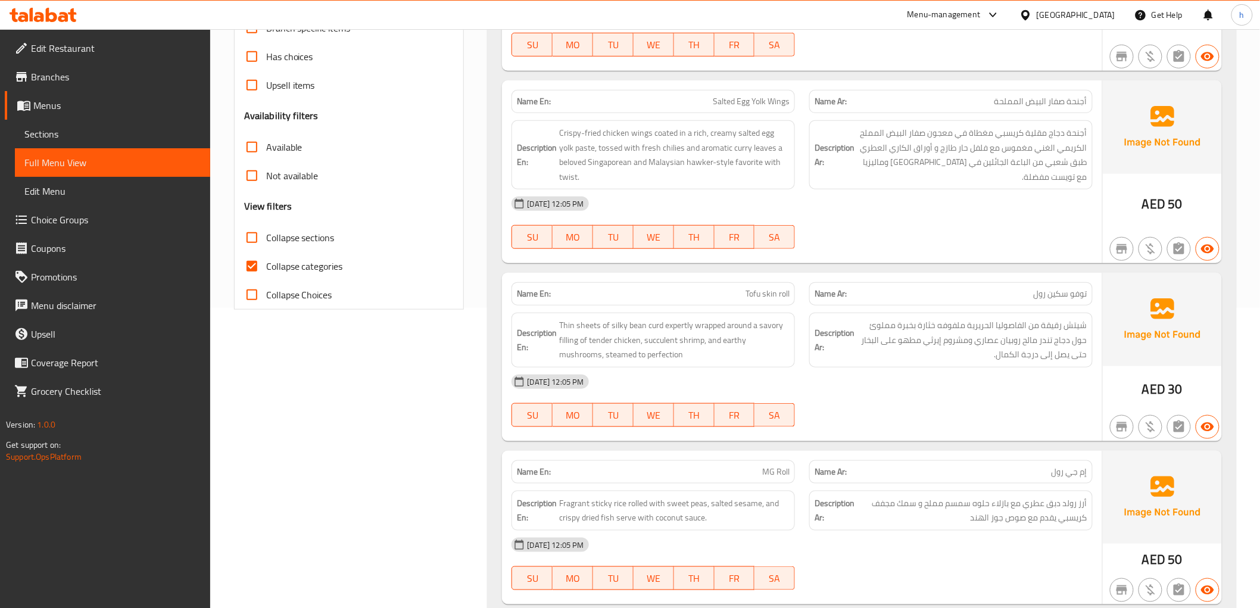
scroll to position [36, 0]
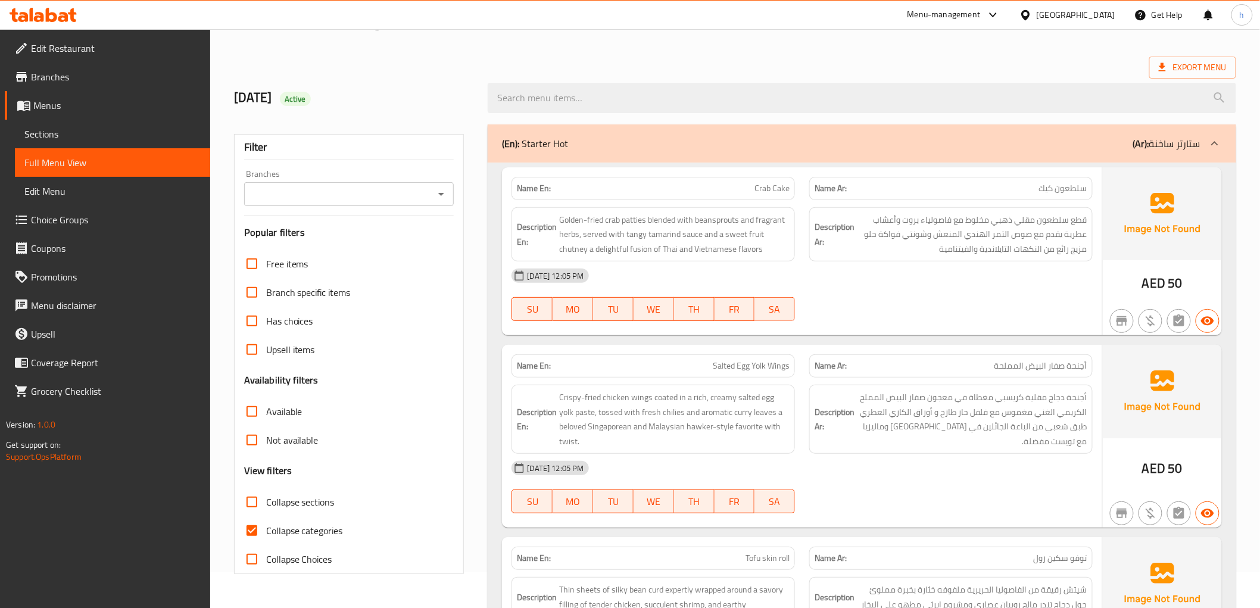
click at [319, 529] on span "Collapse categories" at bounding box center [304, 531] width 77 height 14
click at [266, 529] on input "Collapse categories" at bounding box center [252, 530] width 29 height 29
checkbox input "false"
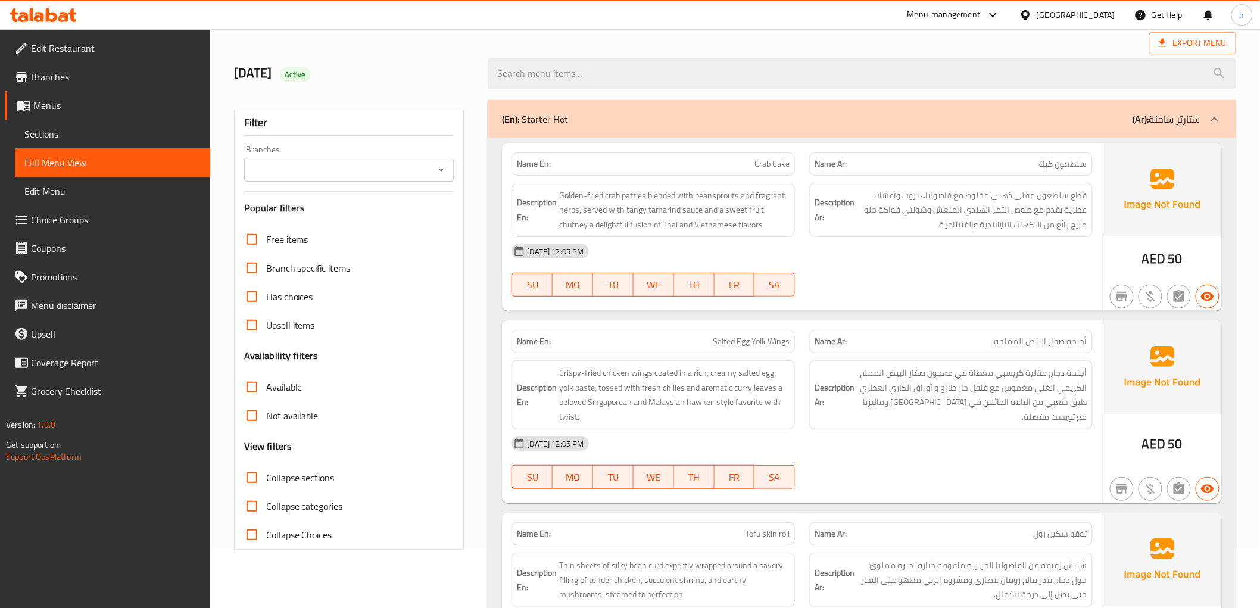
scroll to position [0, 0]
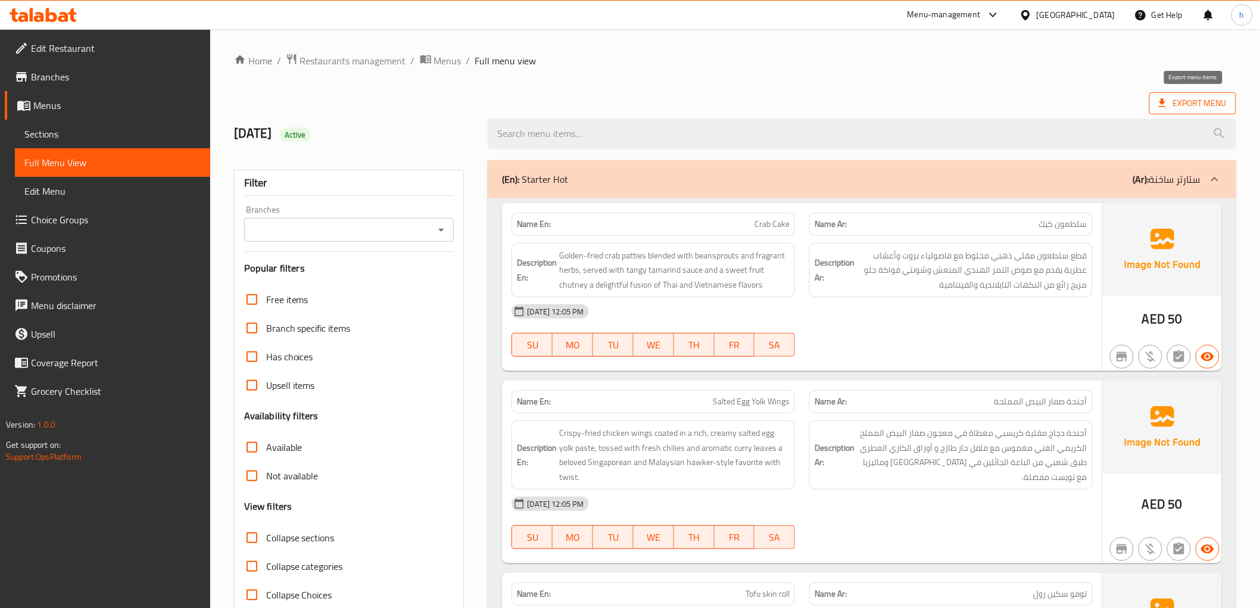
click at [1171, 101] on span "Export Menu" at bounding box center [1193, 103] width 68 height 15
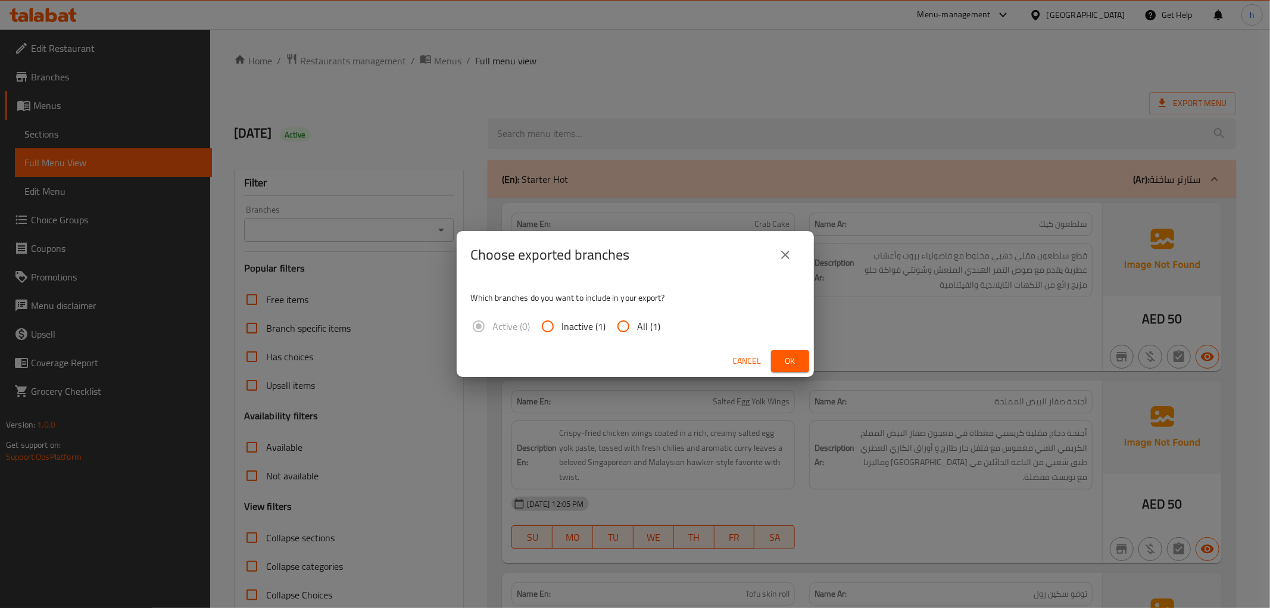
click at [647, 322] on span "All (1)" at bounding box center [649, 326] width 23 height 14
click at [638, 322] on input "All (1)" at bounding box center [623, 326] width 29 height 29
radio input "true"
click at [799, 363] on span "Ok" at bounding box center [790, 361] width 19 height 15
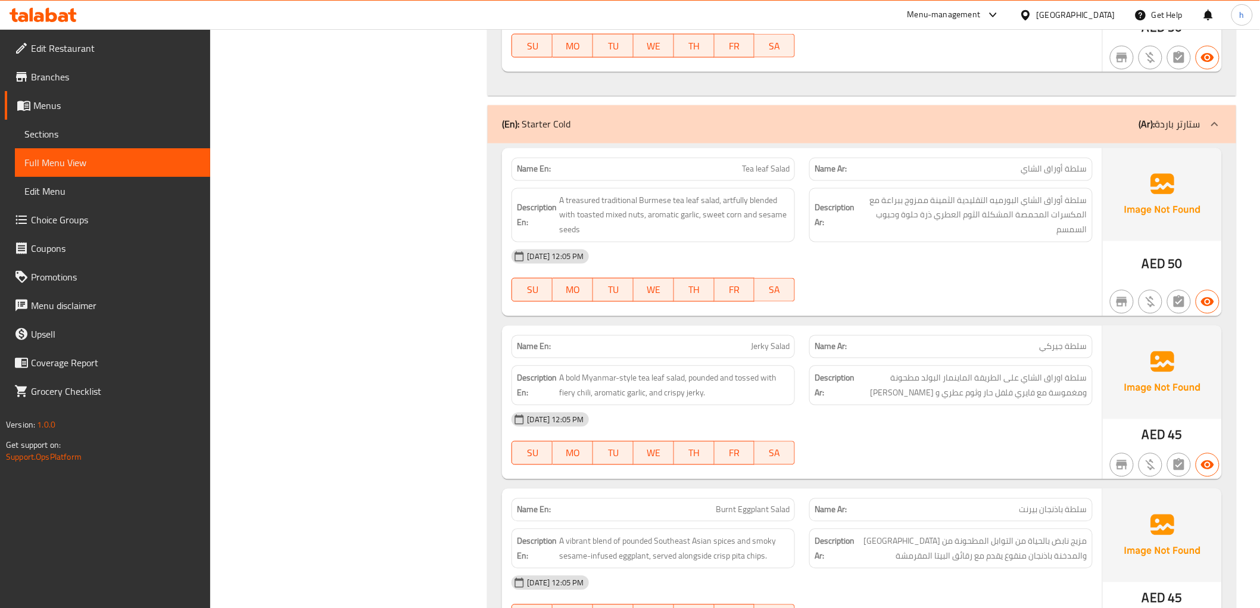
scroll to position [764, 0]
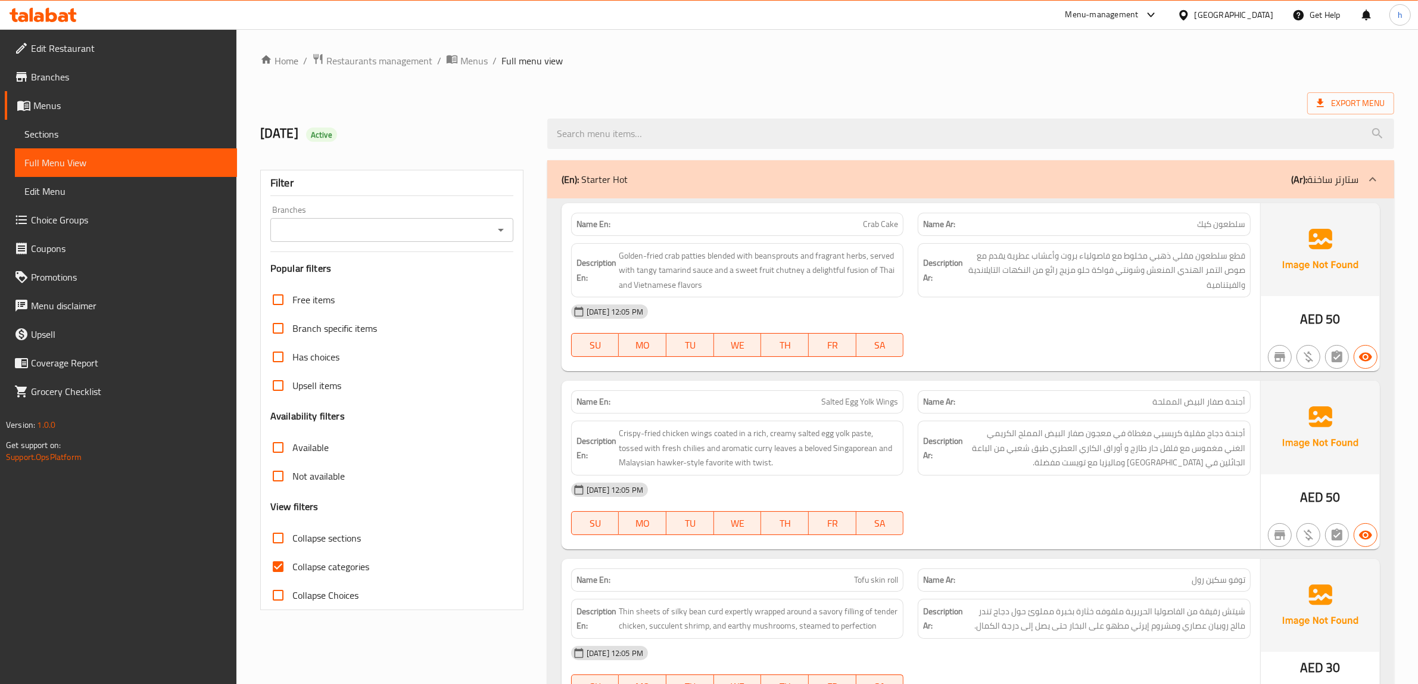
click at [117, 141] on link "Sections" at bounding box center [126, 134] width 222 height 29
